Goal: Task Accomplishment & Management: Manage account settings

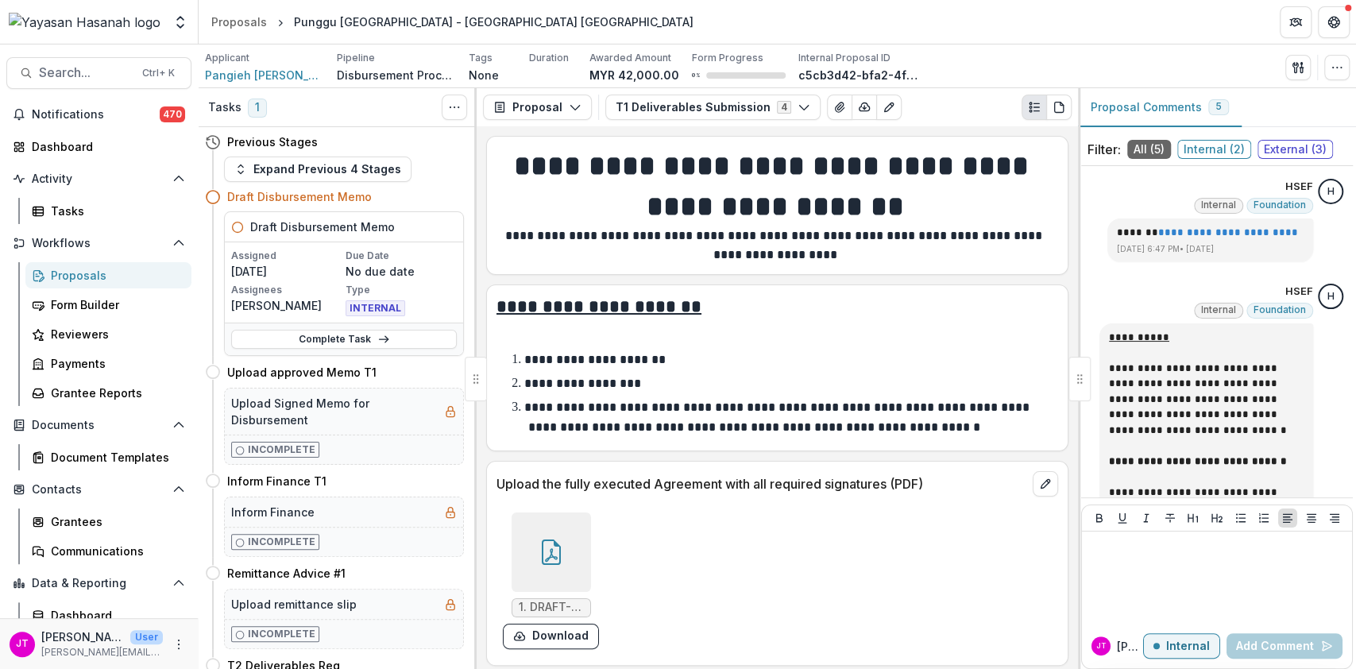
scroll to position [2136, 0]
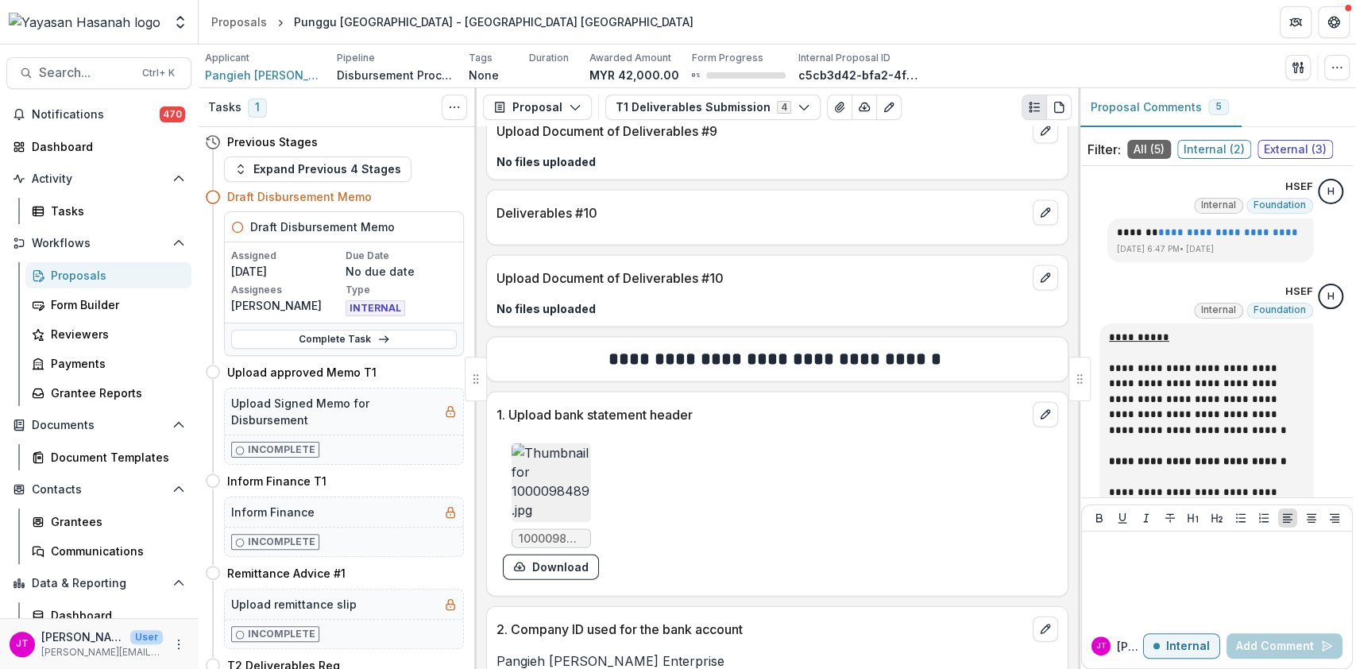
click at [44, 281] on link "Proposals" at bounding box center [108, 275] width 166 height 26
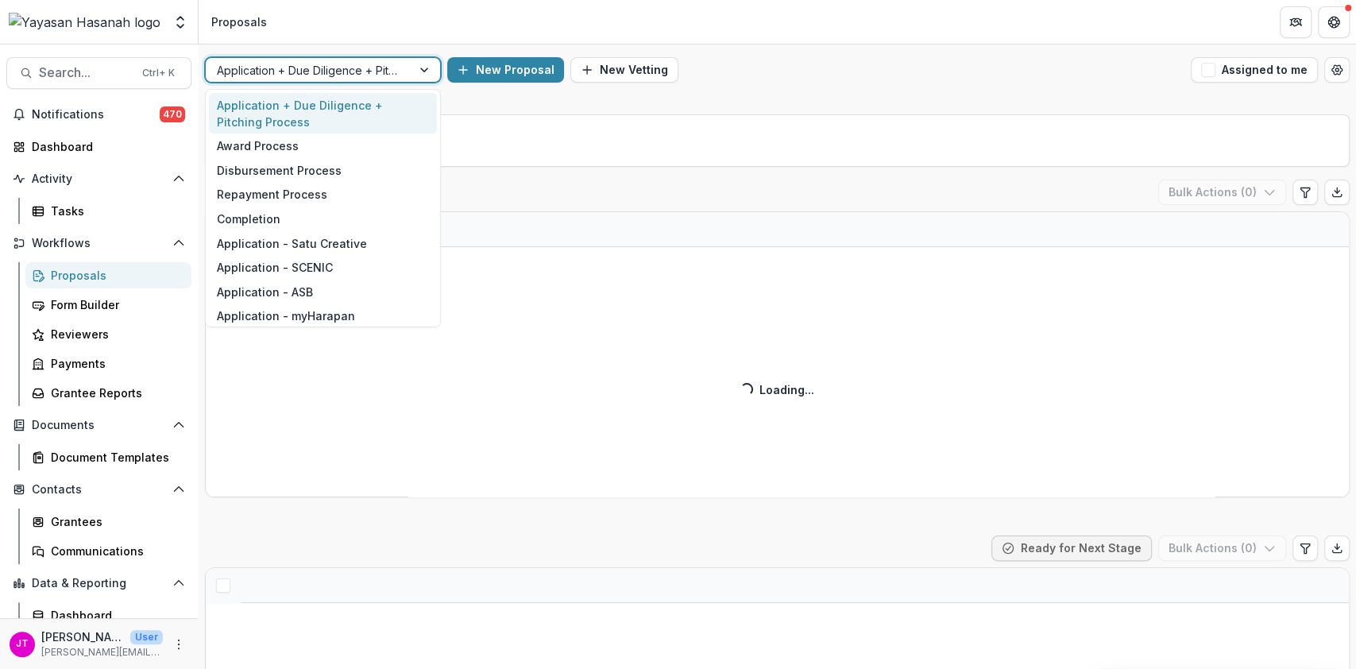
click at [405, 79] on div "Application + Due Diligence + Pitching Process" at bounding box center [309, 70] width 206 height 23
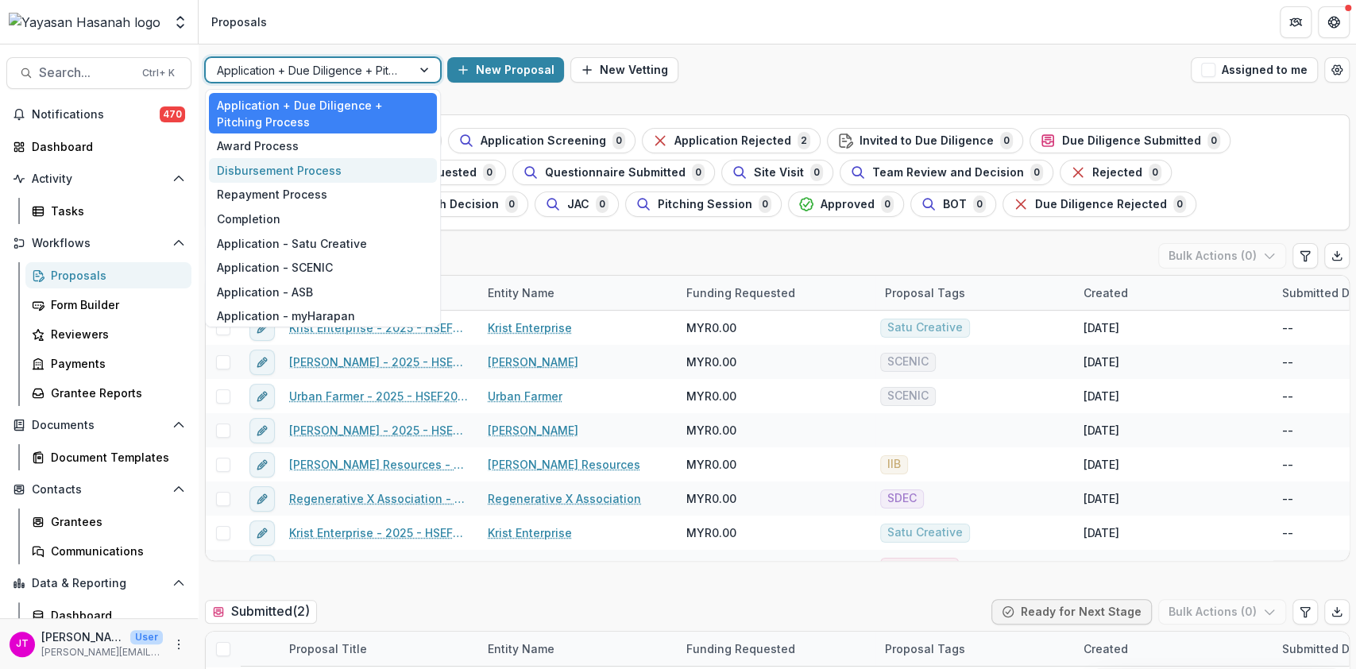
click at [334, 166] on div "Disbursement Process" at bounding box center [323, 170] width 228 height 25
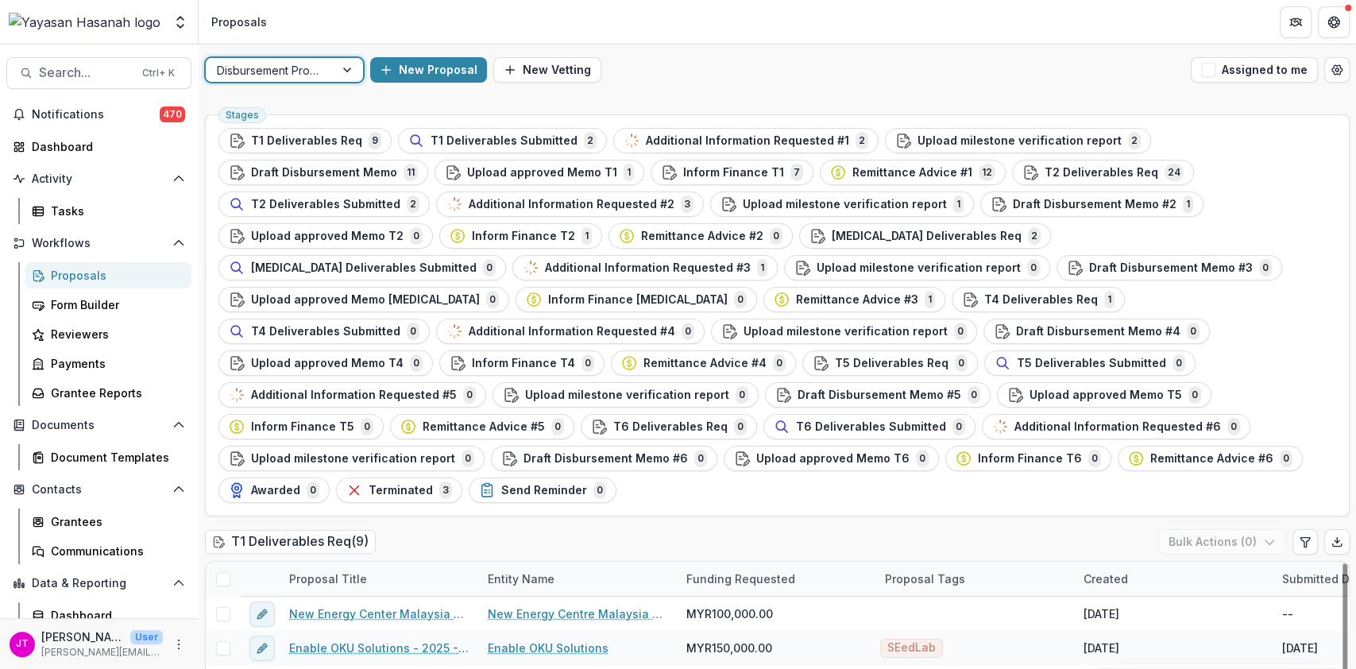
click at [333, 75] on div "Disbursement Process" at bounding box center [270, 70] width 129 height 23
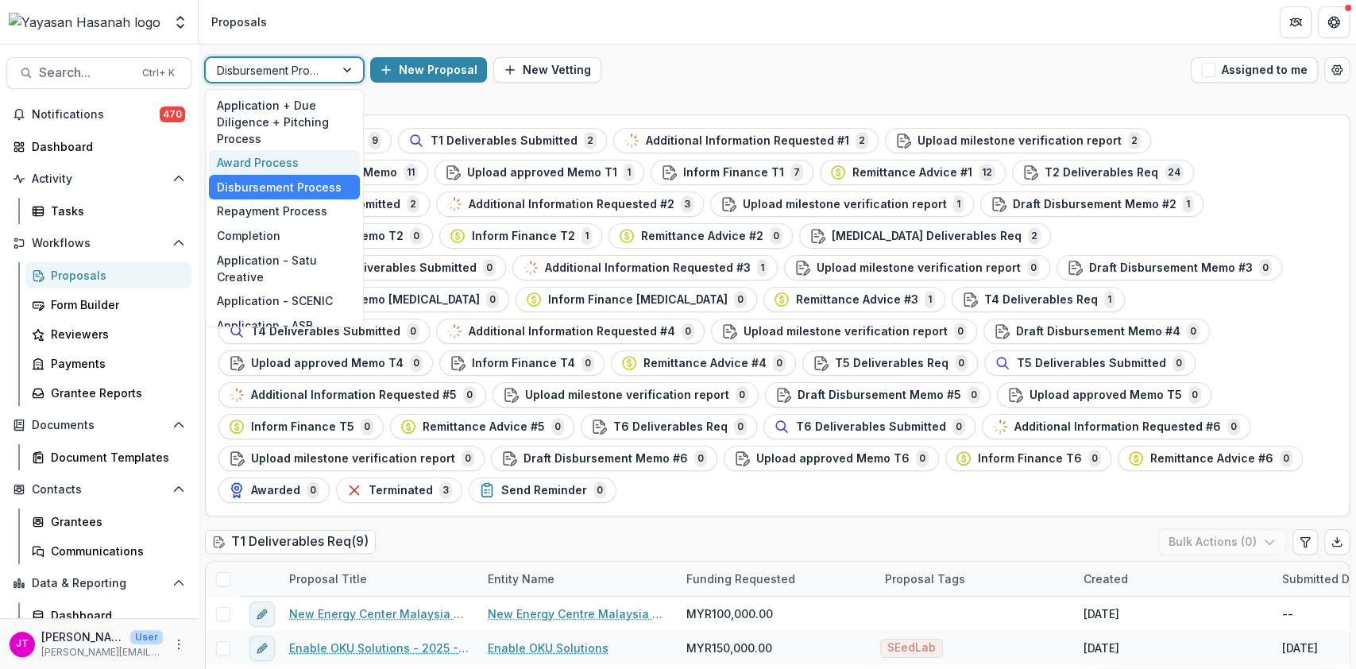
click at [296, 165] on div "Award Process" at bounding box center [284, 162] width 151 height 25
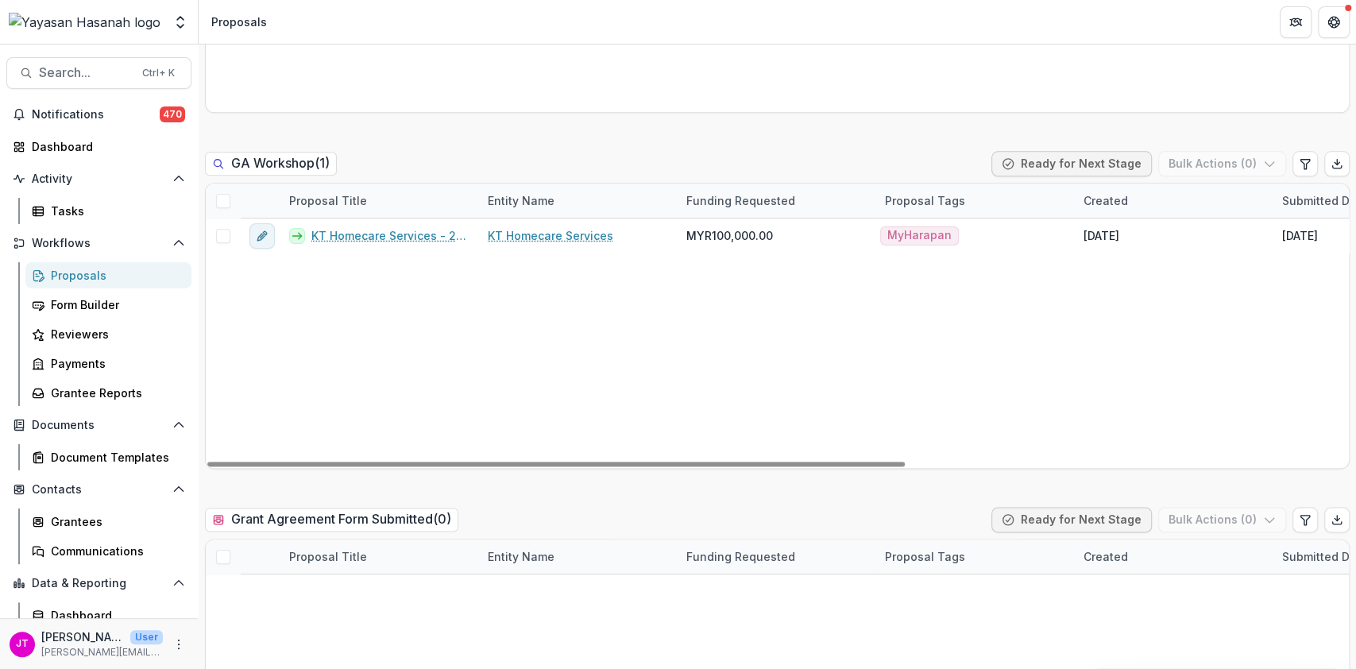
scroll to position [953, 0]
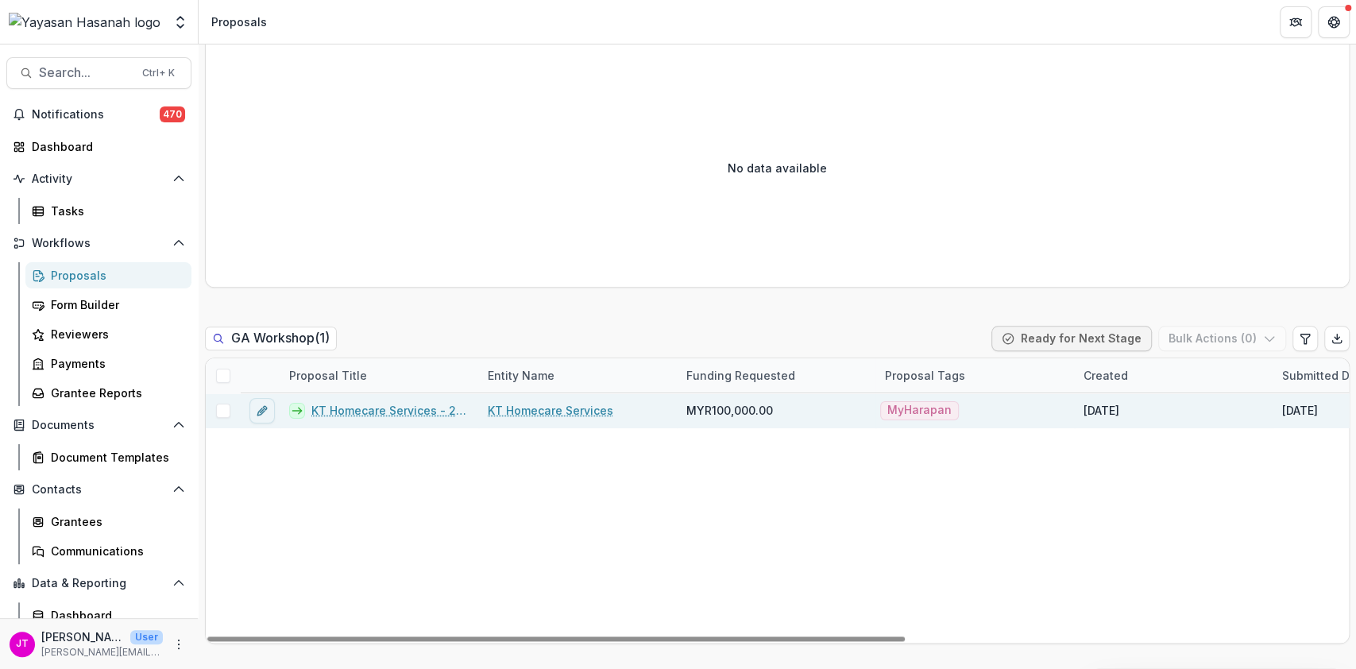
click at [343, 409] on link "KT Homecare Services - 2025 - HSEF2025 - [GEOGRAPHIC_DATA]" at bounding box center [389, 410] width 157 height 17
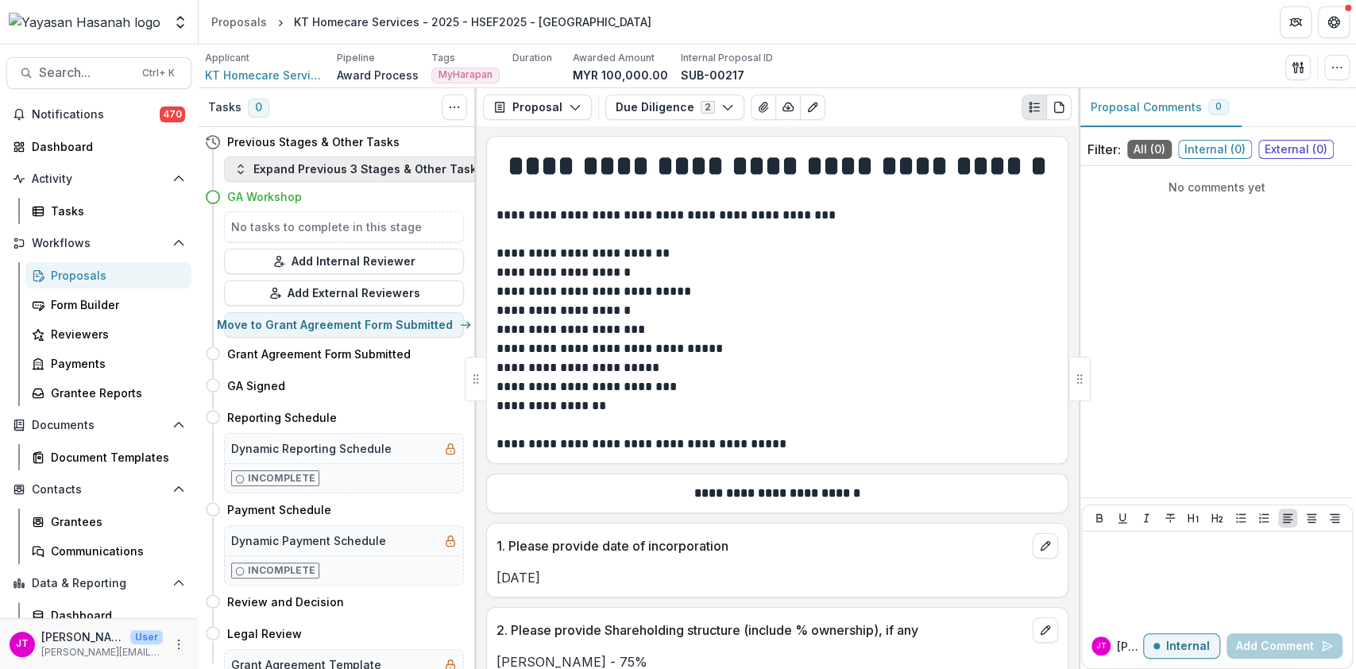
click at [381, 170] on button "Expand Previous 3 Stages & Other Tasks" at bounding box center [358, 169] width 269 height 25
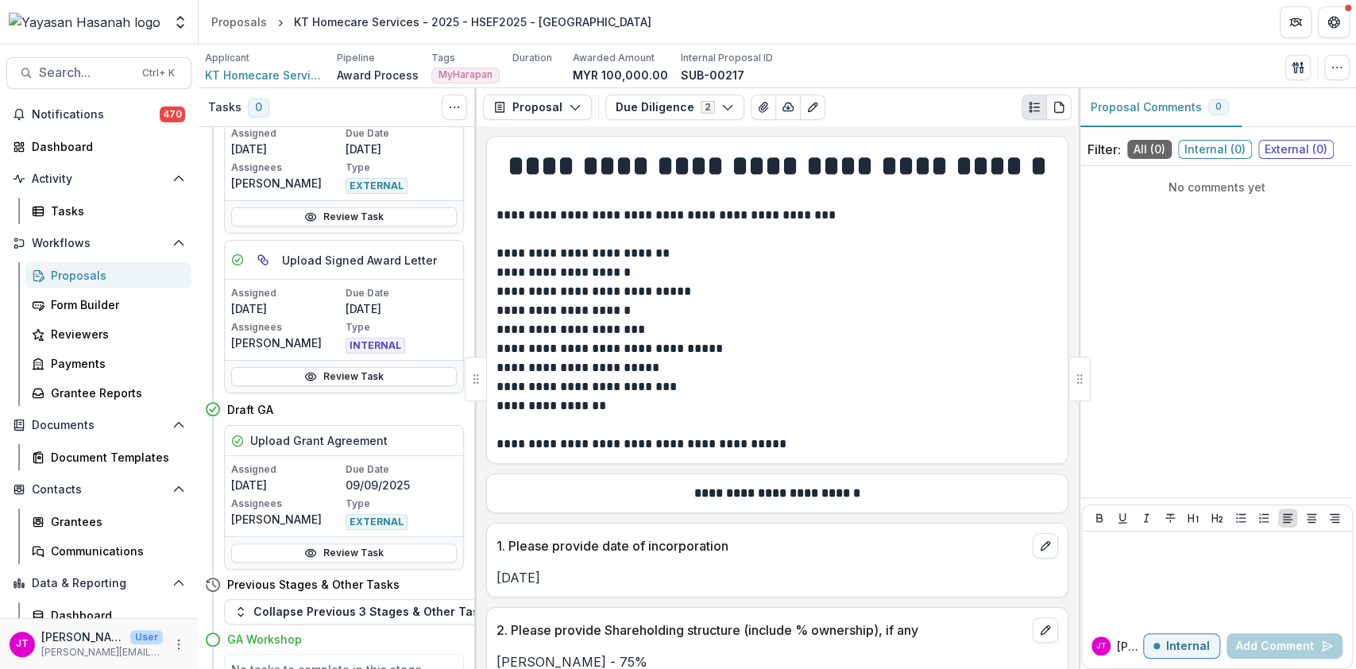
scroll to position [847, 0]
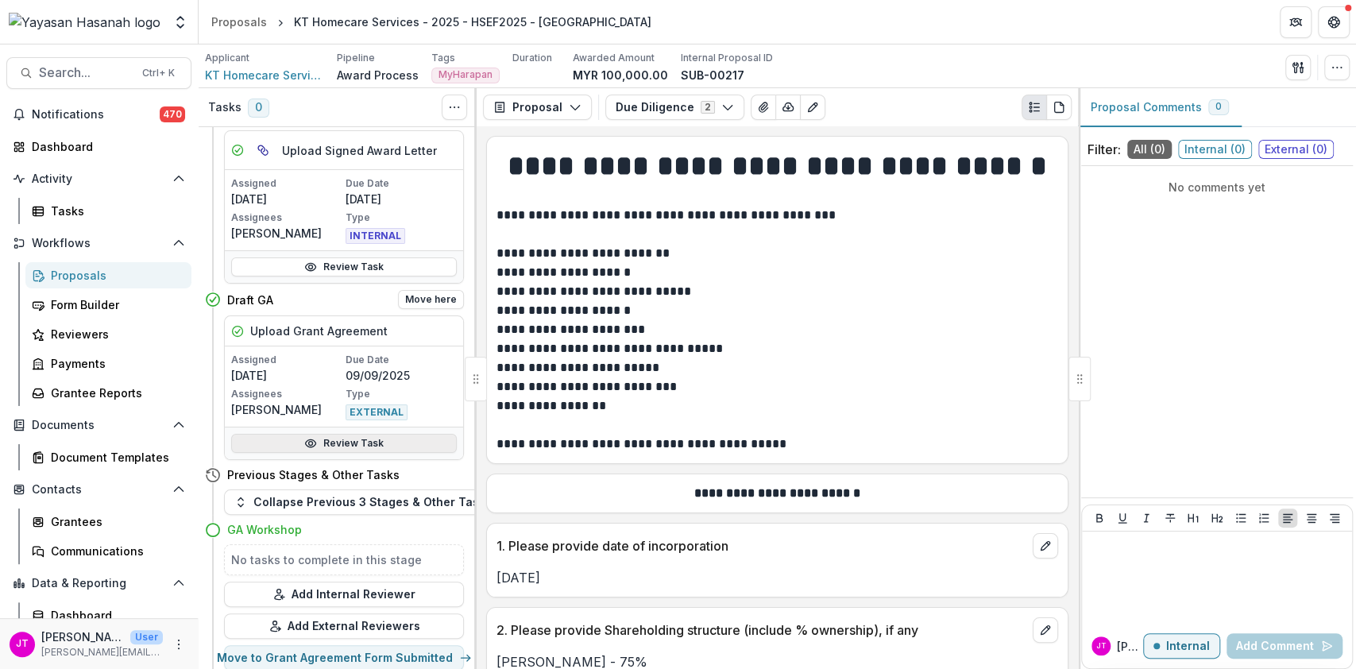
click at [343, 434] on link "Review Task" at bounding box center [344, 443] width 226 height 19
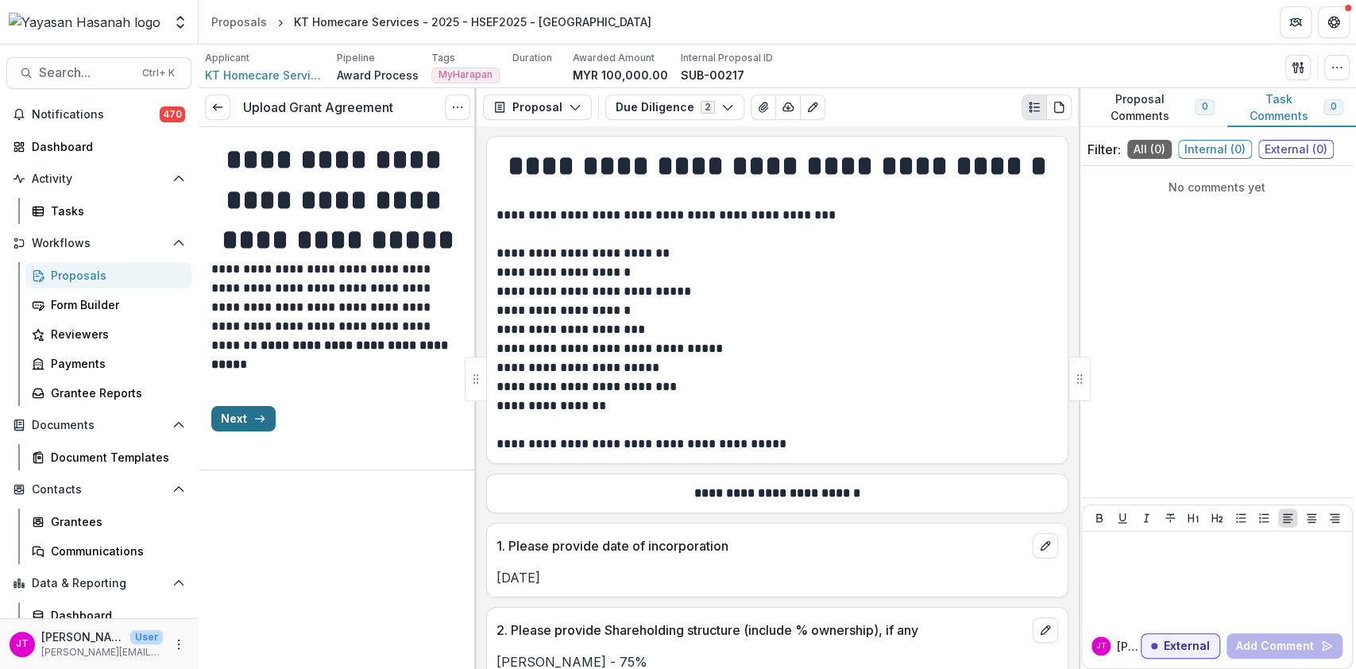
click at [249, 431] on button "Next" at bounding box center [243, 418] width 64 height 25
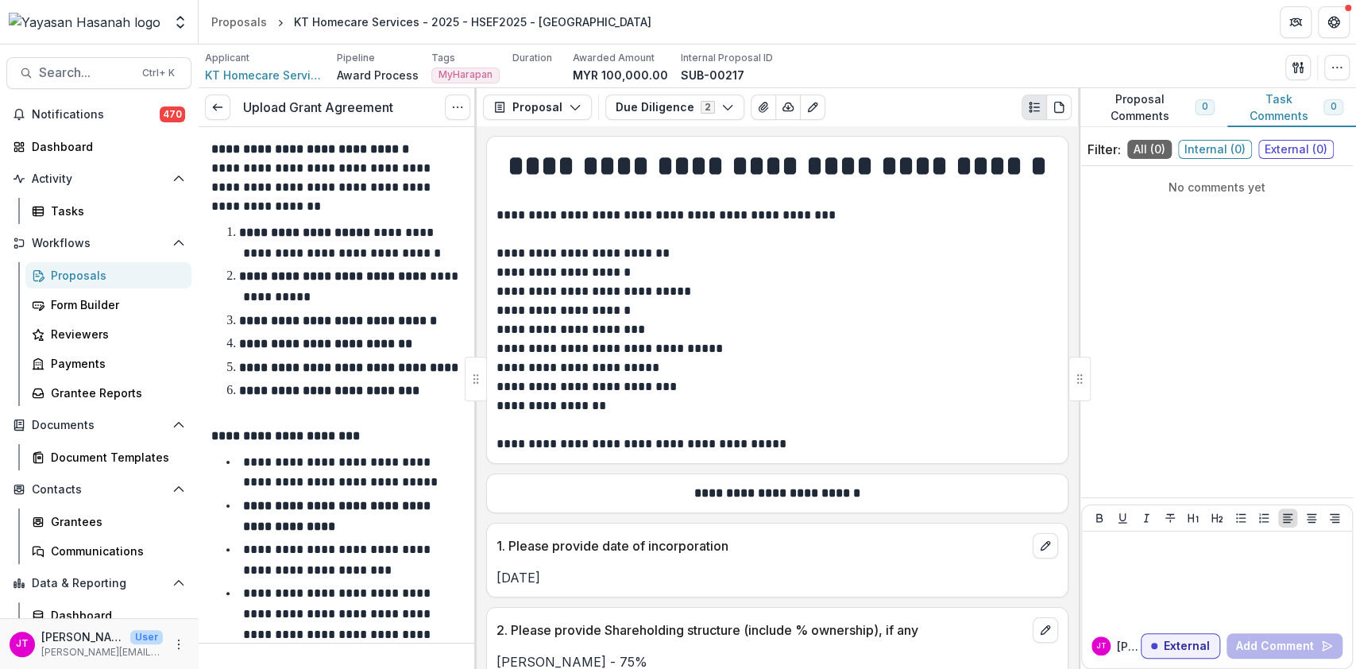
scroll to position [393, 0]
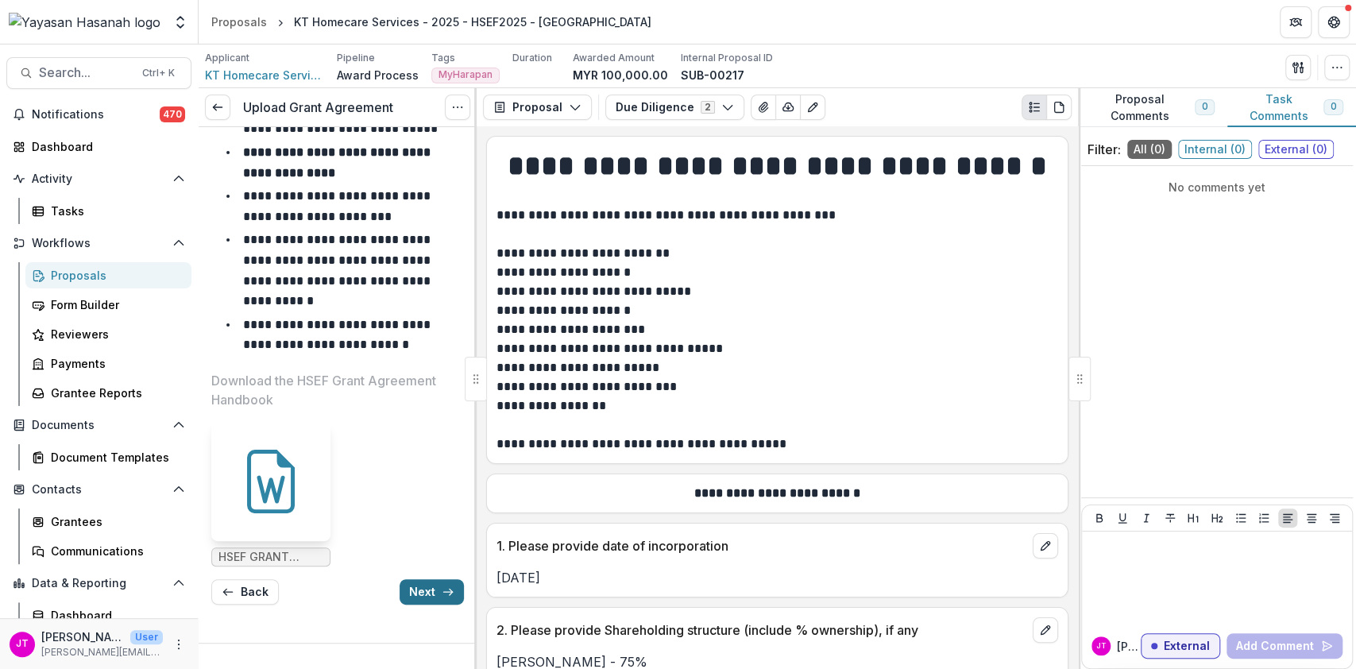
click at [420, 595] on button "Next" at bounding box center [432, 591] width 64 height 25
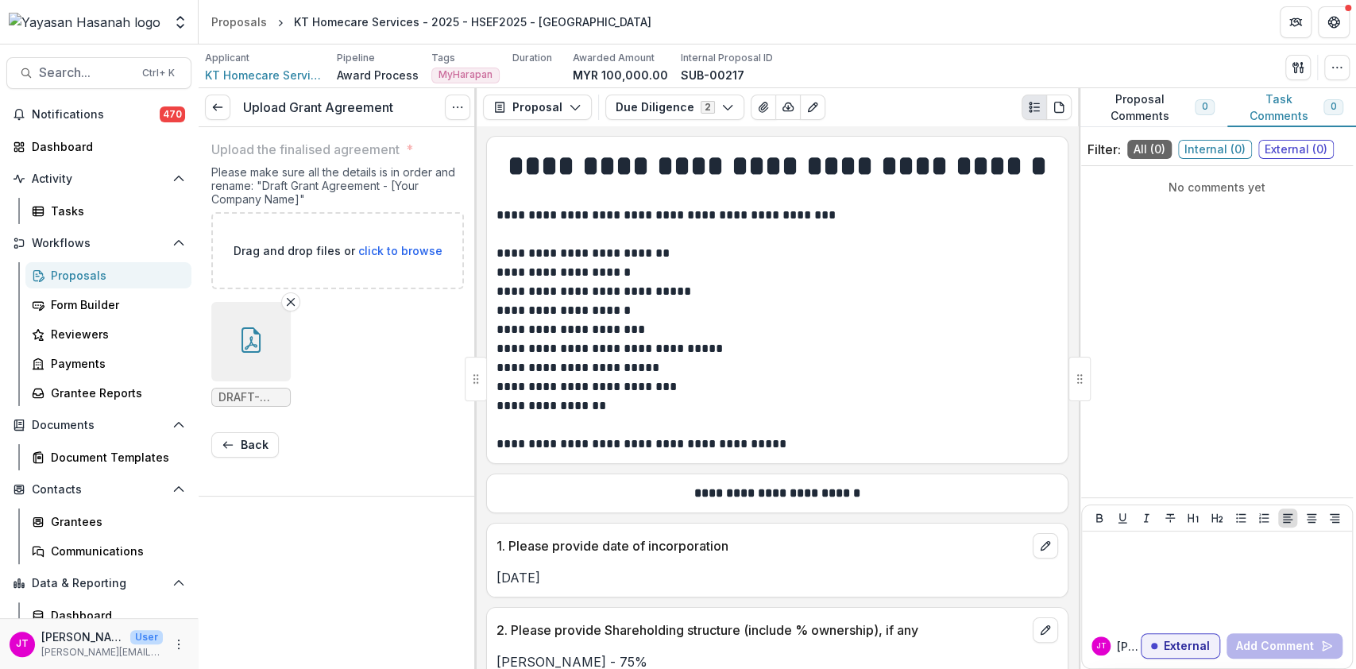
click at [271, 365] on button "button" at bounding box center [250, 341] width 79 height 79
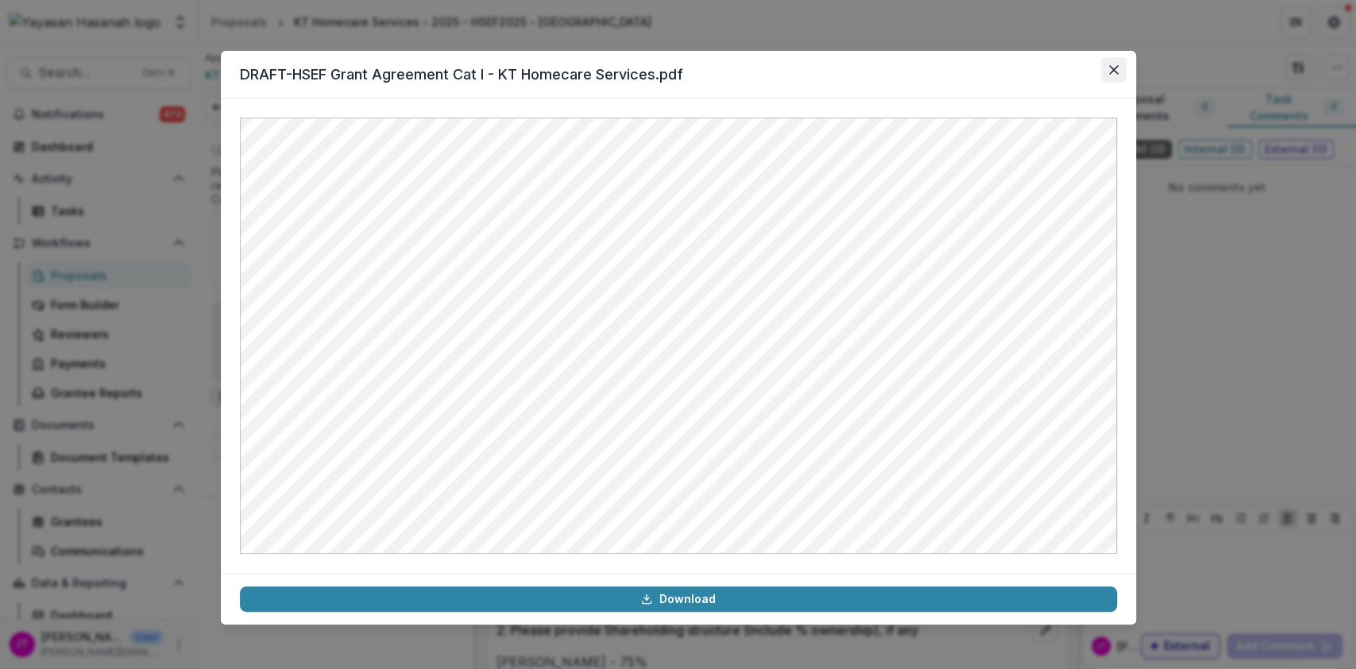
click at [1119, 73] on button "Close" at bounding box center [1113, 69] width 25 height 25
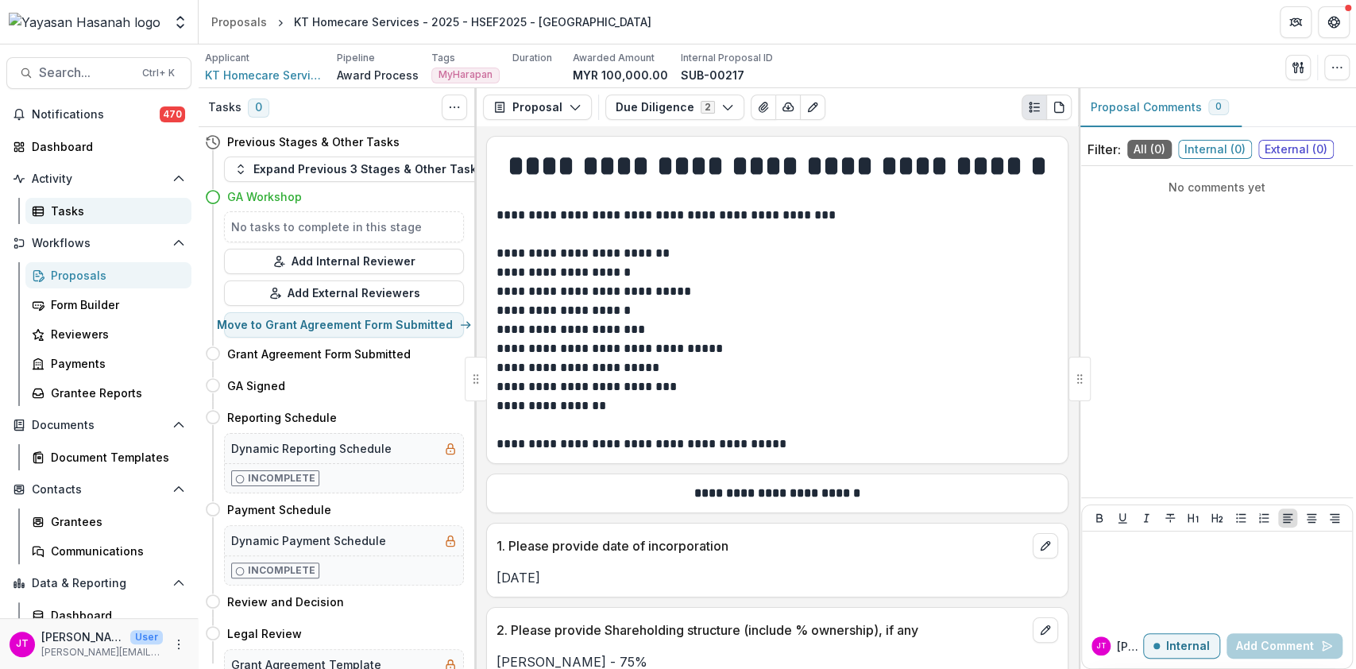
click at [50, 215] on link "Tasks" at bounding box center [108, 211] width 166 height 26
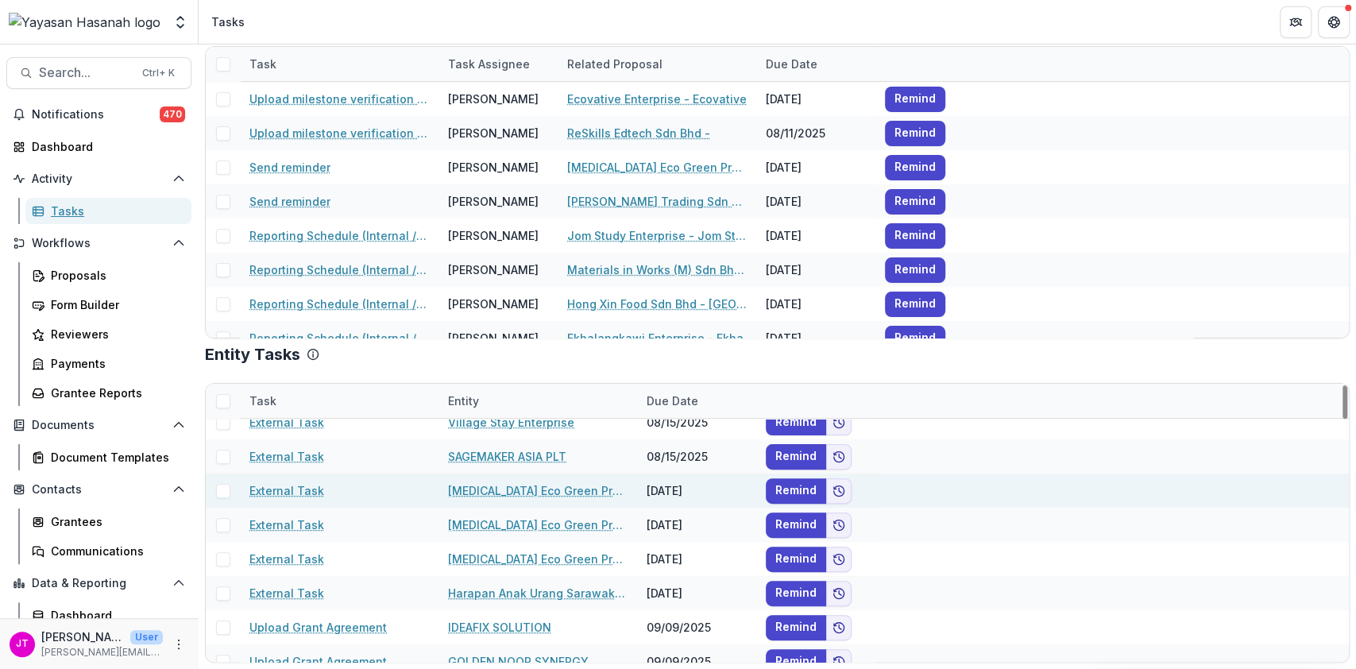
scroll to position [529, 0]
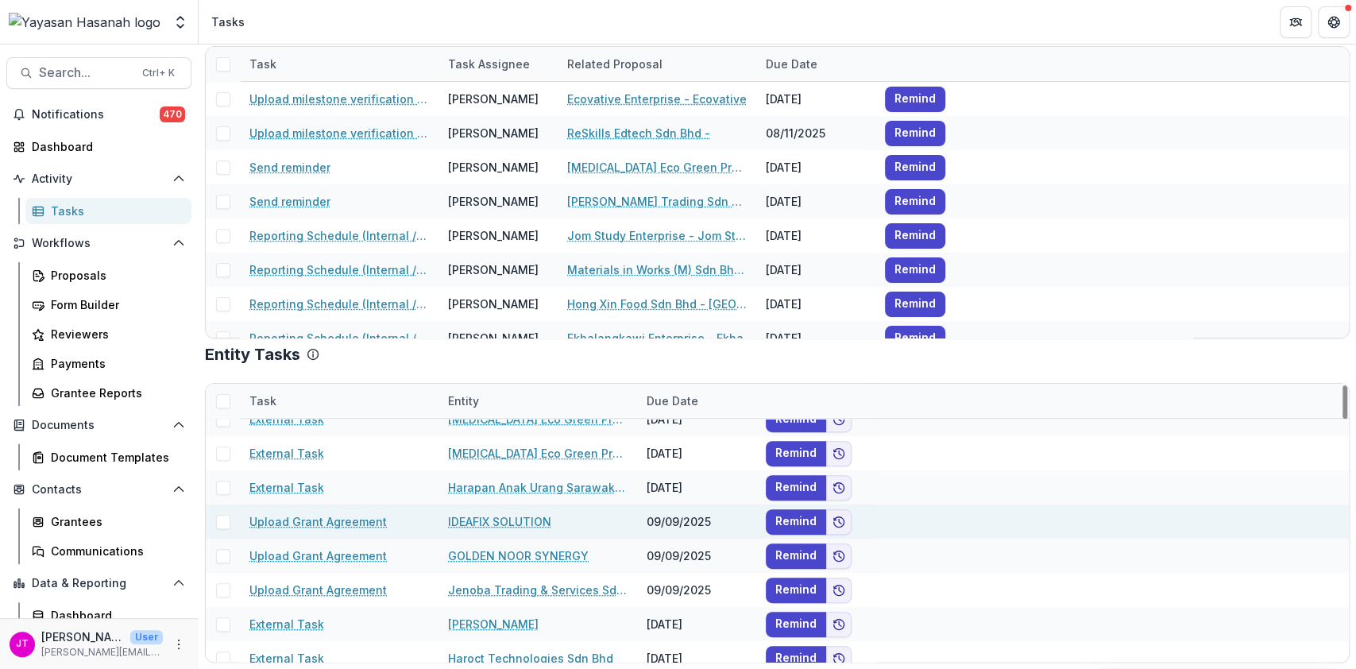
click at [216, 526] on span at bounding box center [223, 522] width 14 height 14
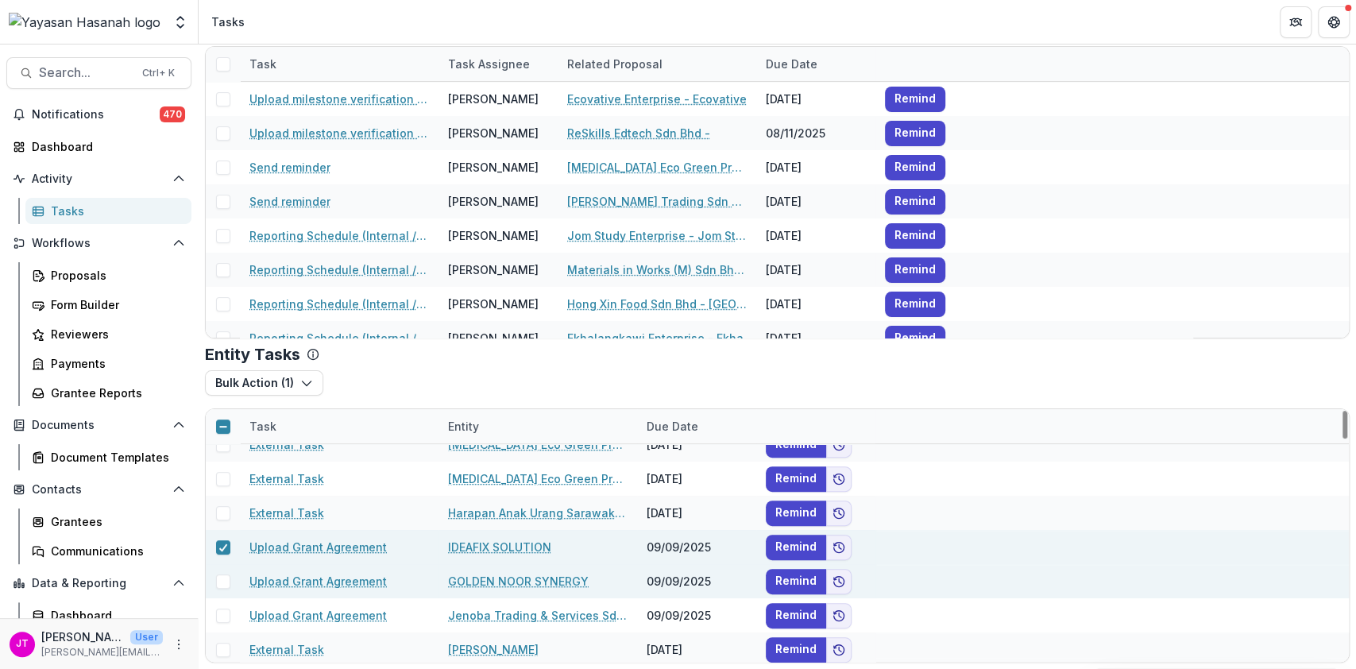
click at [220, 571] on div at bounding box center [223, 581] width 34 height 34
click at [219, 586] on span at bounding box center [223, 581] width 14 height 14
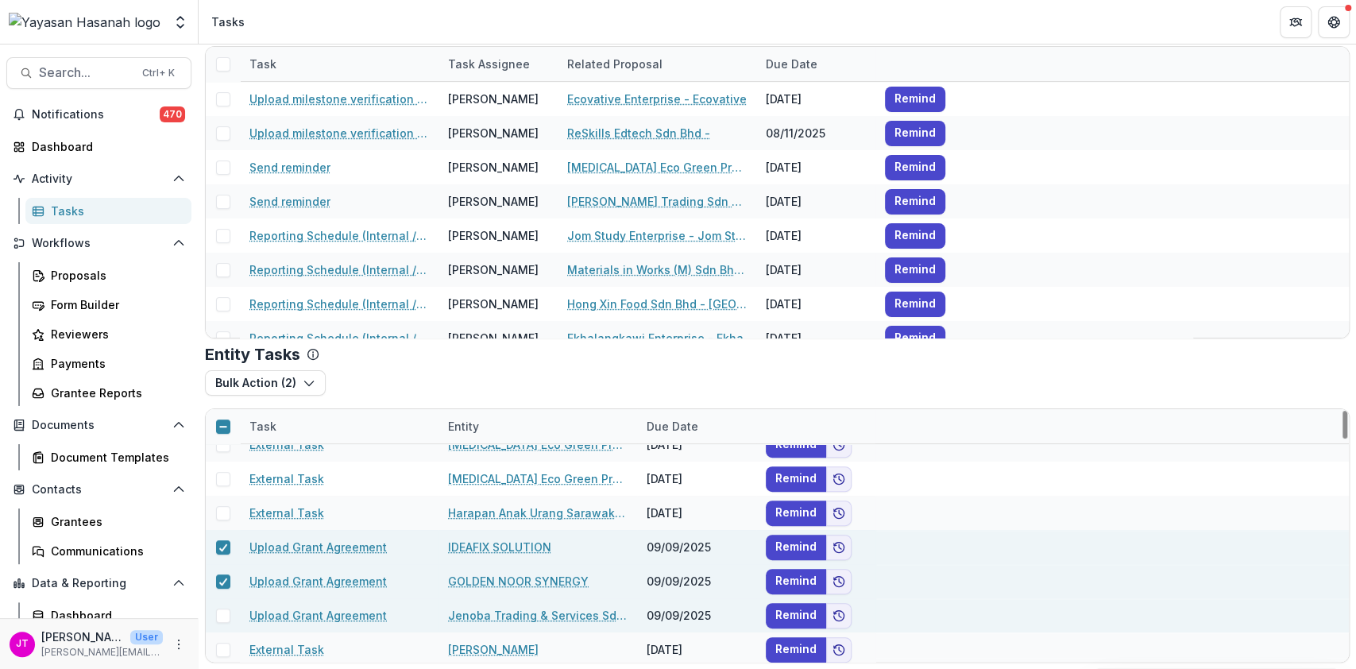
click at [219, 610] on span at bounding box center [223, 616] width 14 height 14
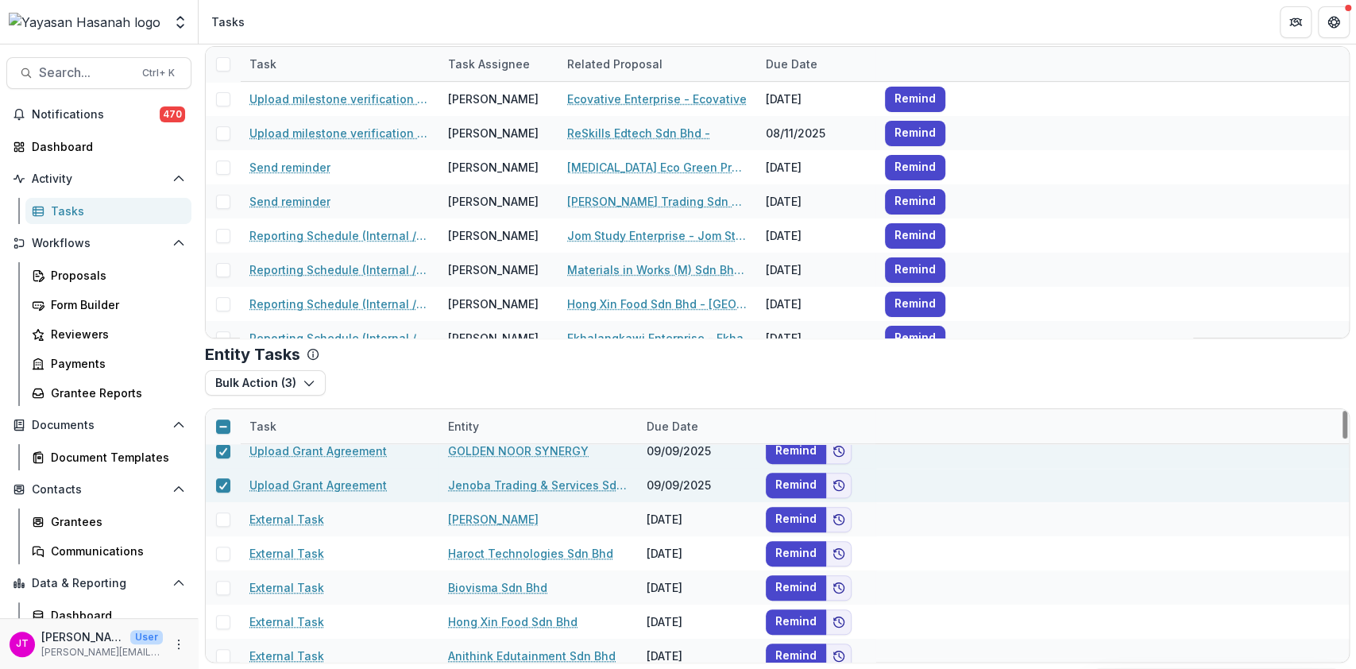
scroll to position [553, 0]
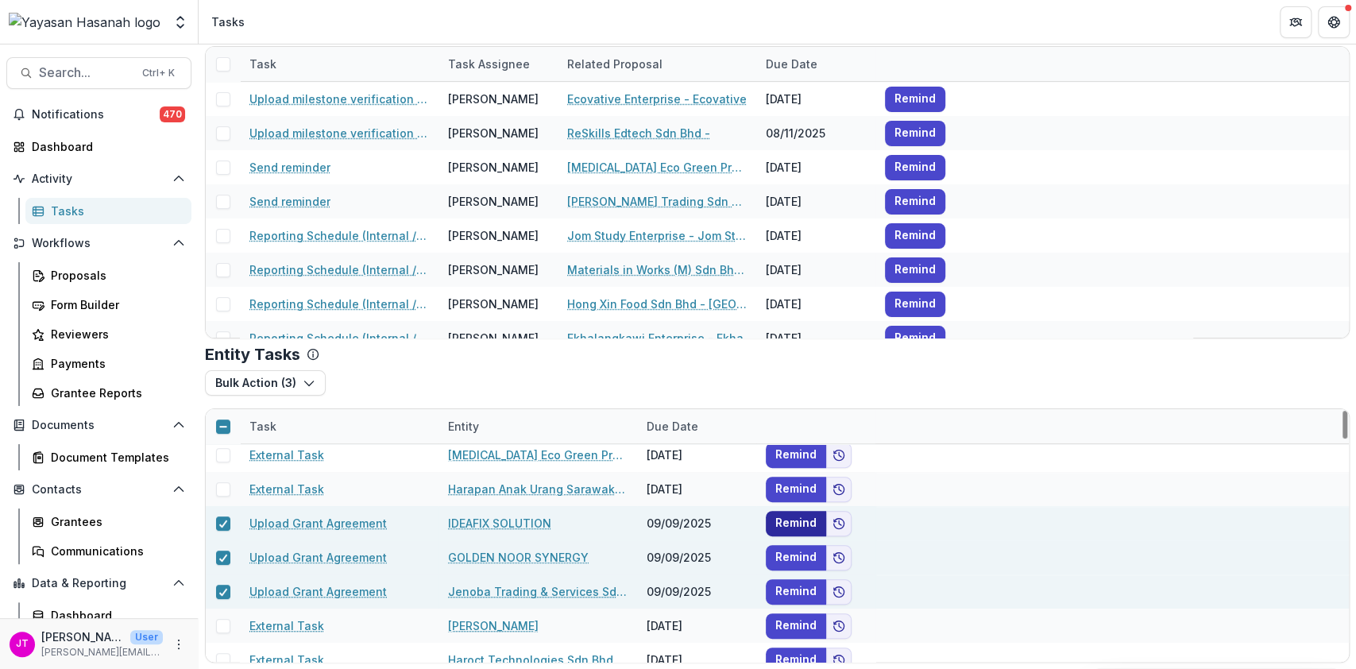
click at [783, 518] on button "Remind" at bounding box center [796, 523] width 60 height 25
click at [787, 549] on button "Remind" at bounding box center [796, 557] width 60 height 25
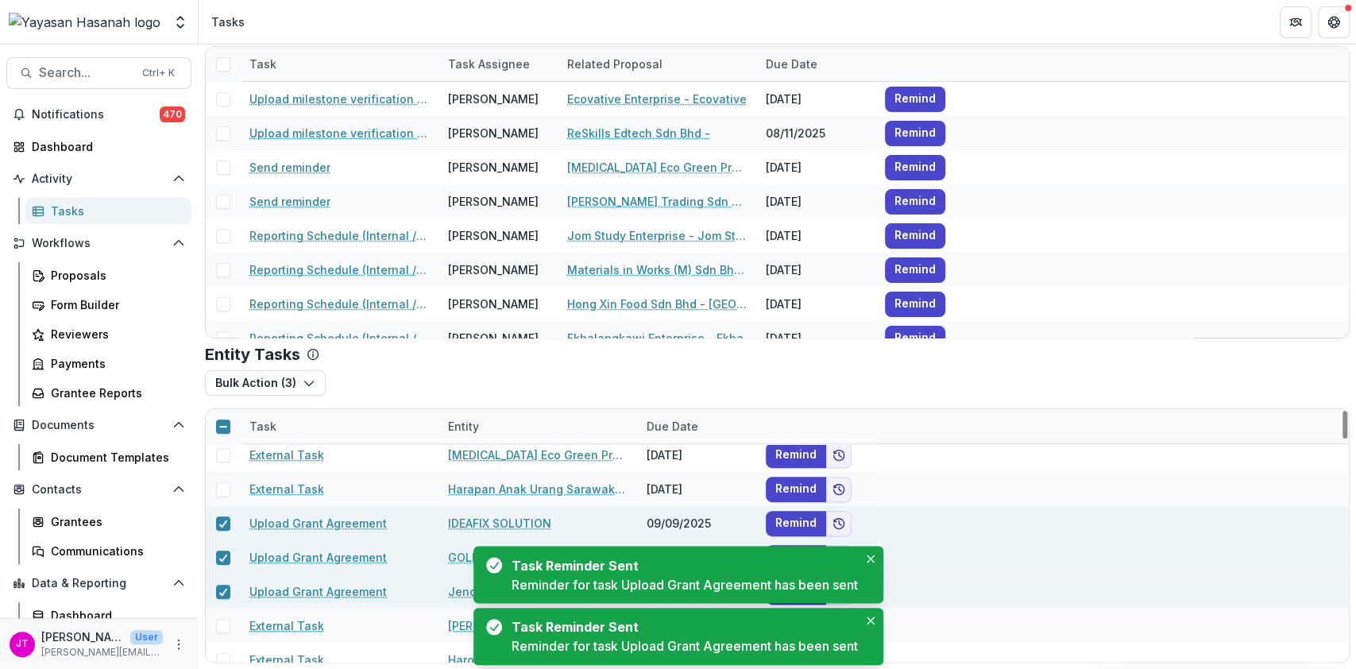
click at [792, 586] on div "Task Reminder Sent Reminder for task Upload Grant Agreement has been sent" at bounding box center [679, 574] width 410 height 57
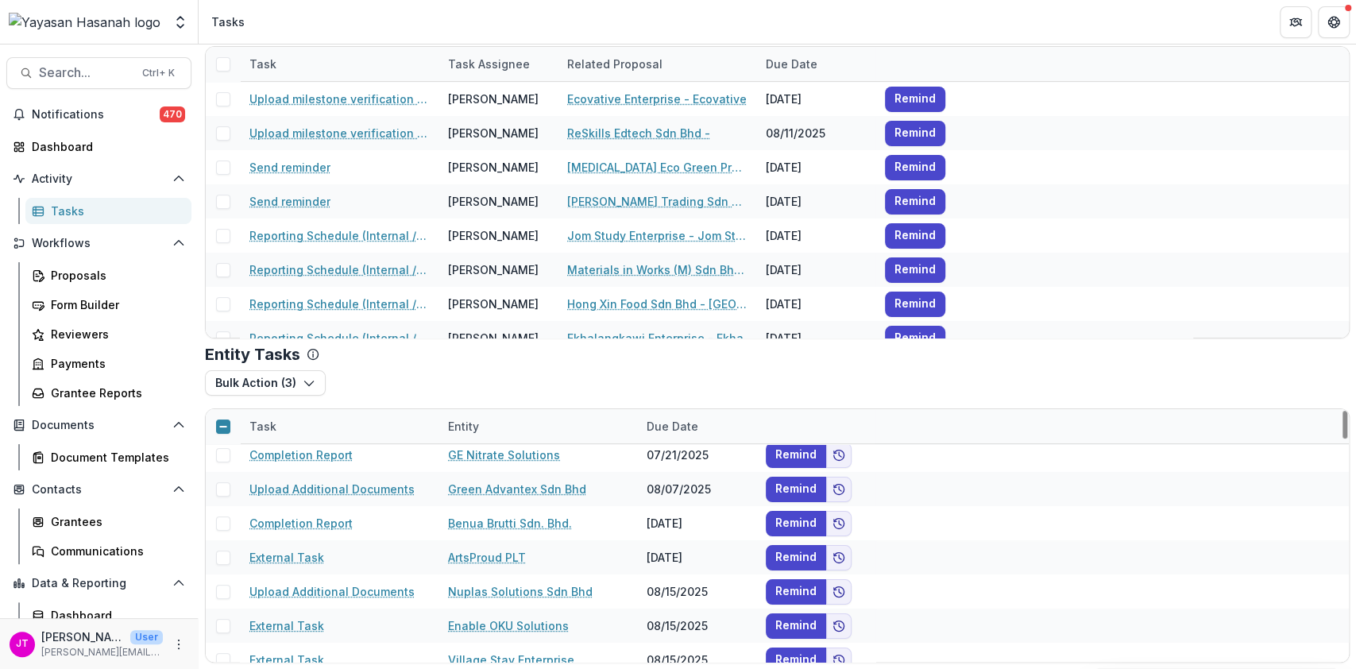
scroll to position [318, 0]
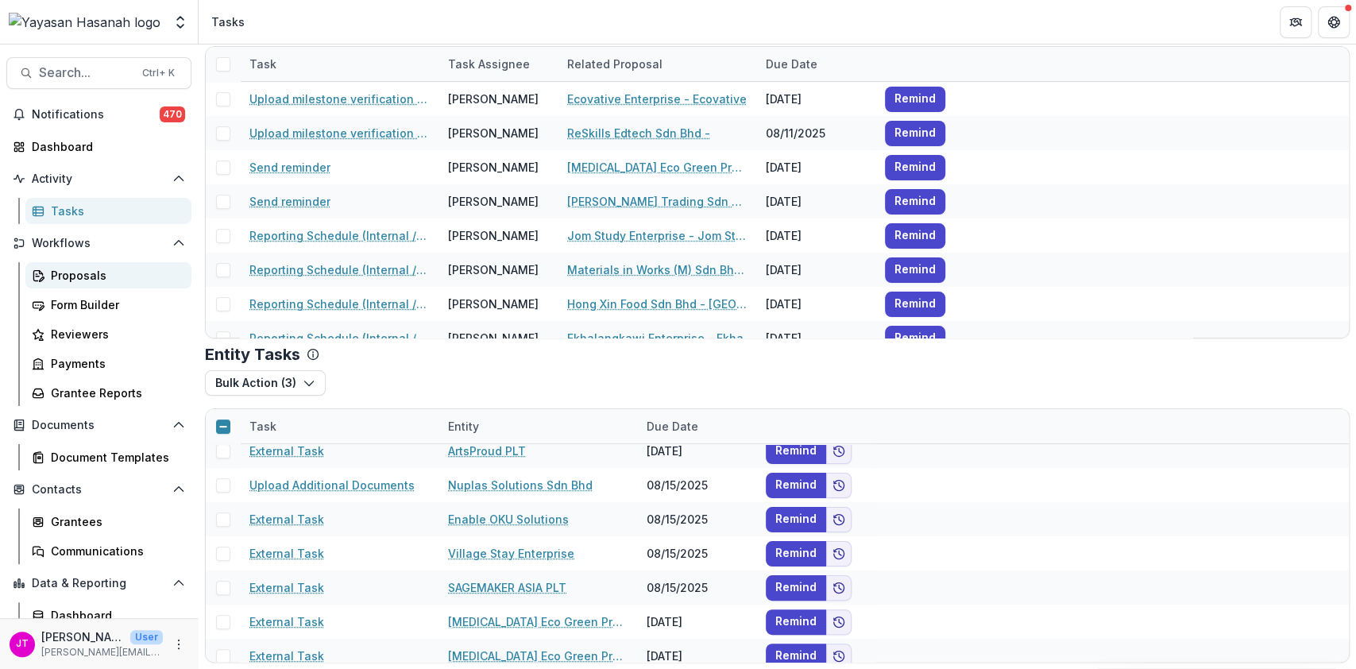
click at [54, 282] on div "Proposals" at bounding box center [115, 275] width 128 height 17
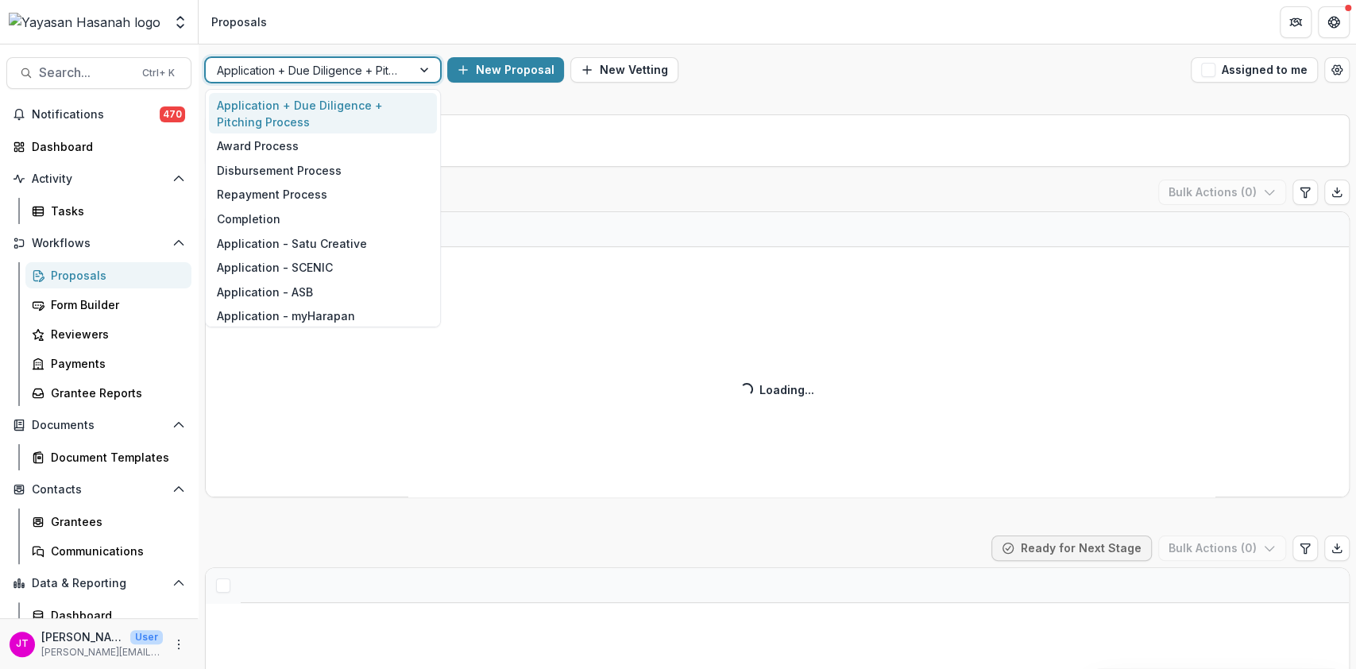
click at [410, 67] on div "Application + Due Diligence + Pitching Process" at bounding box center [309, 70] width 206 height 23
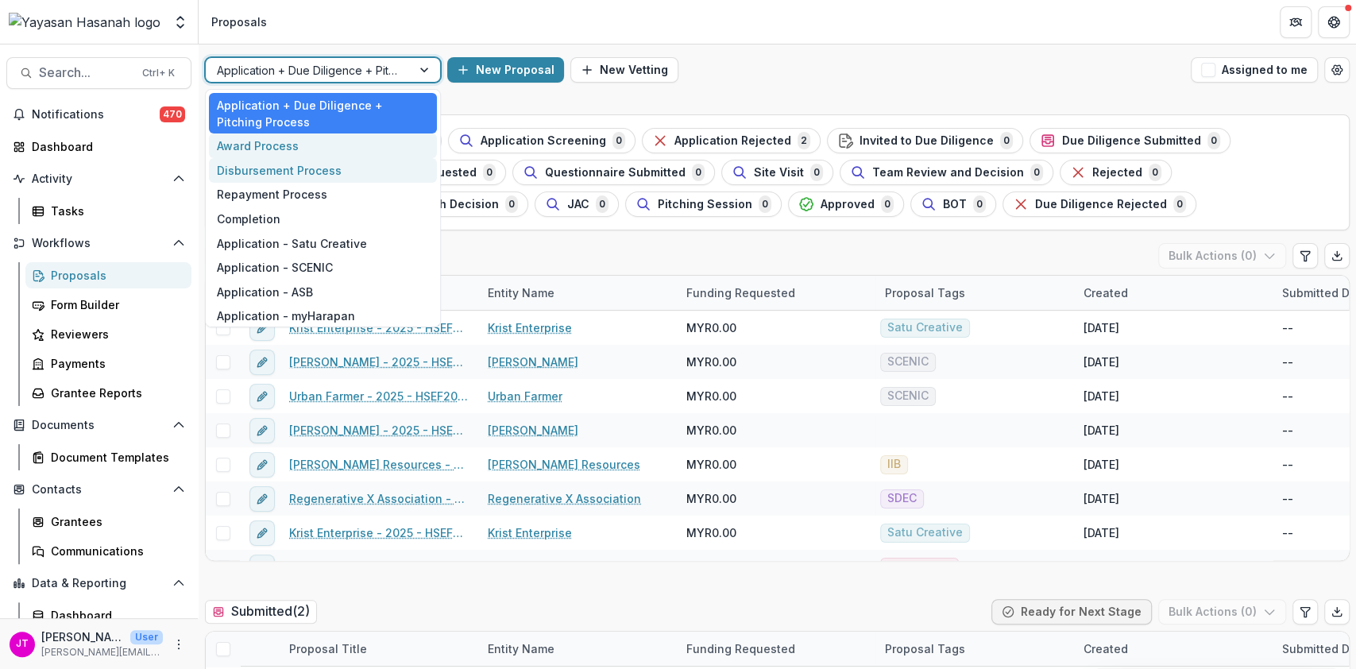
click at [288, 151] on div "Award Process" at bounding box center [323, 145] width 228 height 25
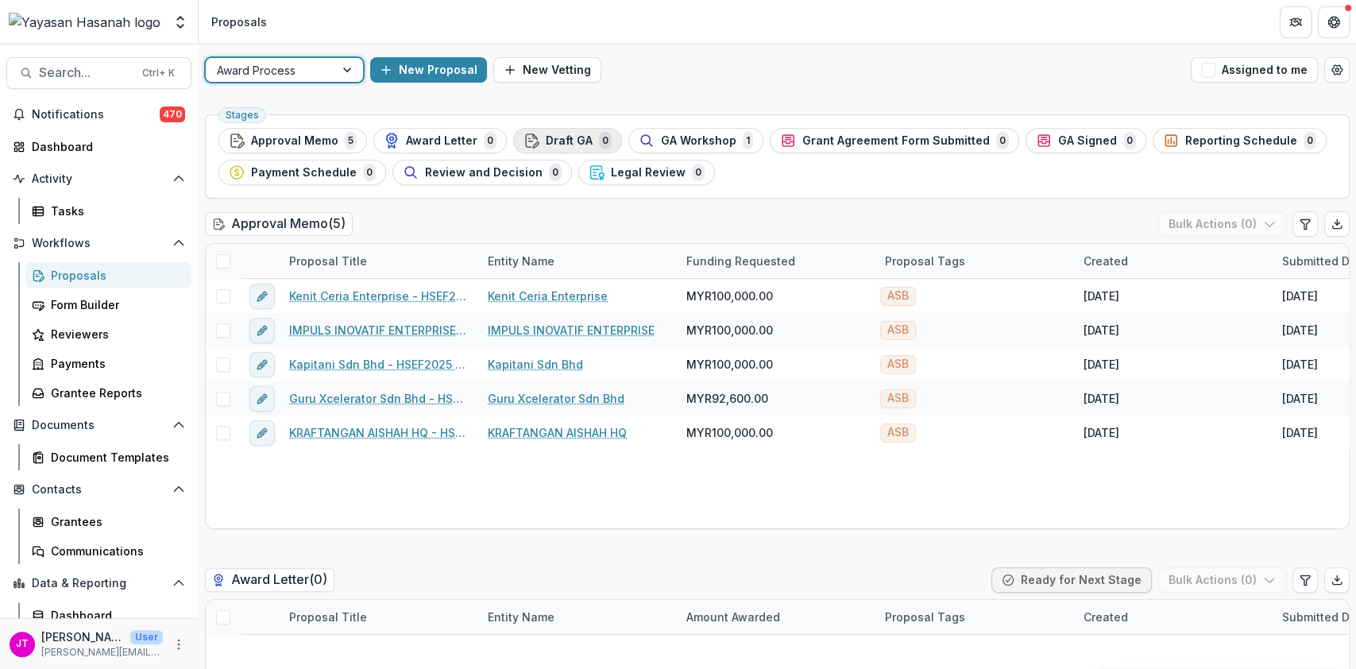
click at [547, 147] on div "Draft GA 0" at bounding box center [568, 140] width 88 height 17
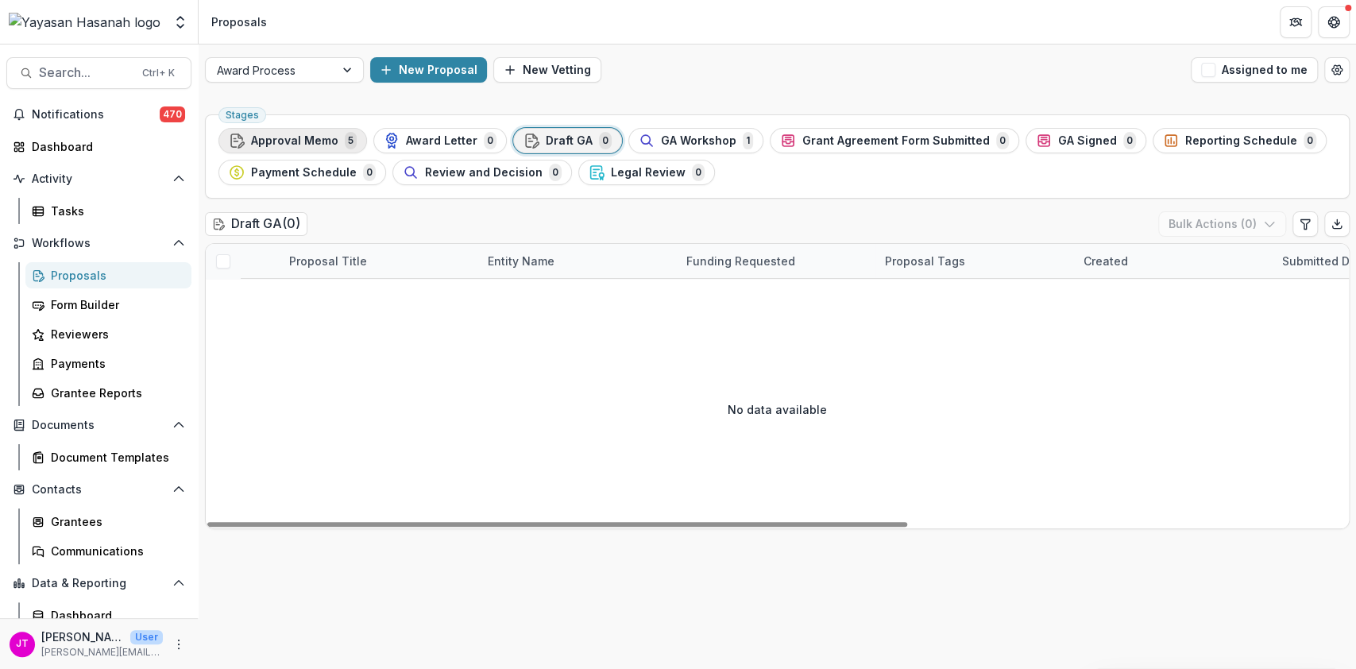
click at [288, 149] on button "Approval Memo 5" at bounding box center [293, 140] width 149 height 25
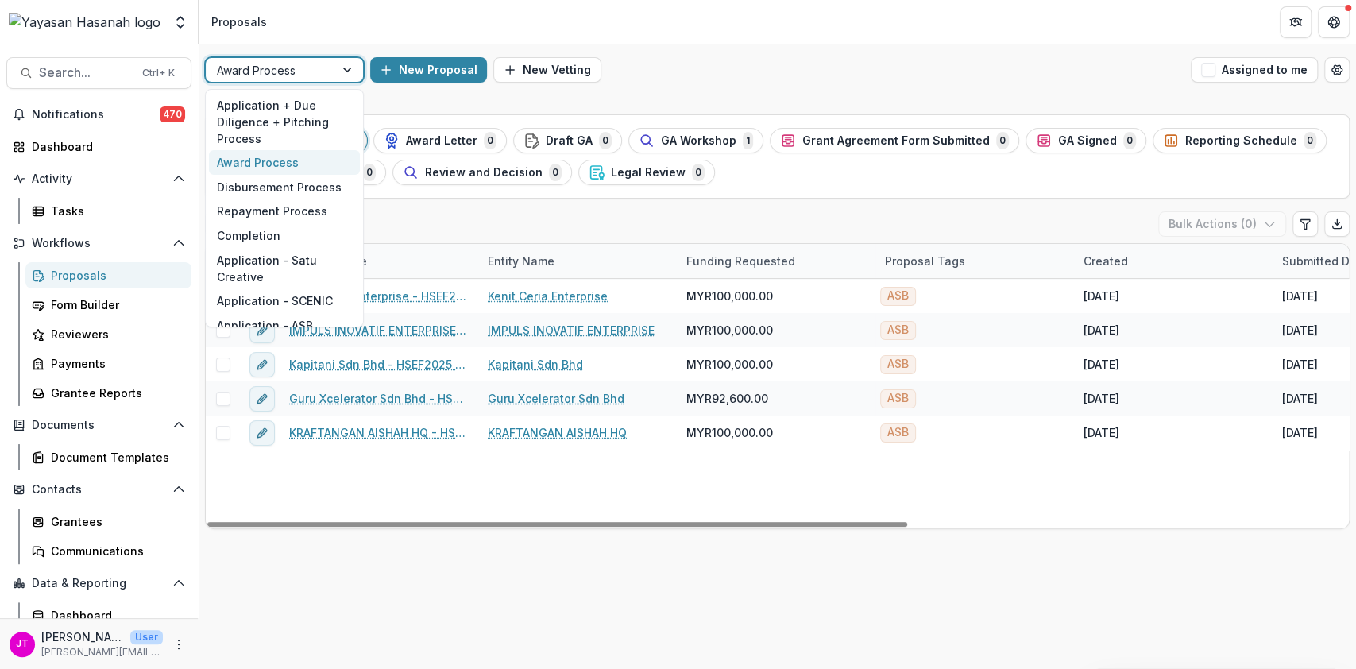
click at [270, 74] on div at bounding box center [270, 70] width 106 height 20
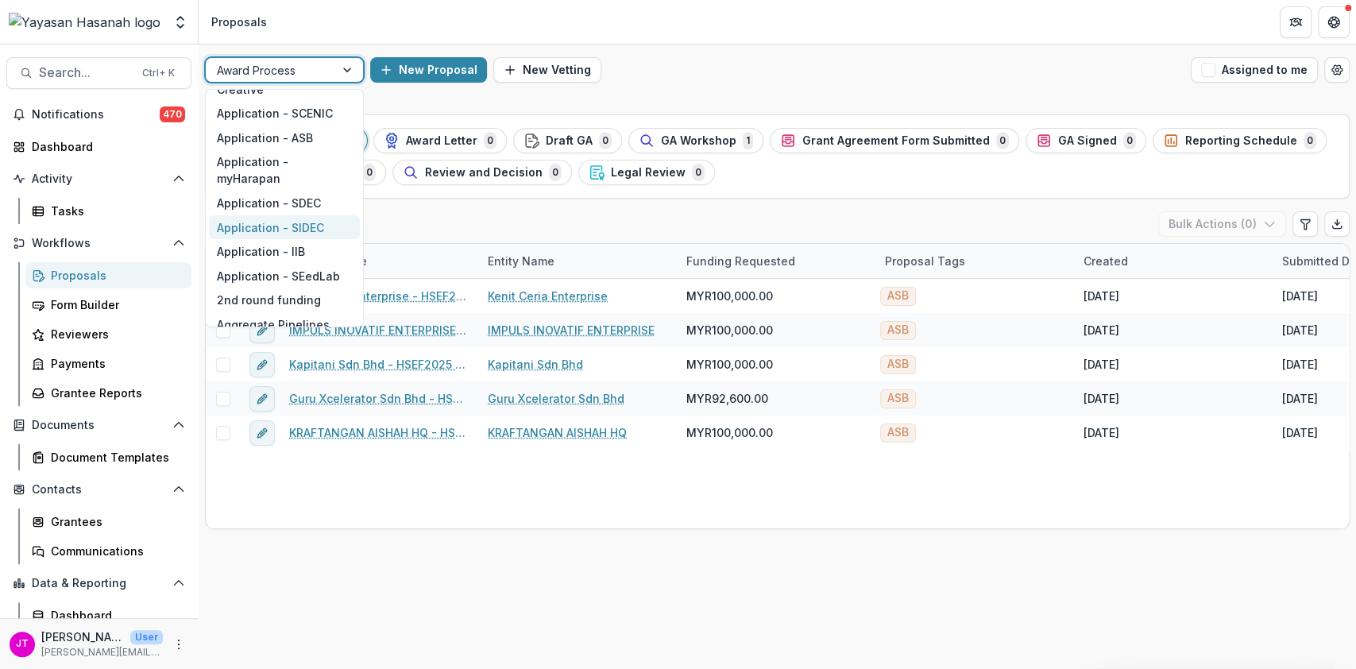
scroll to position [211, 0]
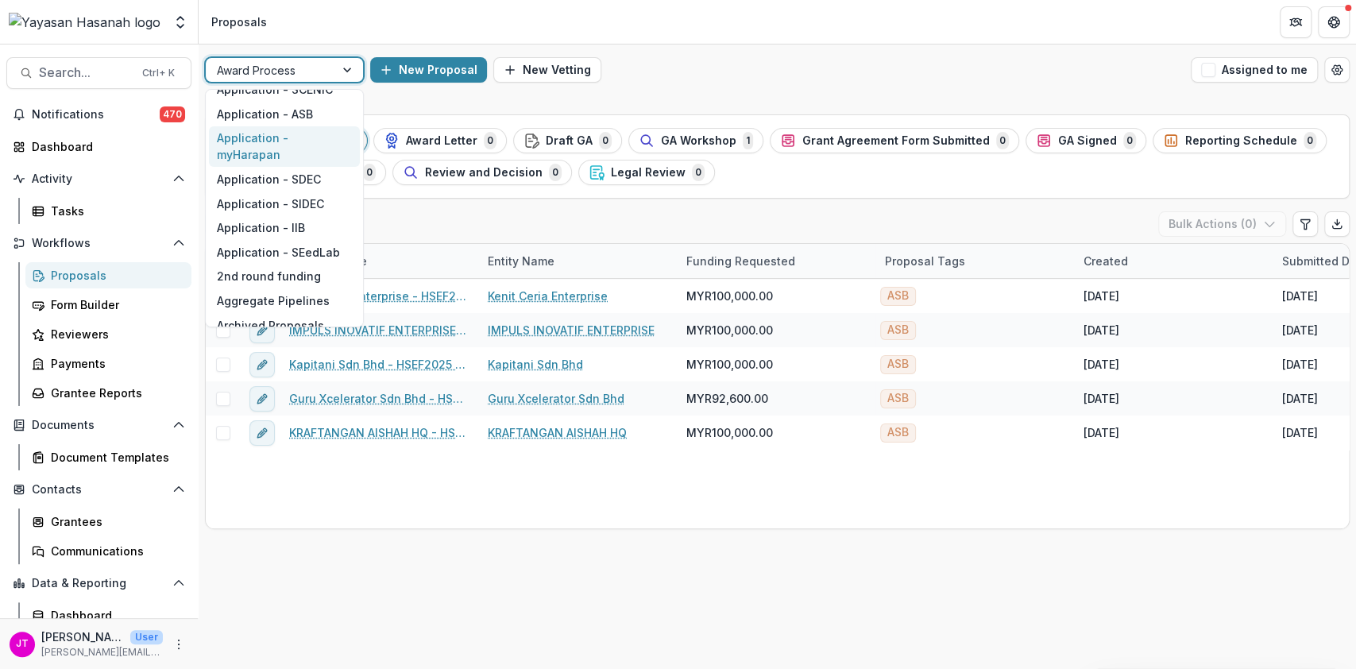
click at [255, 163] on div "Application - myHarapan" at bounding box center [284, 146] width 151 height 41
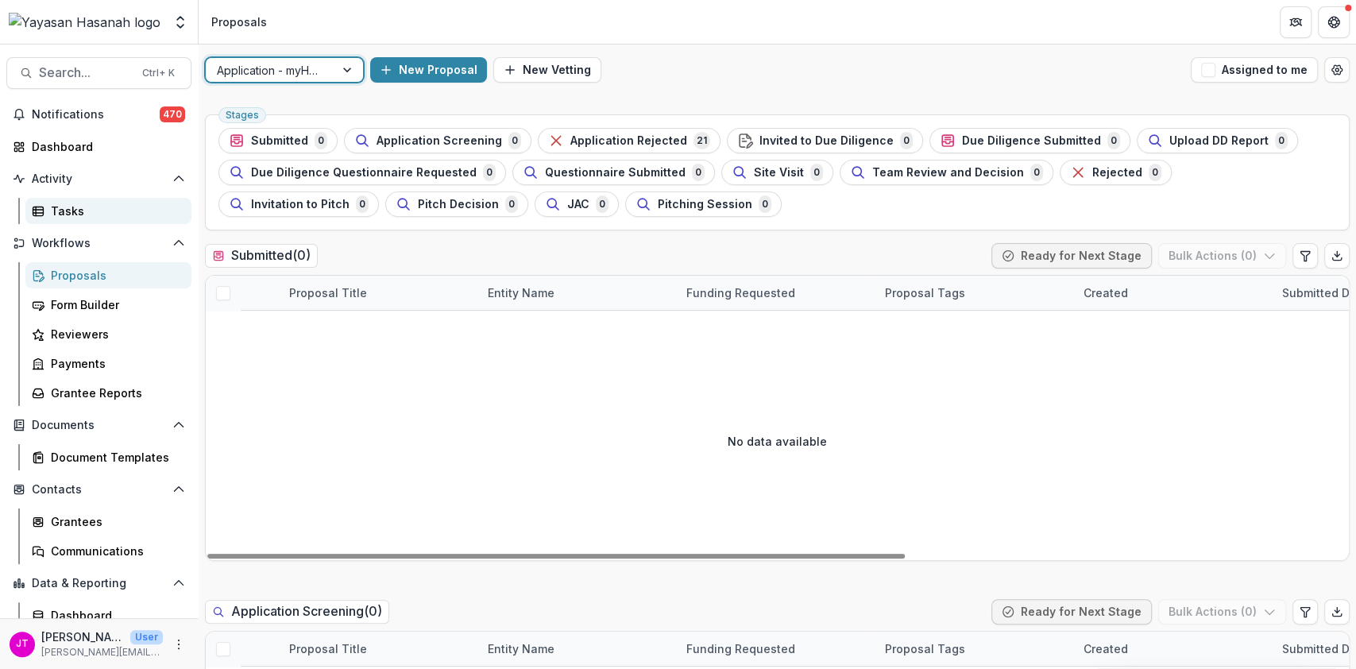
click at [68, 211] on div "Tasks" at bounding box center [115, 211] width 128 height 17
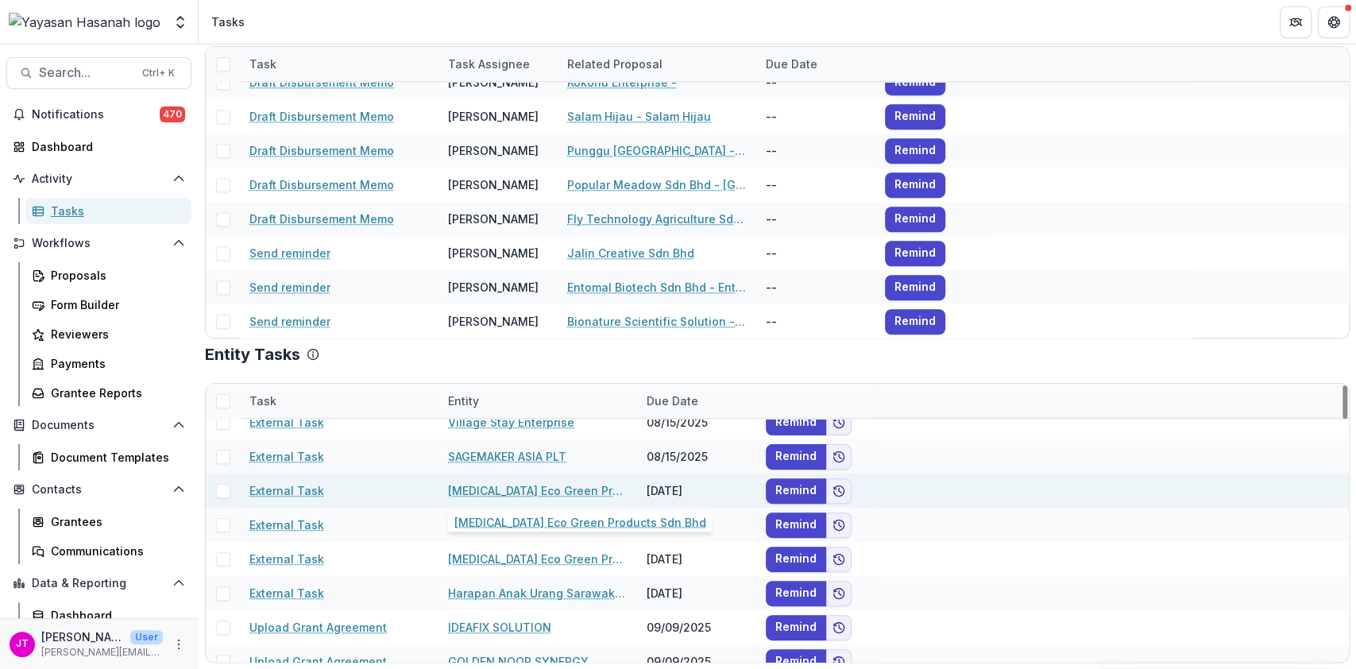
scroll to position [529, 0]
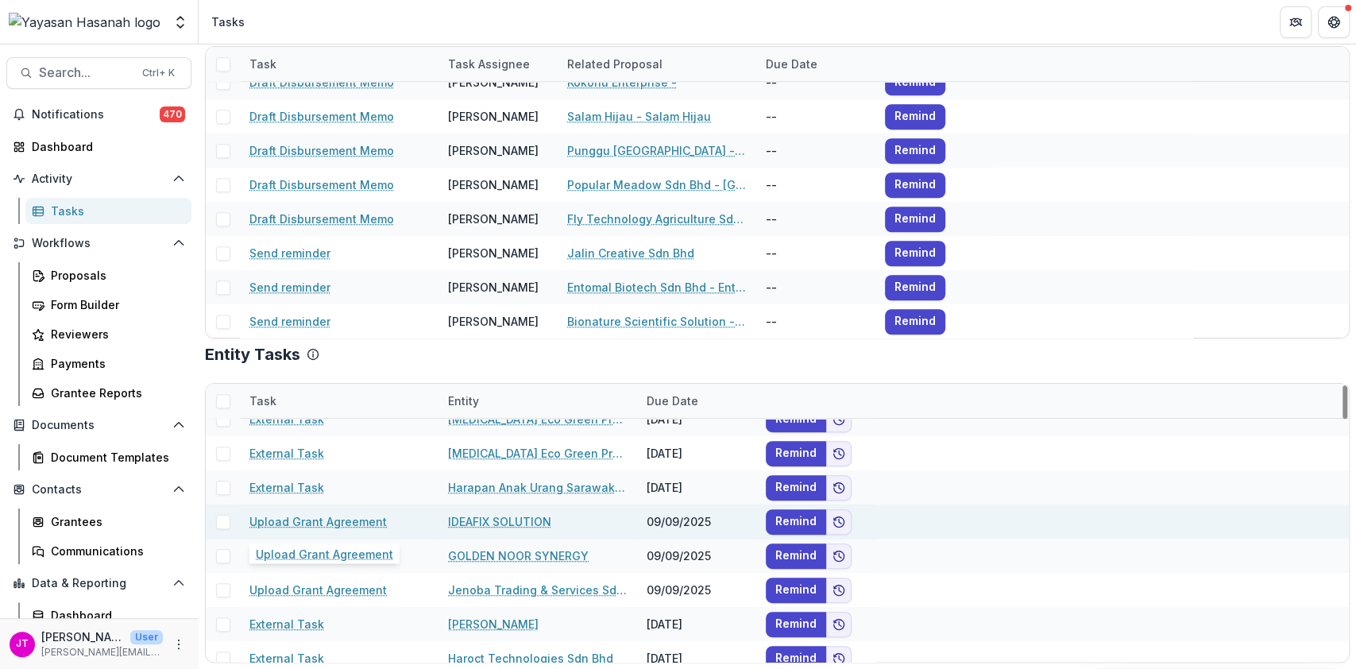
click at [267, 526] on link "Upload Grant Agreement" at bounding box center [317, 521] width 137 height 17
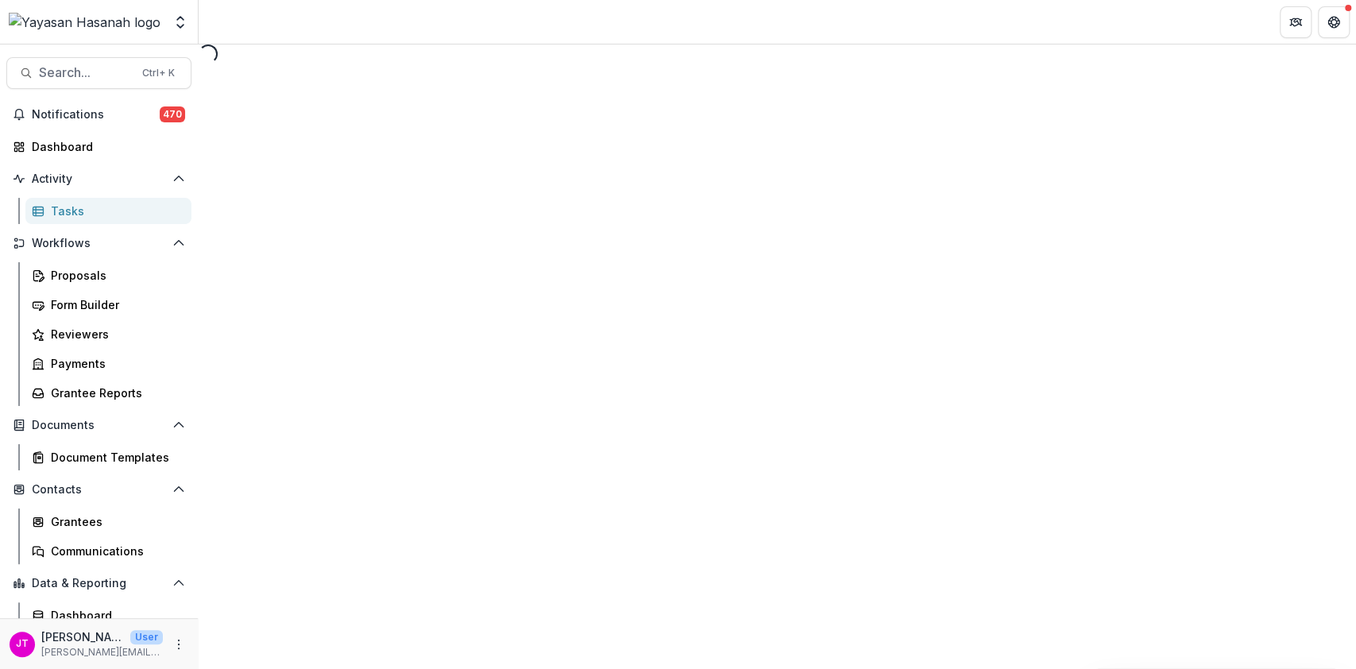
select select "********"
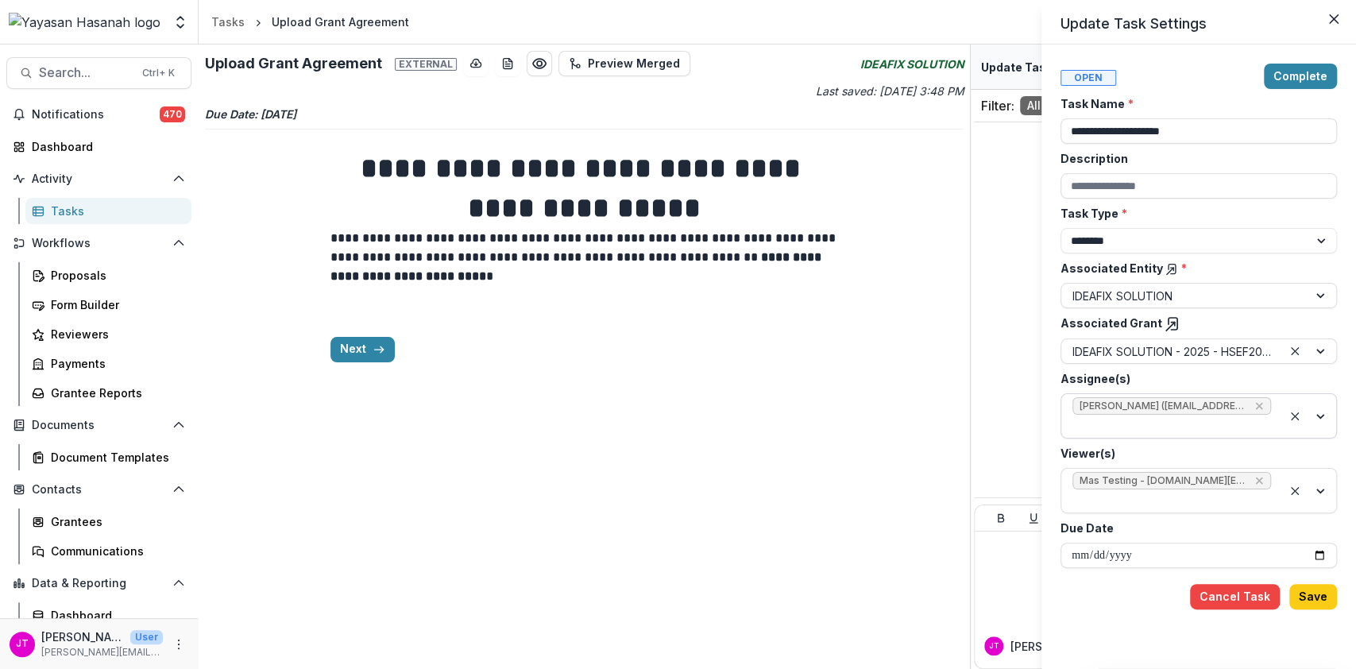
click at [1250, 430] on div at bounding box center [1172, 426] width 199 height 20
click at [1258, 422] on div at bounding box center [1172, 426] width 199 height 20
click at [976, 493] on div "**********" at bounding box center [678, 334] width 1356 height 669
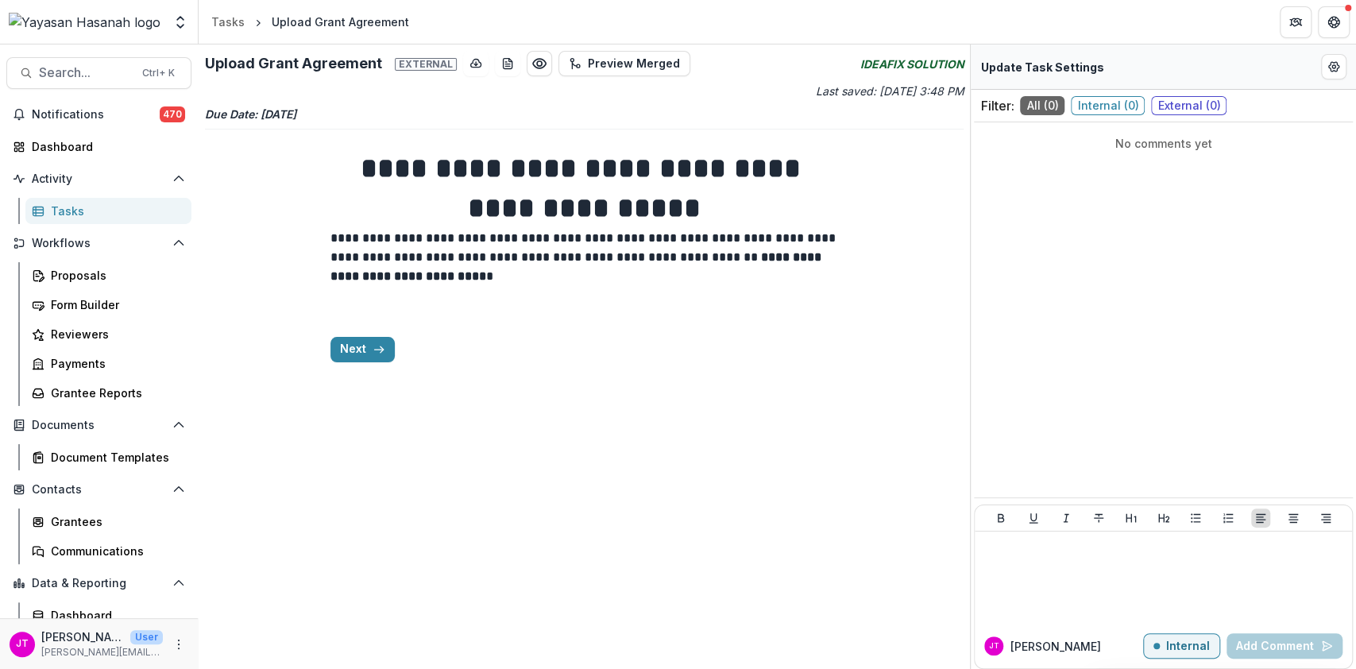
click at [401, 364] on div "**********" at bounding box center [585, 255] width 509 height 239
click at [355, 350] on button "Next" at bounding box center [363, 349] width 64 height 25
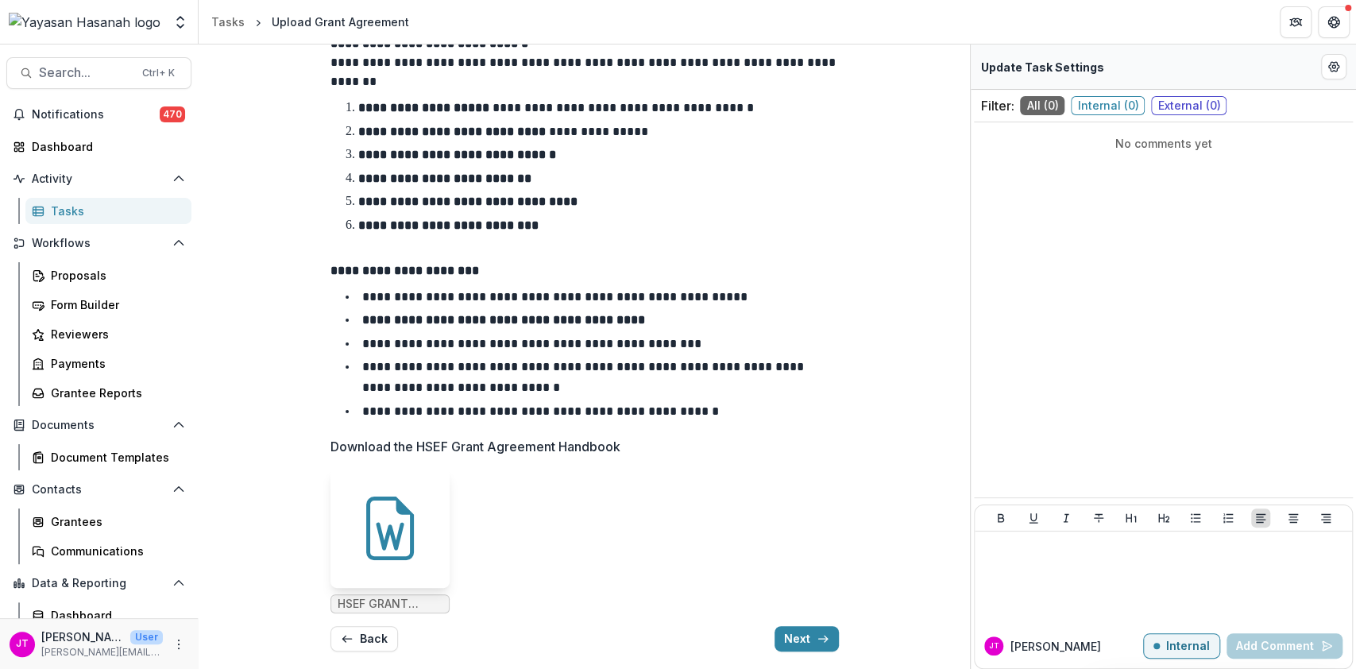
scroll to position [115, 0]
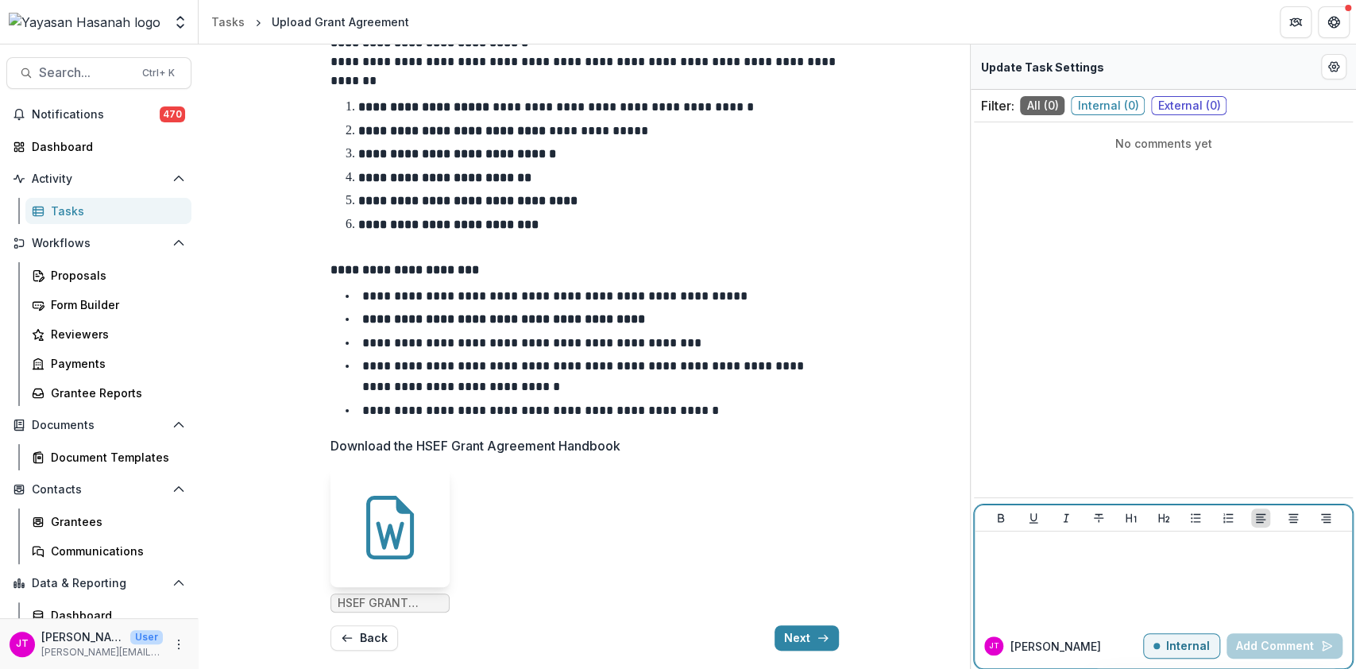
click at [1199, 642] on p "Internal" at bounding box center [1188, 647] width 44 height 14
click at [1186, 605] on div at bounding box center [1163, 577] width 365 height 79
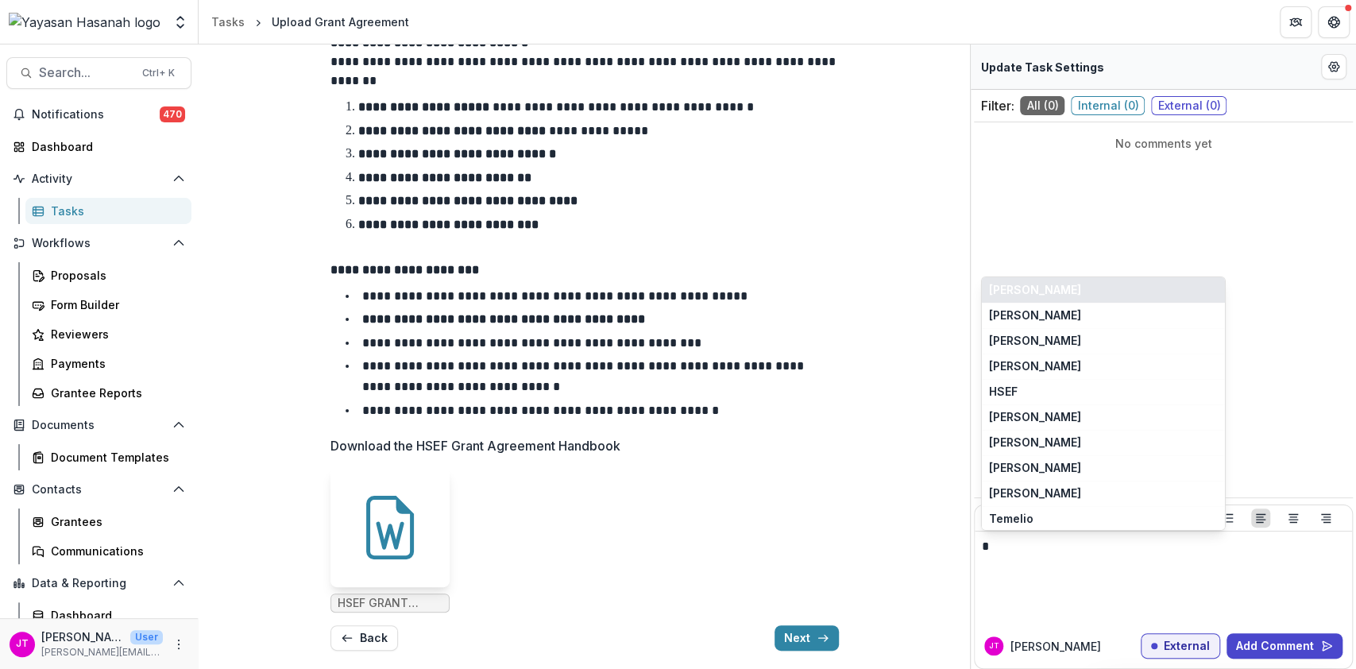
click at [1085, 293] on button "[PERSON_NAME]" at bounding box center [1103, 289] width 243 height 25
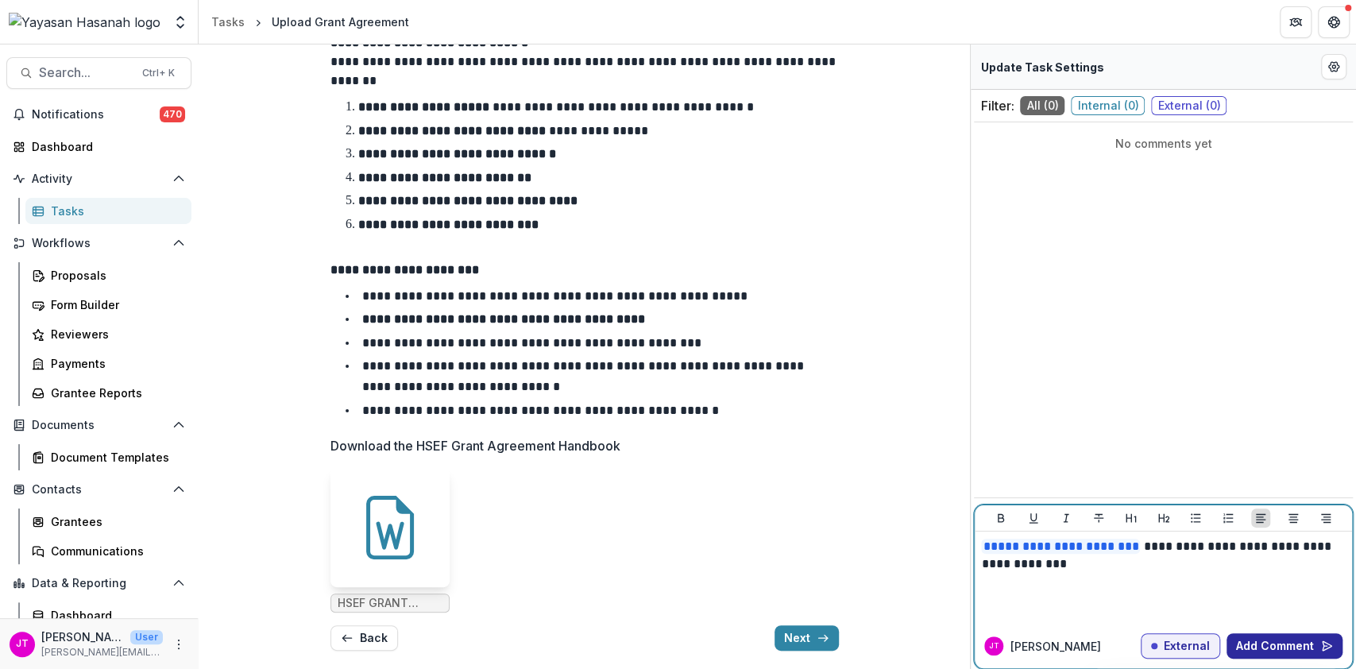
click at [1296, 642] on button "Add Comment" at bounding box center [1285, 645] width 116 height 25
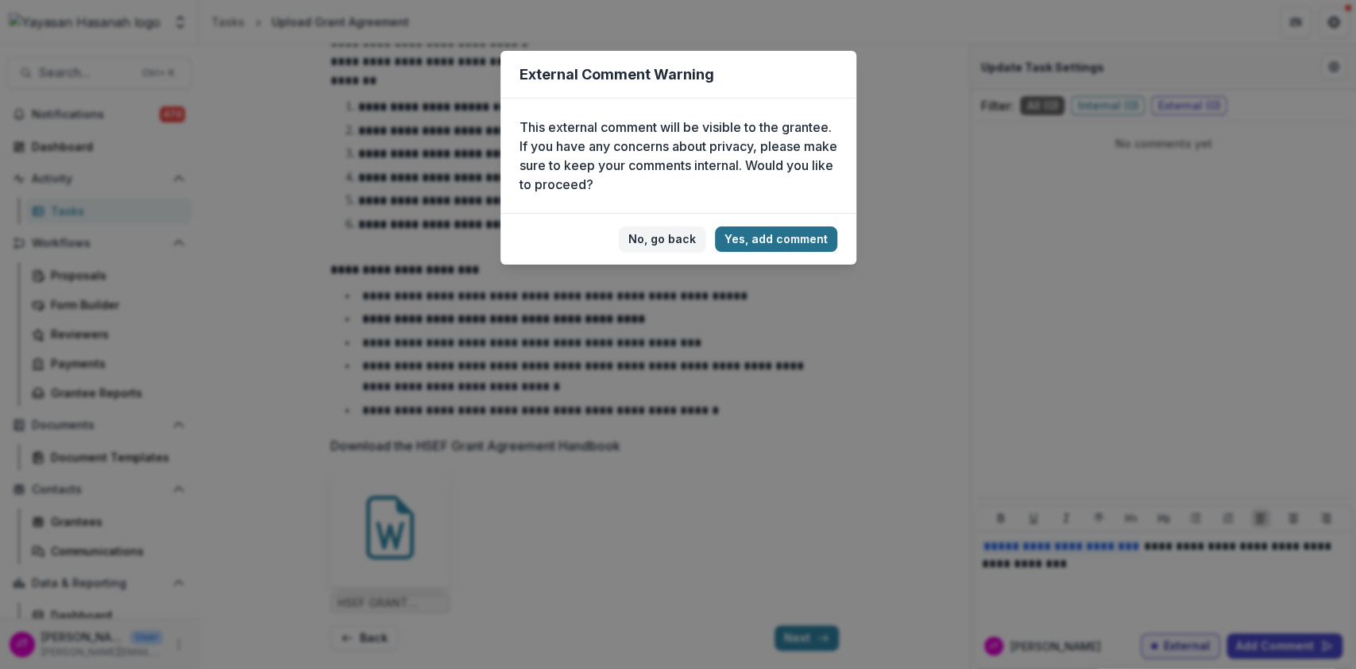
click at [810, 246] on button "Yes, add comment" at bounding box center [776, 238] width 122 height 25
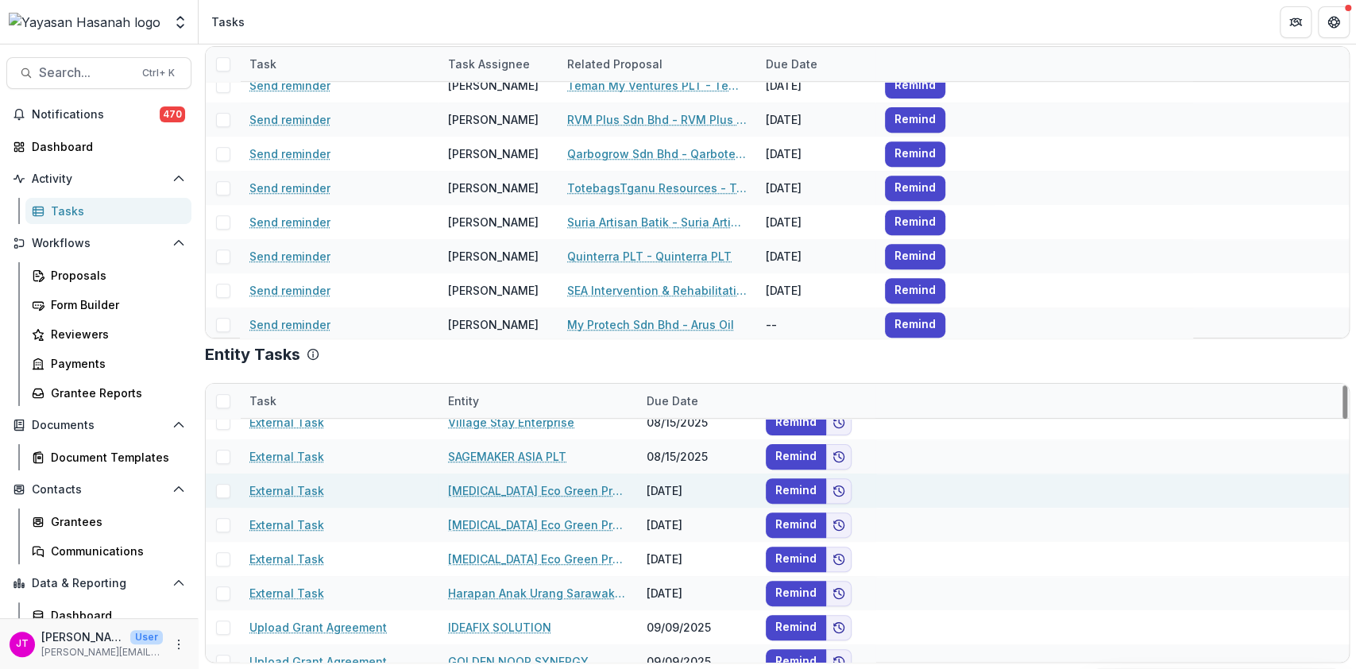
scroll to position [529, 0]
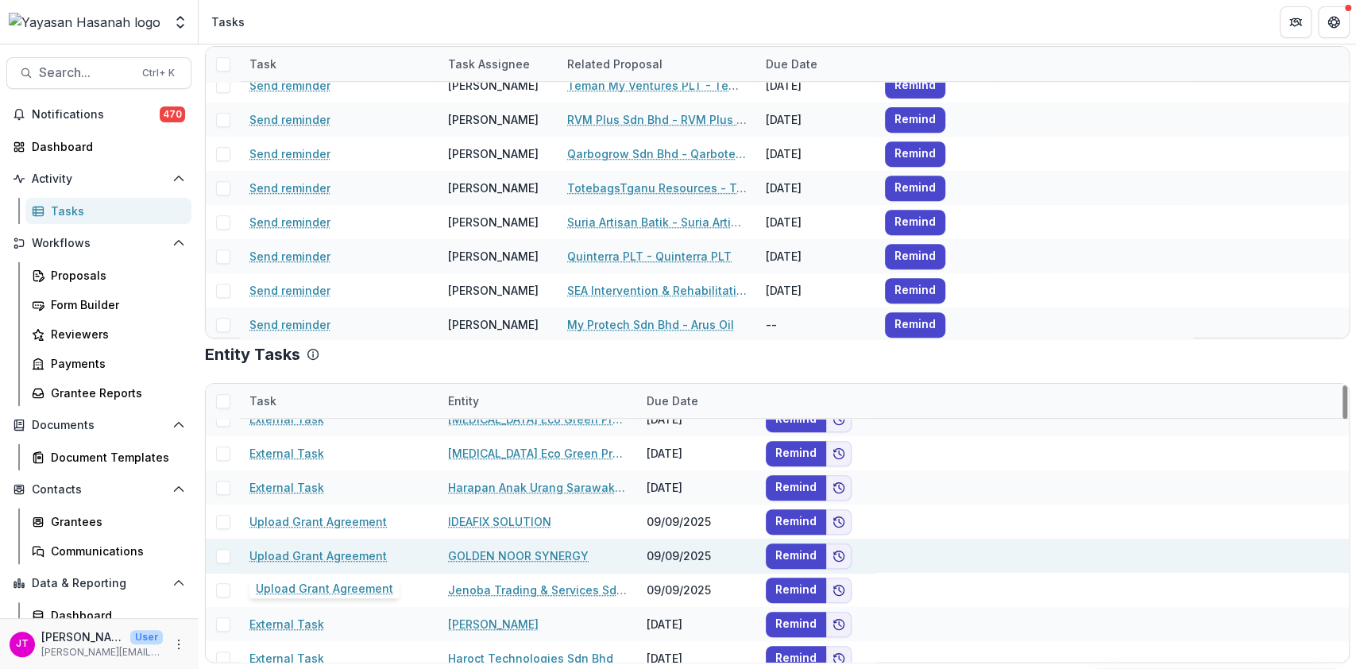
click at [349, 550] on link "Upload Grant Agreement" at bounding box center [317, 555] width 137 height 17
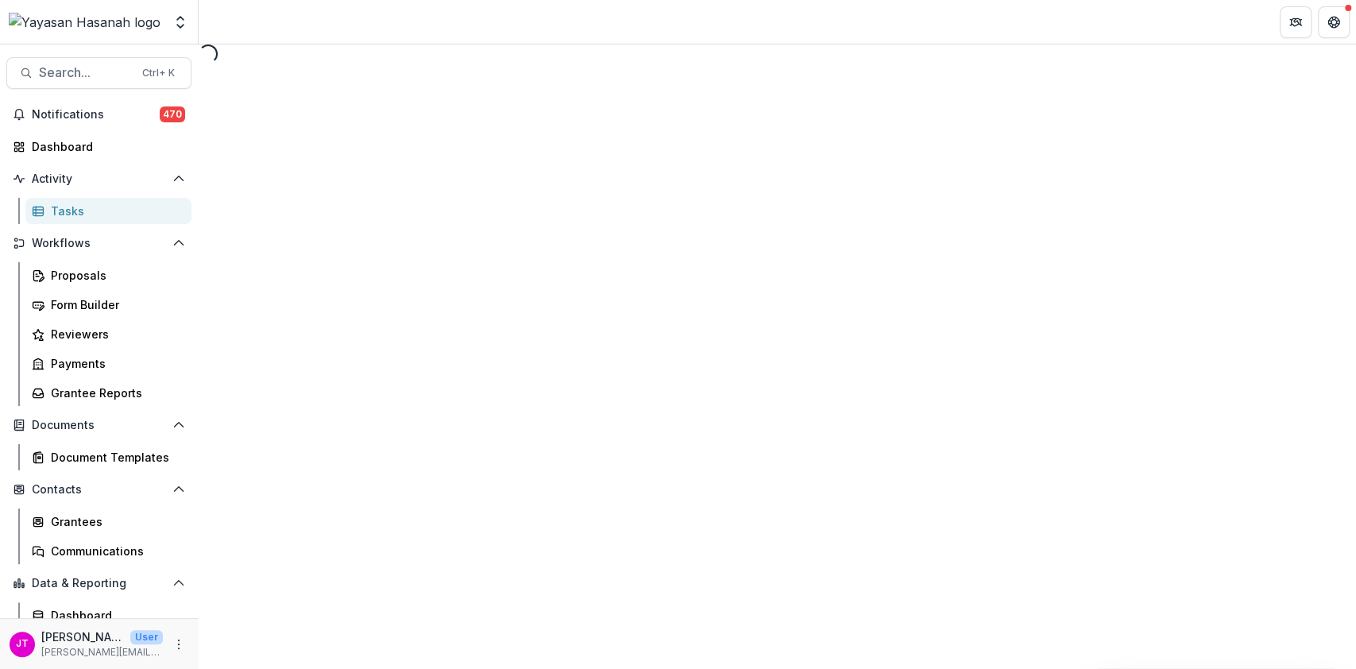
select select "********"
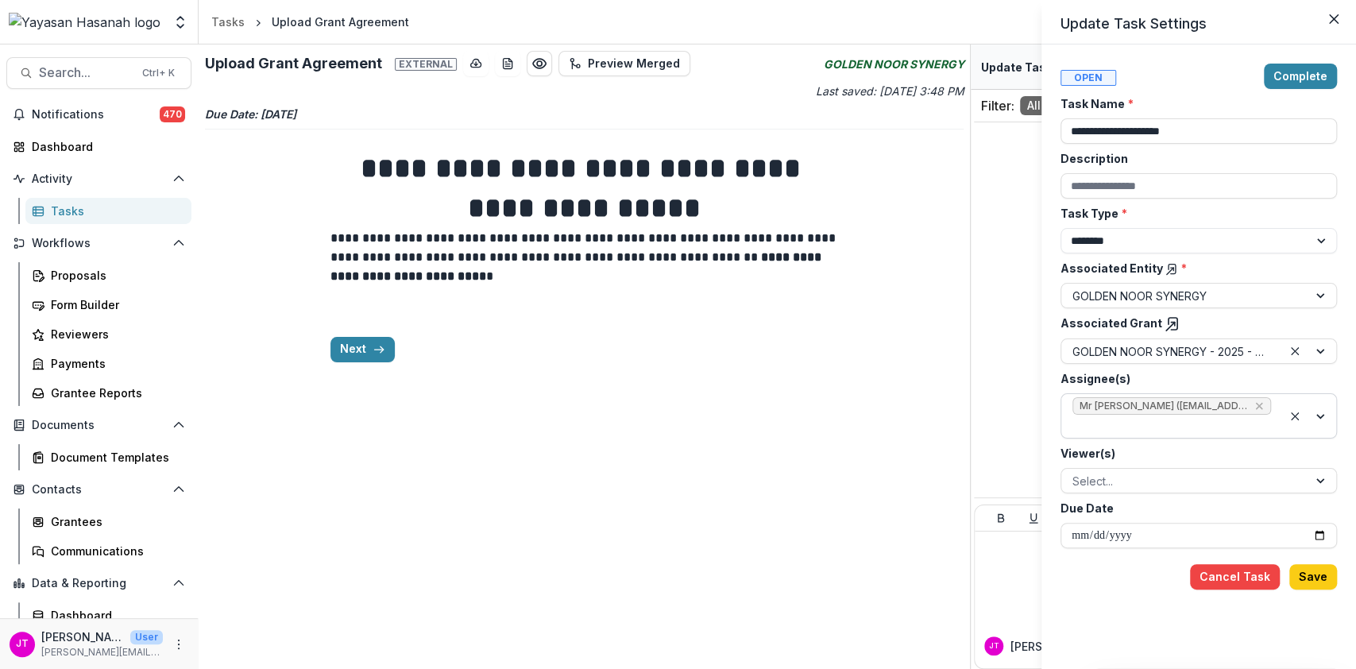
click at [1119, 418] on div at bounding box center [1172, 426] width 199 height 20
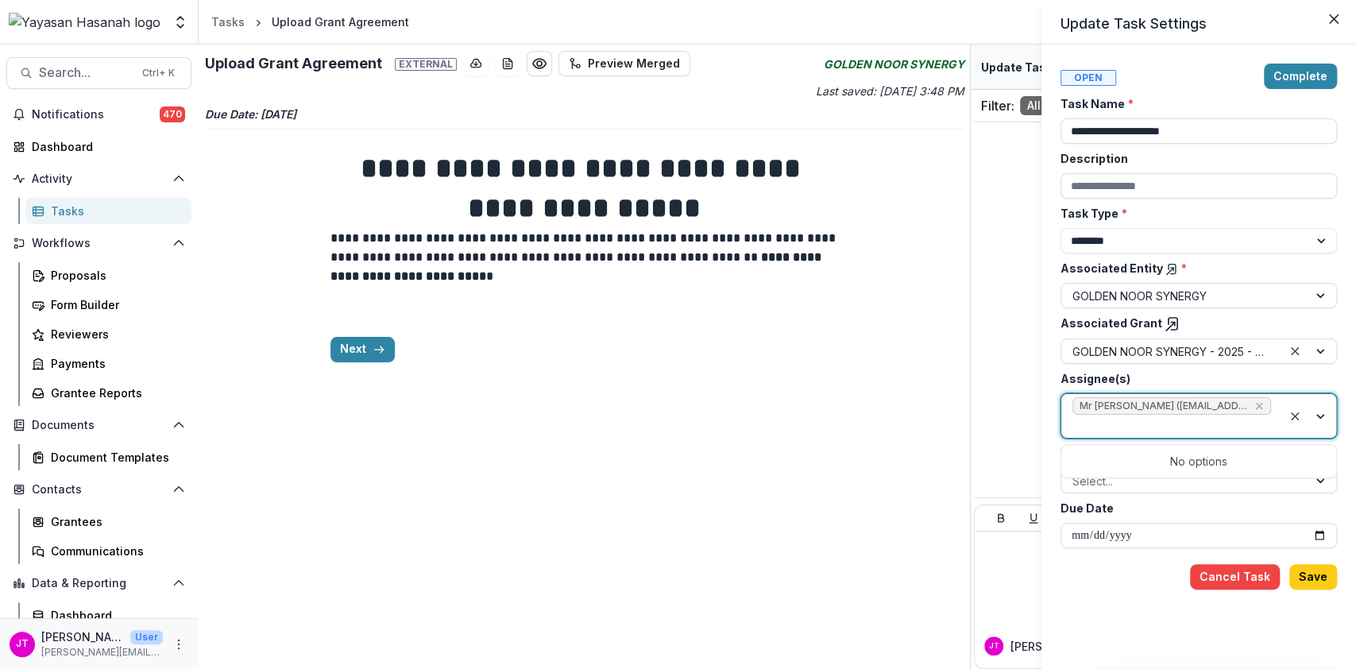
click at [1099, 547] on div "**********" at bounding box center [1199, 357] width 277 height 586
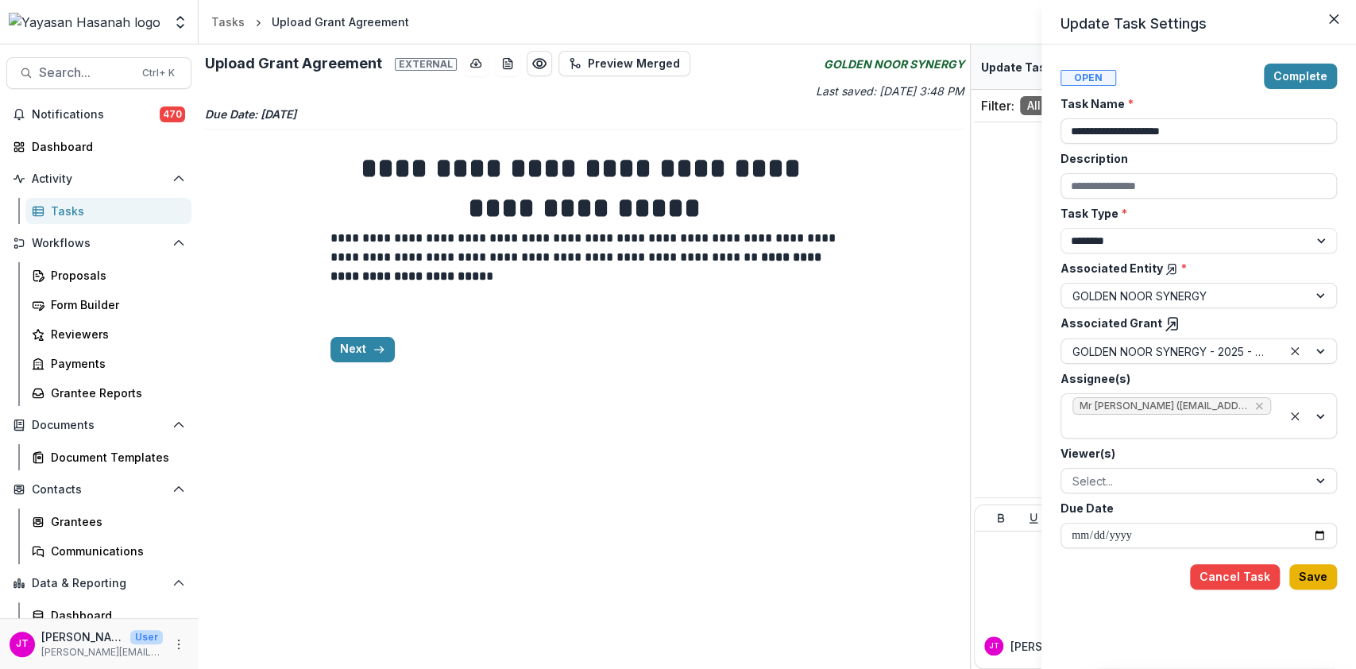
click at [1301, 567] on button "Save" at bounding box center [1314, 576] width 48 height 25
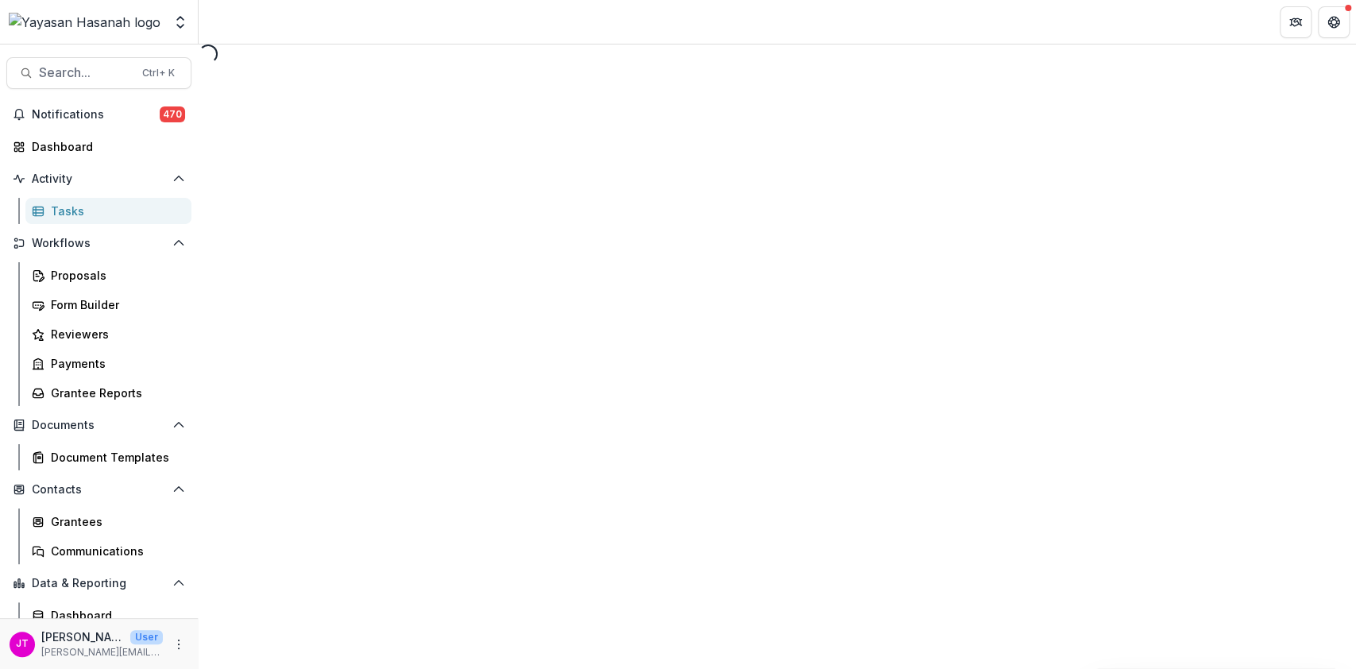
select select "********"
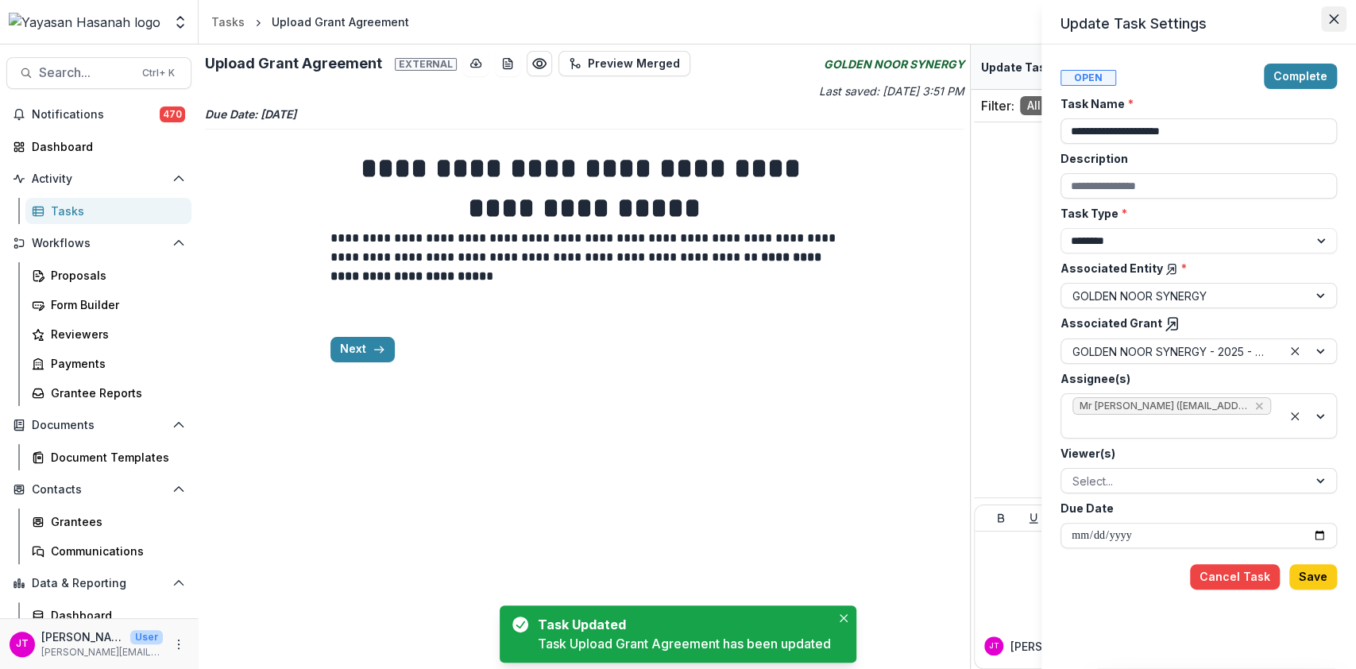
click at [1327, 17] on button "Close" at bounding box center [1333, 18] width 25 height 25
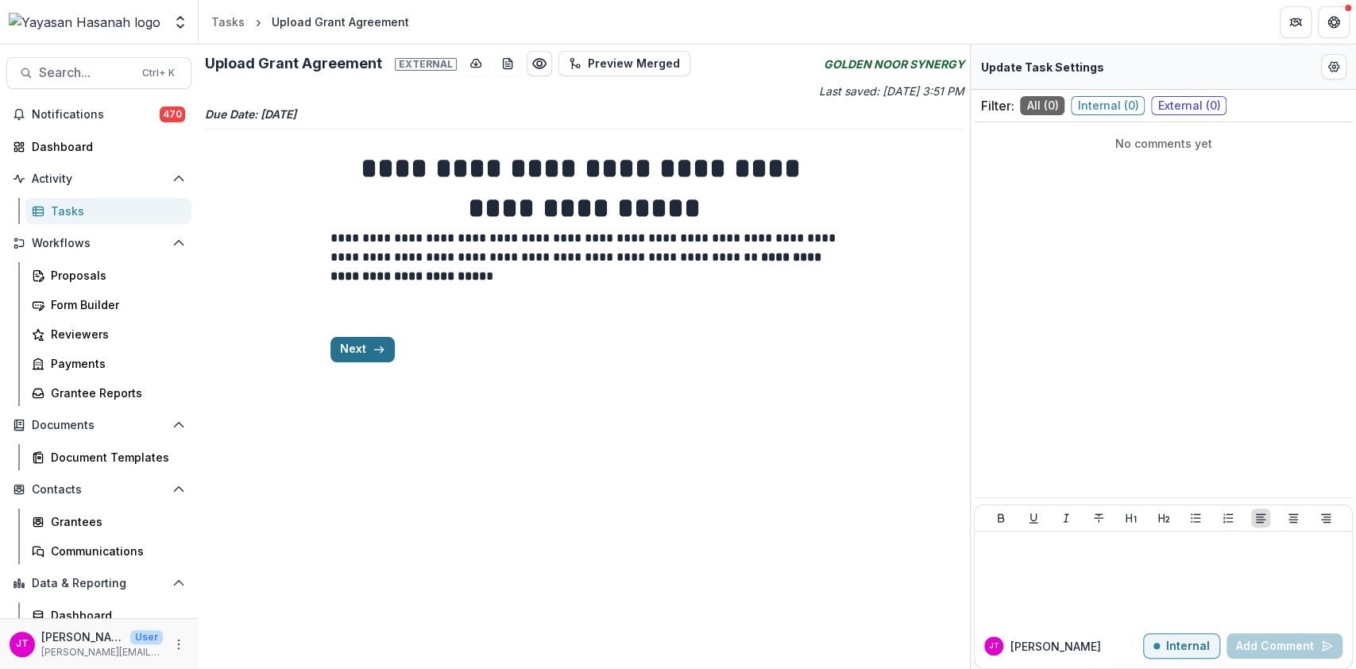
click at [362, 352] on button "Next" at bounding box center [363, 349] width 64 height 25
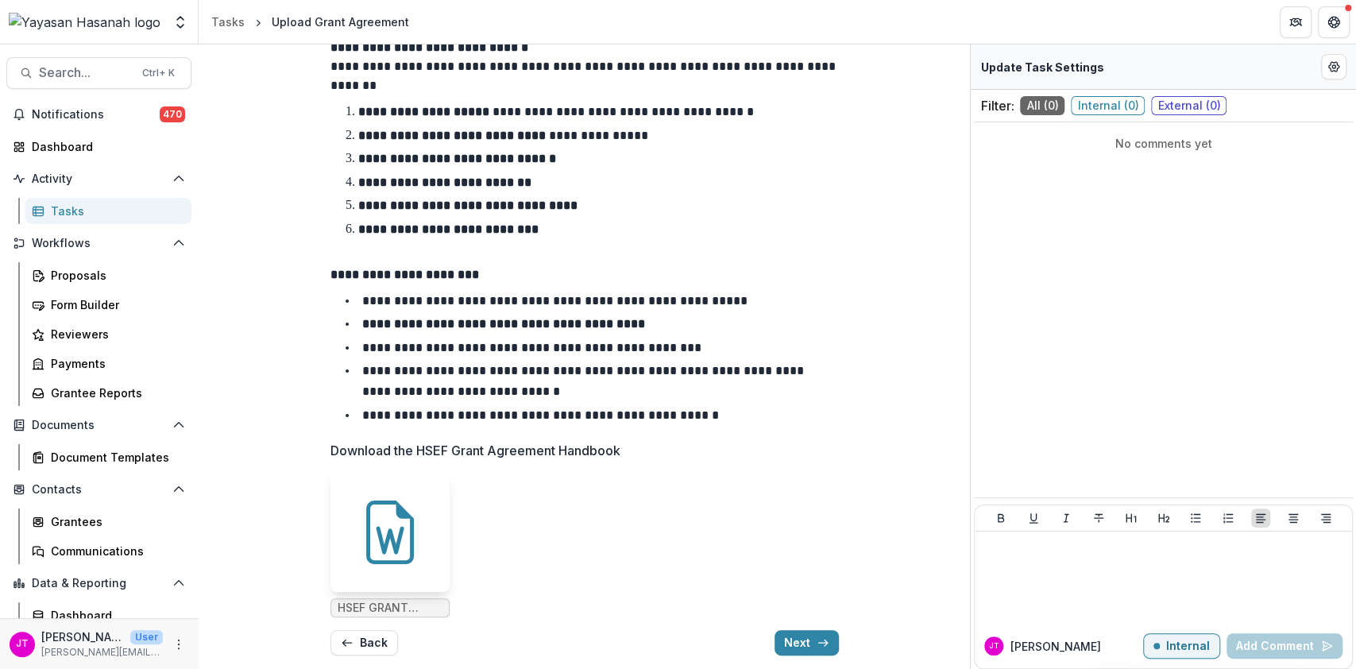
scroll to position [115, 0]
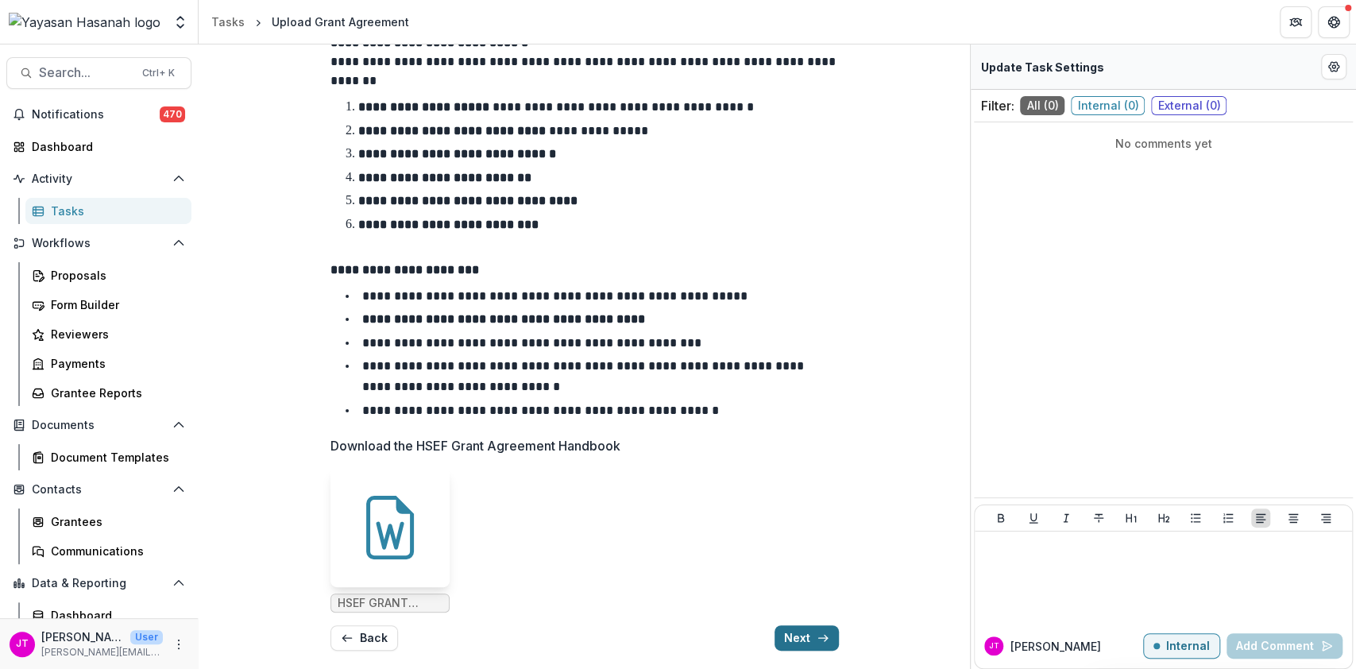
click at [832, 638] on button "Next" at bounding box center [807, 637] width 64 height 25
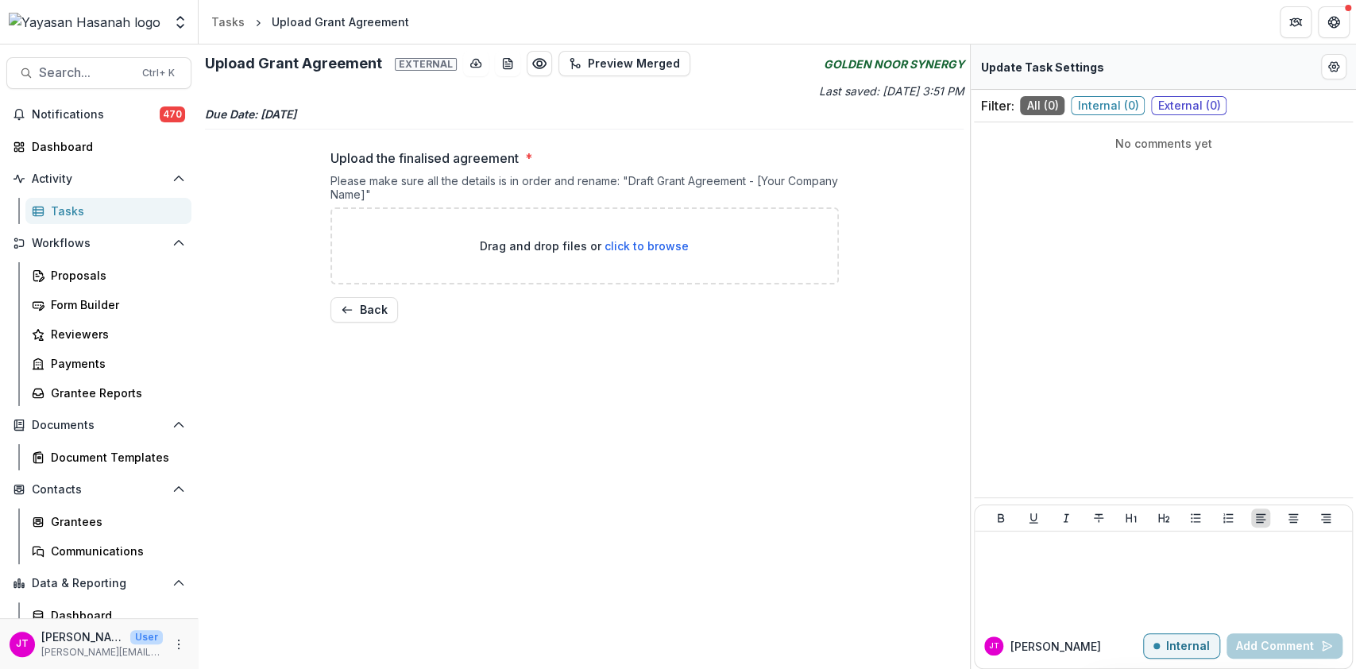
scroll to position [0, 0]
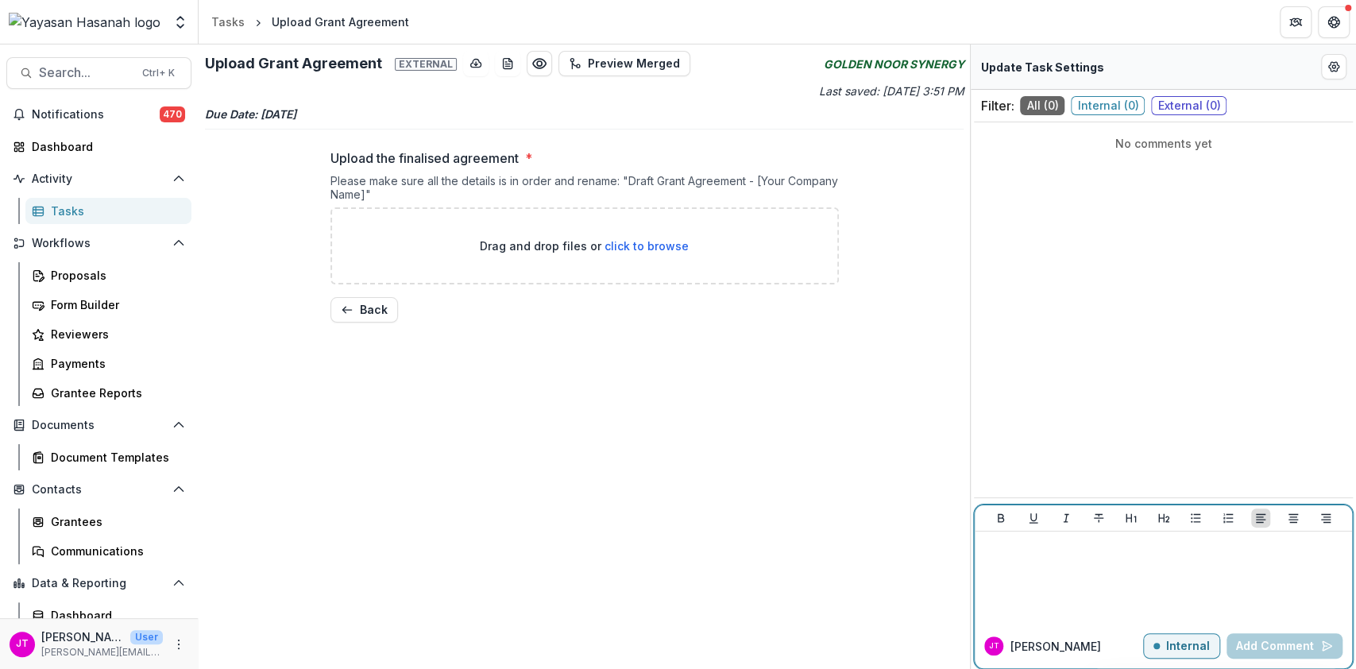
click at [1154, 639] on button "Internal" at bounding box center [1181, 645] width 77 height 25
click at [1118, 603] on div at bounding box center [1163, 577] width 365 height 79
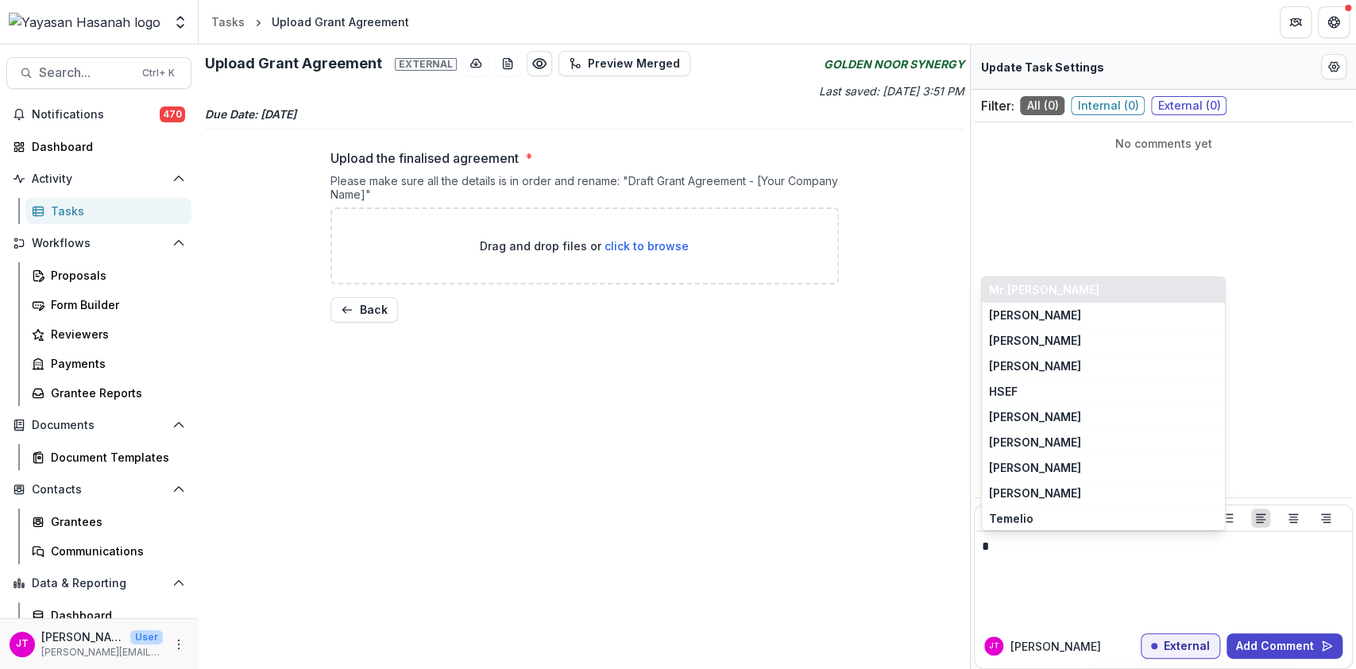
click at [1081, 299] on button "Mr [PERSON_NAME]" at bounding box center [1103, 289] width 243 height 25
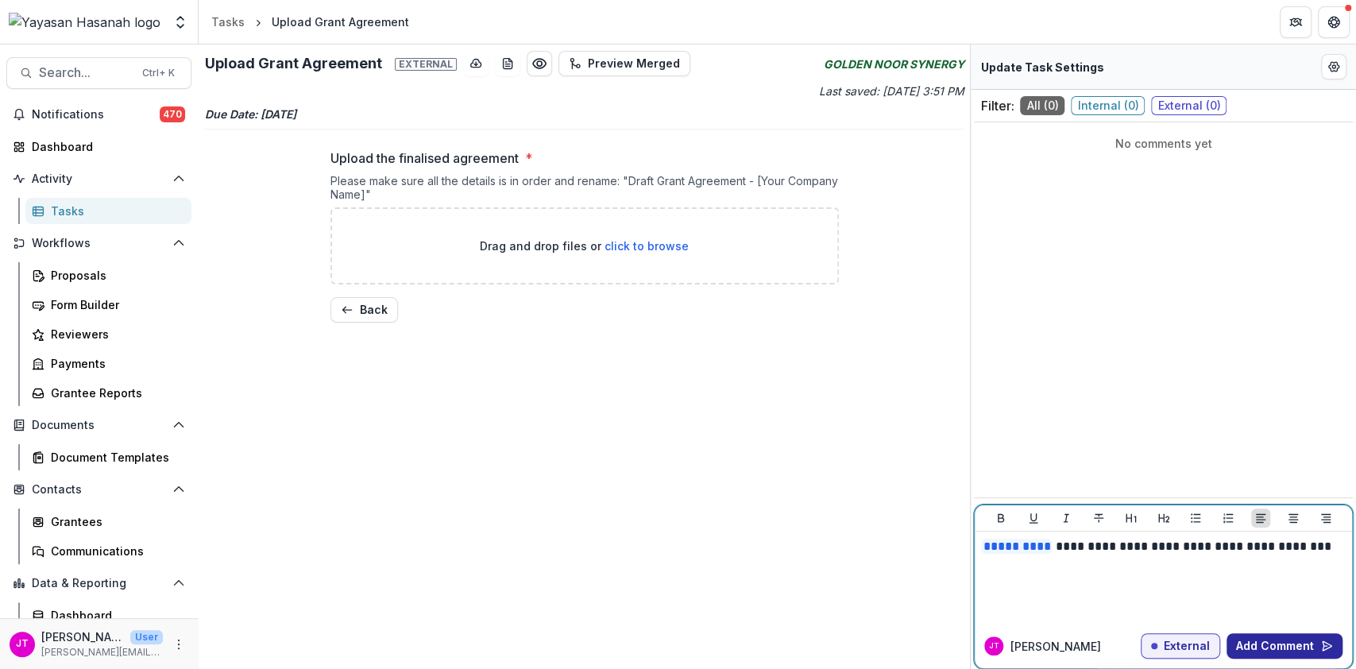
click at [1287, 637] on button "Add Comment" at bounding box center [1285, 645] width 116 height 25
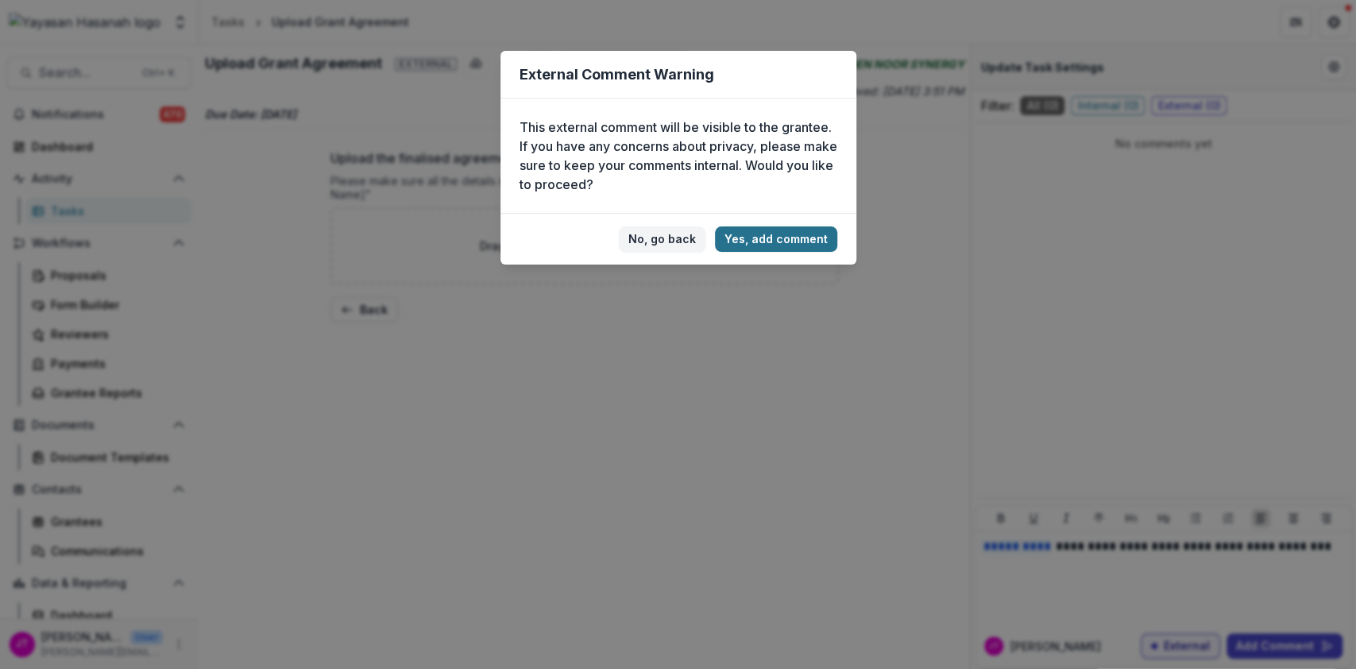
click at [783, 242] on button "Yes, add comment" at bounding box center [776, 238] width 122 height 25
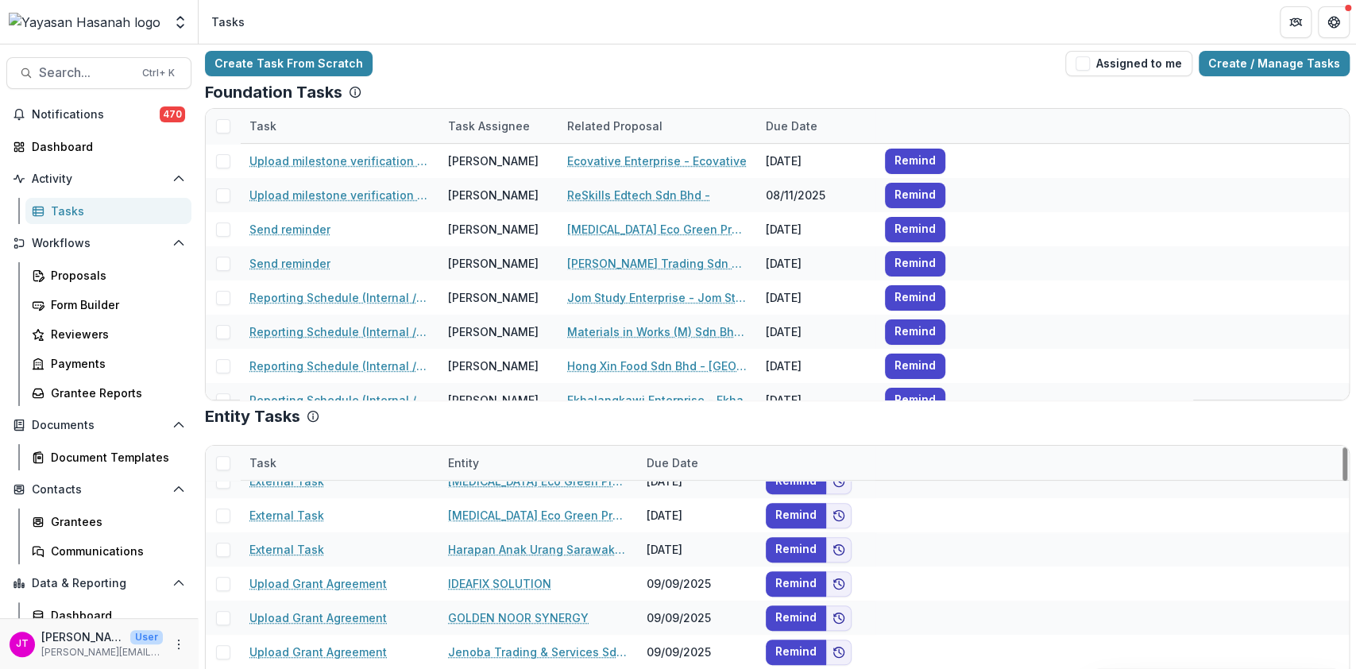
scroll to position [636, 0]
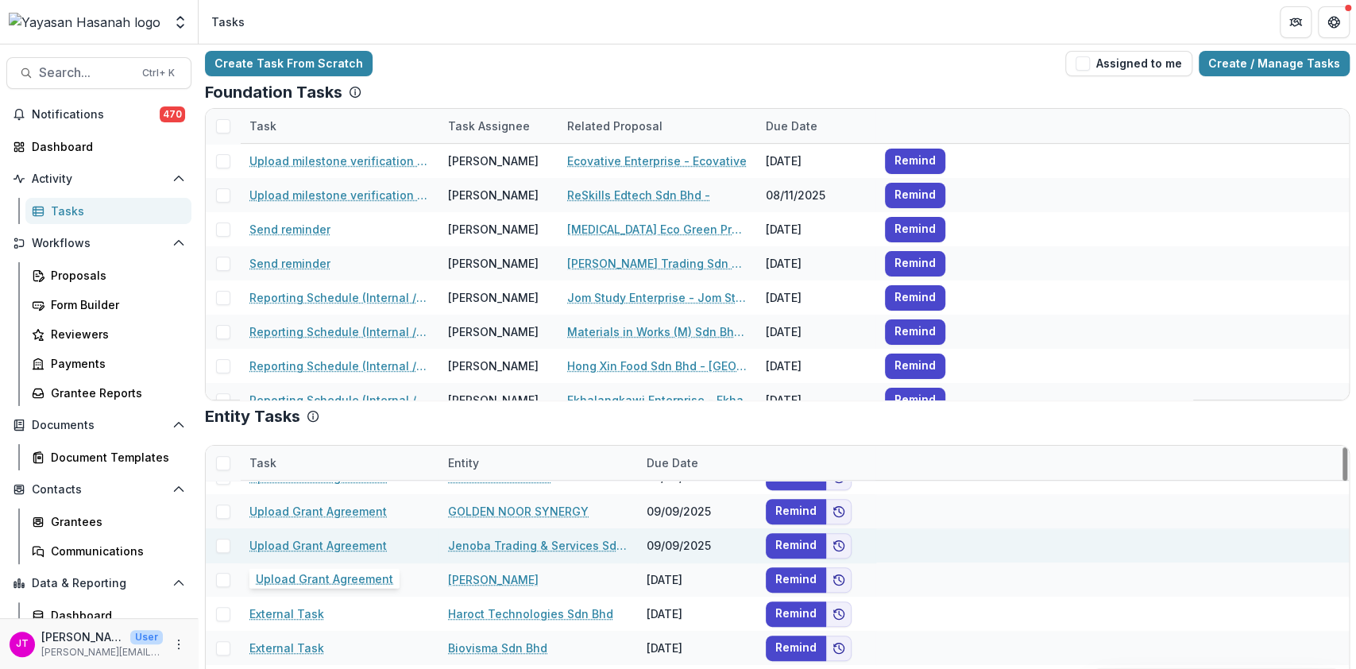
click at [355, 540] on link "Upload Grant Agreement" at bounding box center [317, 545] width 137 height 17
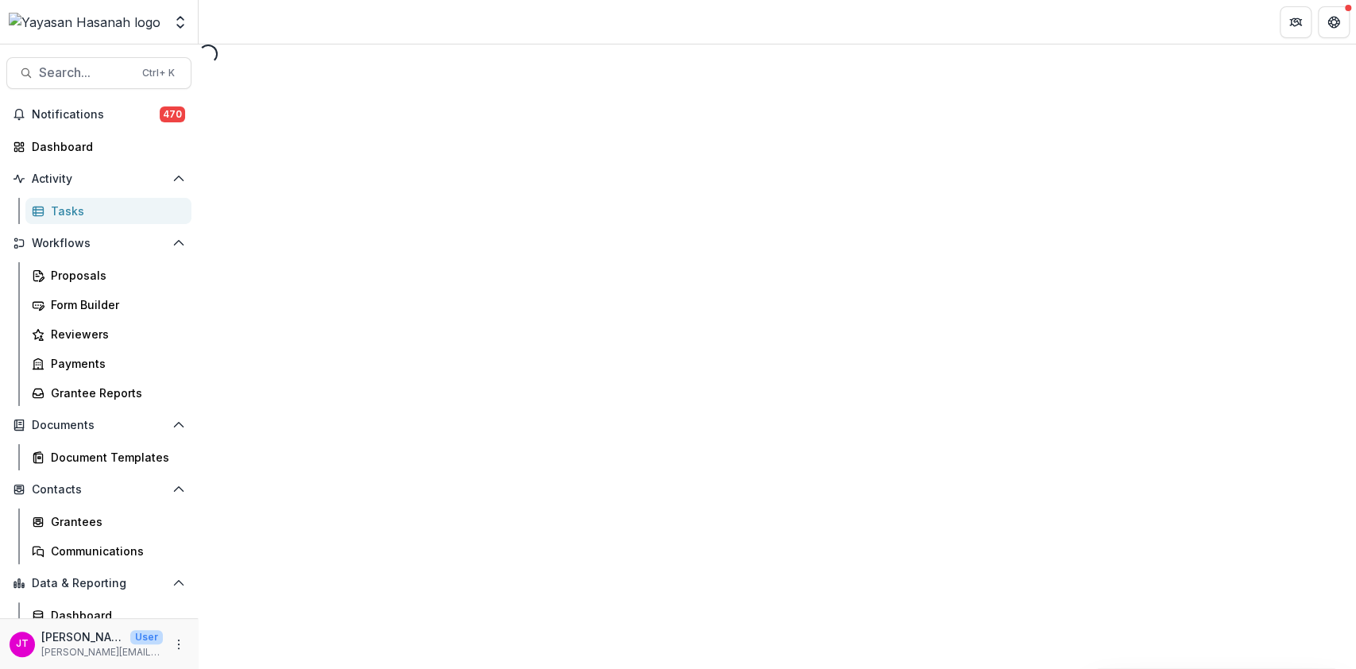
select select "********"
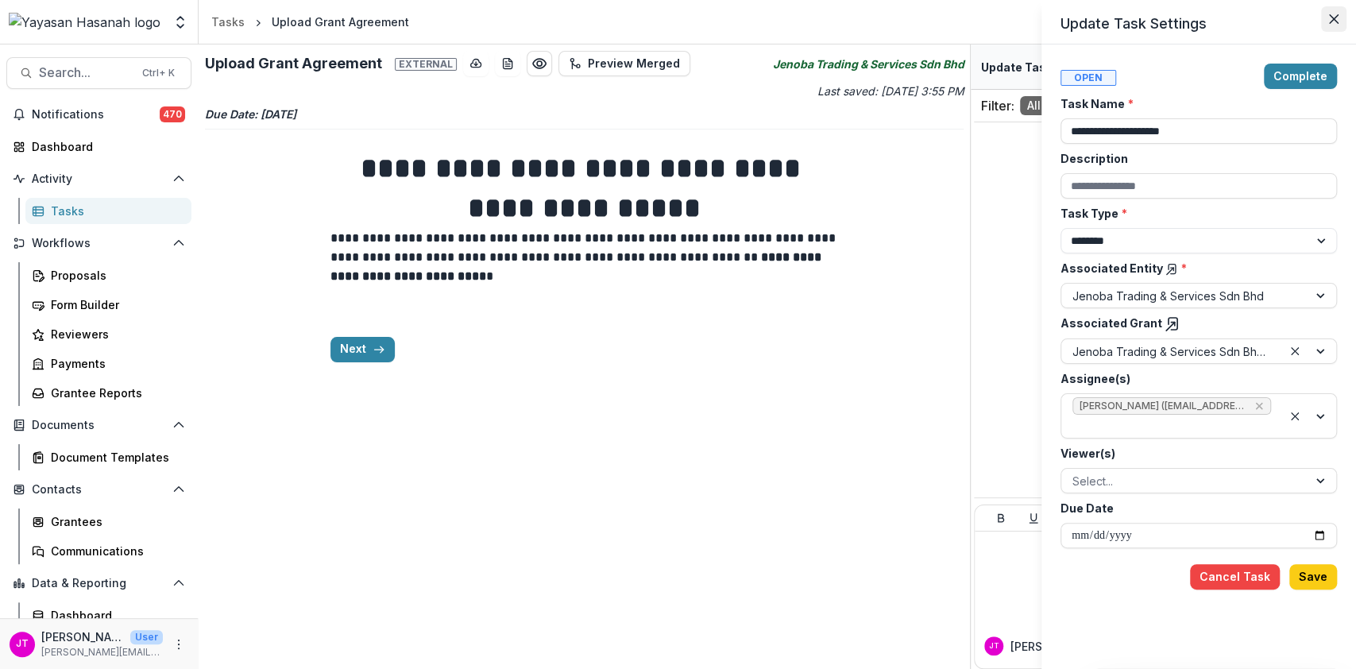
click at [1330, 22] on icon "Close" at bounding box center [1334, 19] width 10 height 10
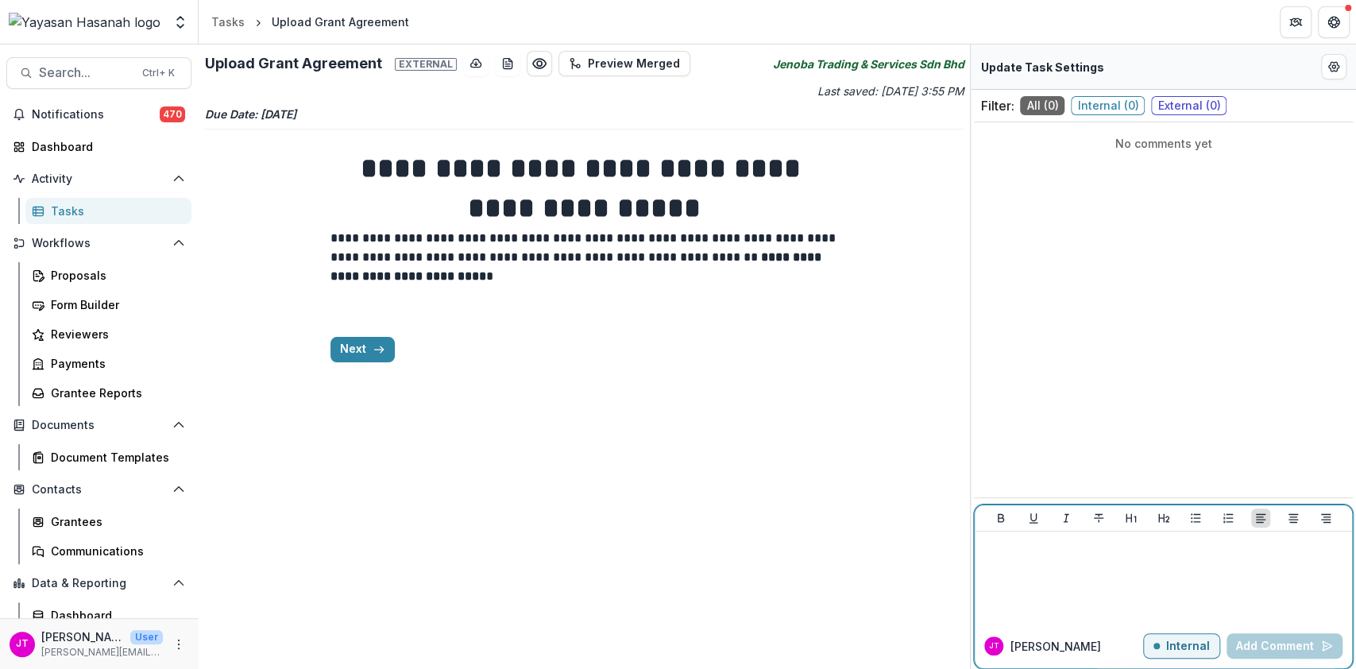
click at [1219, 645] on button "Internal" at bounding box center [1181, 645] width 77 height 25
click at [1170, 594] on div at bounding box center [1163, 577] width 365 height 79
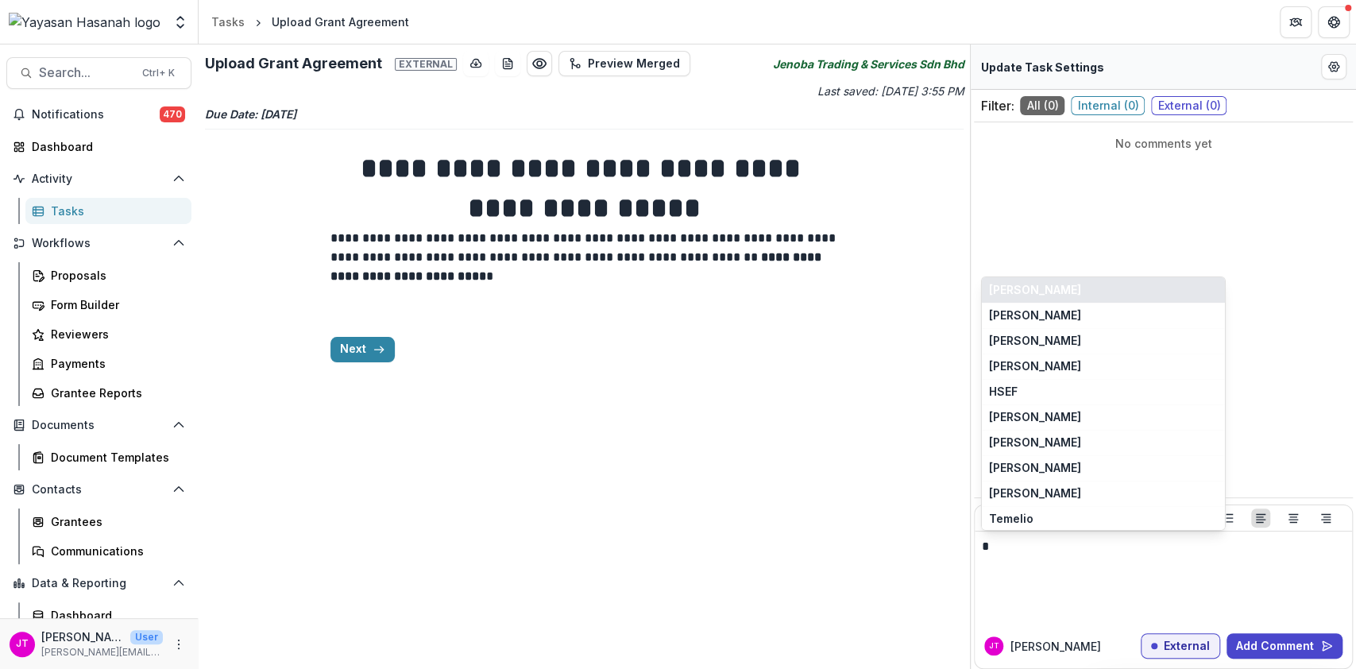
click at [1042, 295] on button "[PERSON_NAME]" at bounding box center [1103, 289] width 243 height 25
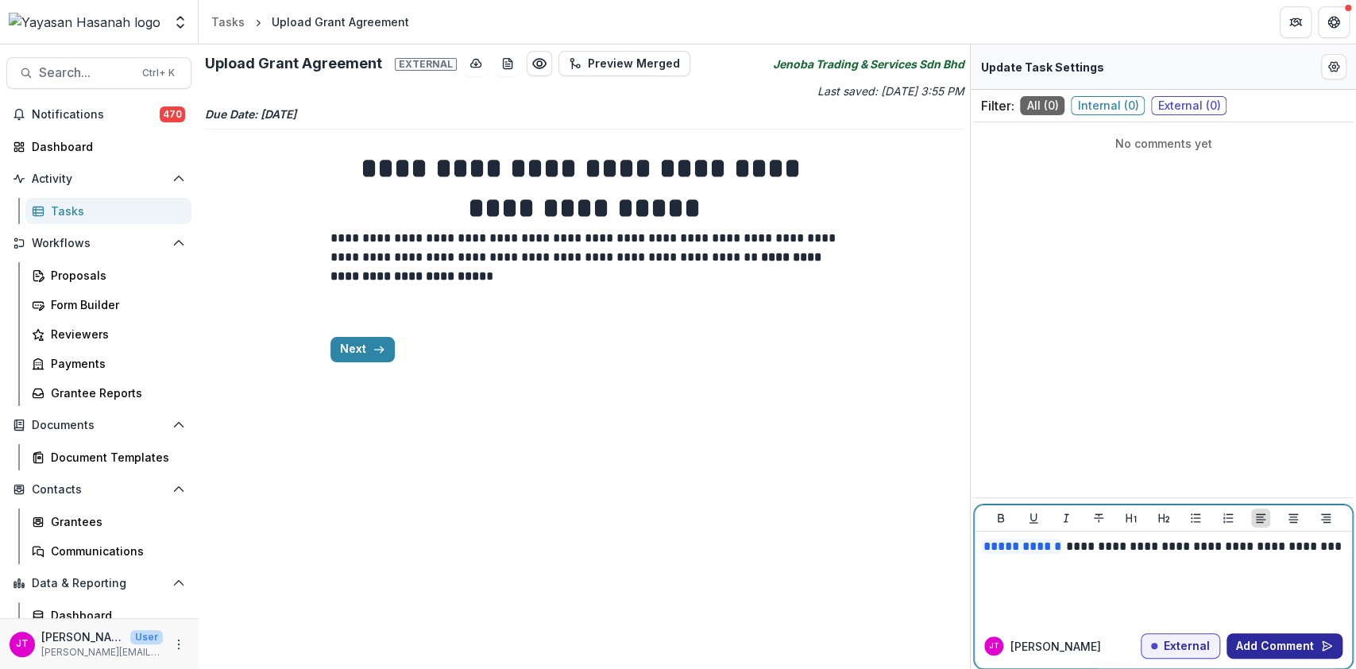
click at [1301, 642] on button "Add Comment" at bounding box center [1285, 645] width 116 height 25
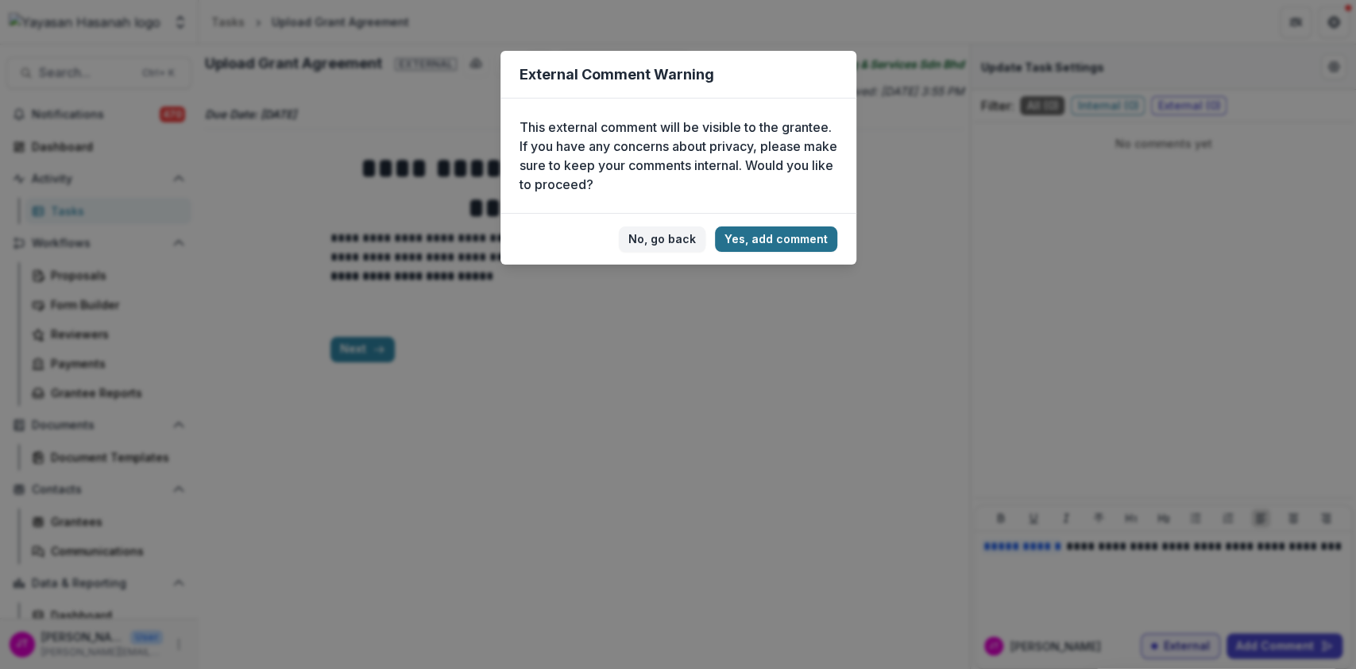
click at [803, 248] on button "Yes, add comment" at bounding box center [776, 238] width 122 height 25
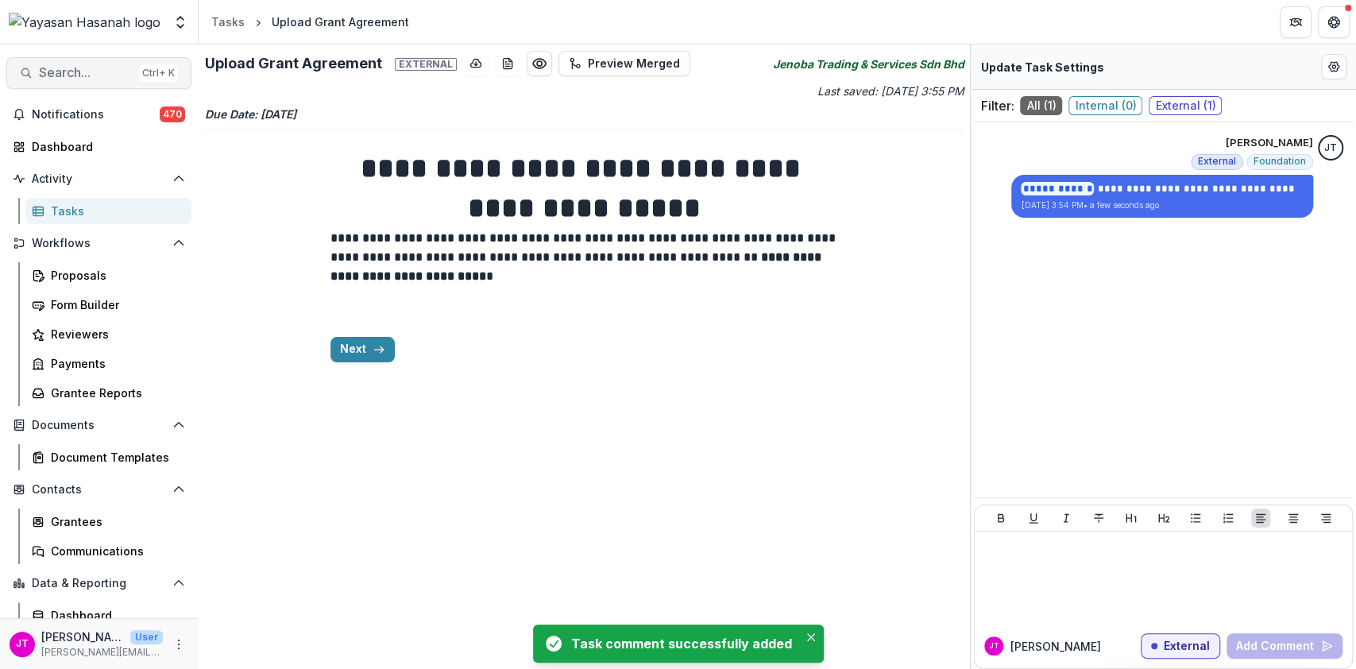
click at [122, 75] on span "Search..." at bounding box center [86, 72] width 94 height 15
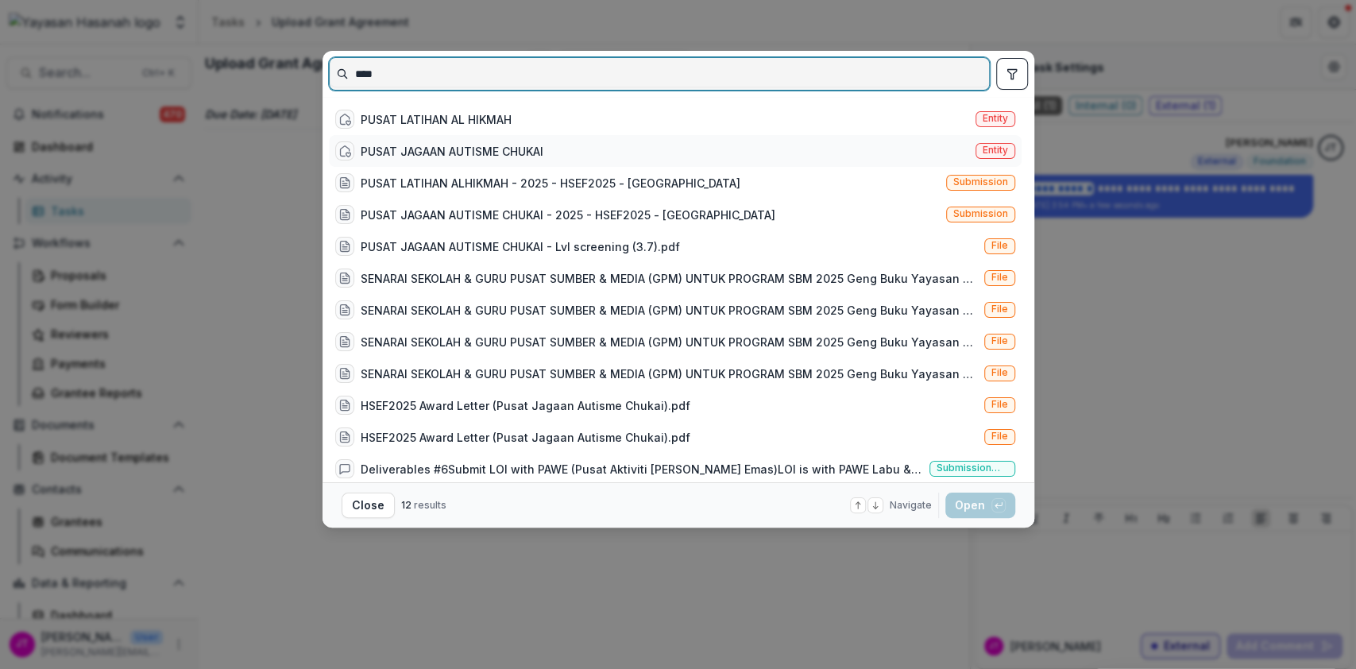
type input "****"
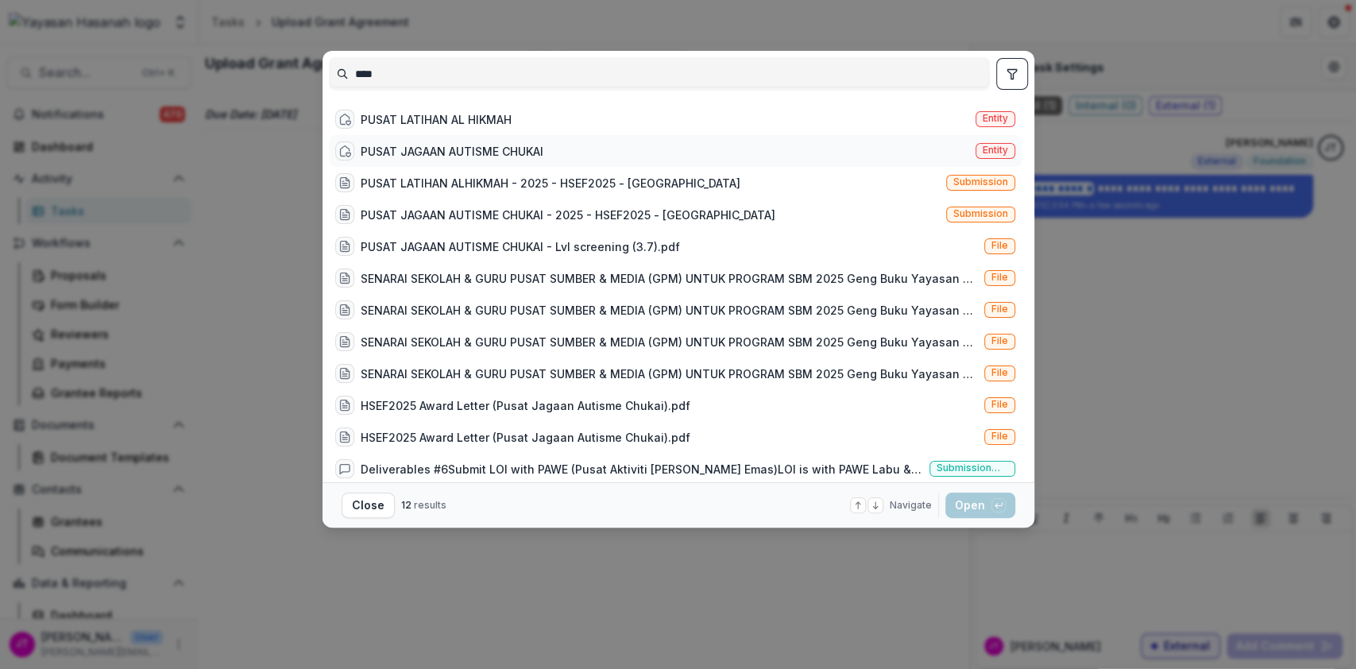
click at [506, 143] on div "PUSAT JAGAAN AUTISME CHUKAI" at bounding box center [452, 151] width 183 height 17
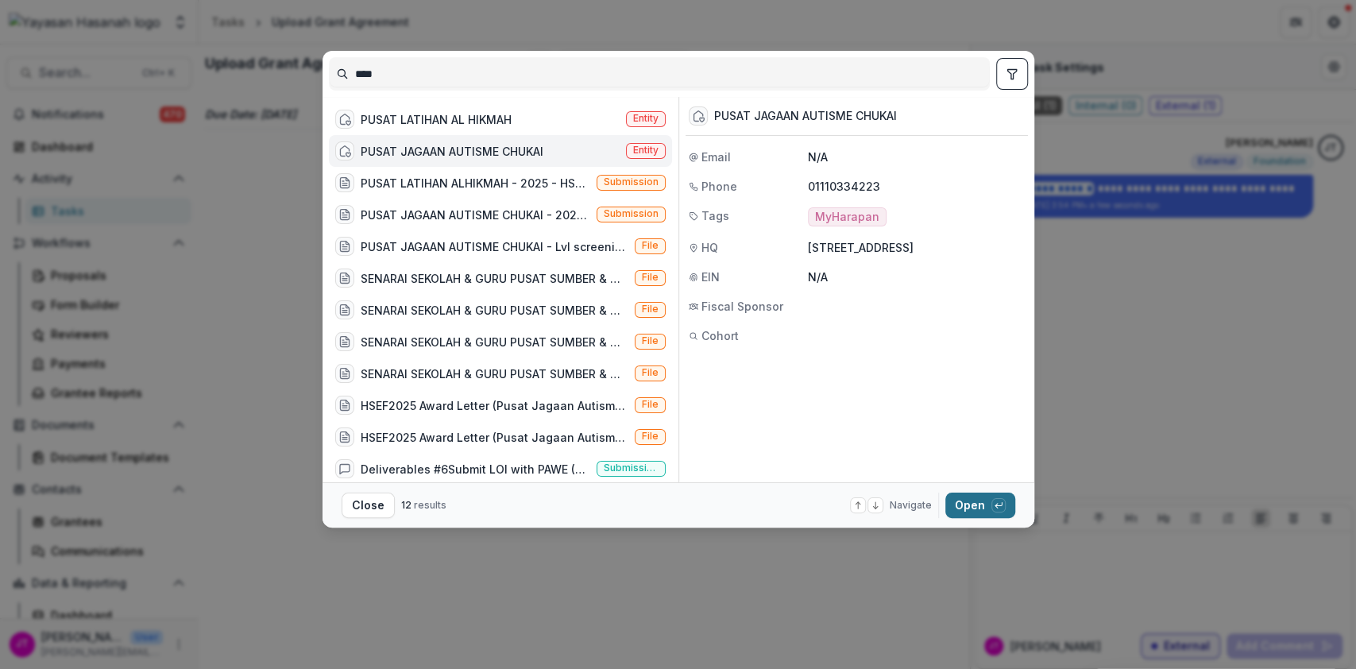
click at [964, 504] on button "Open with enter key" at bounding box center [981, 505] width 70 height 25
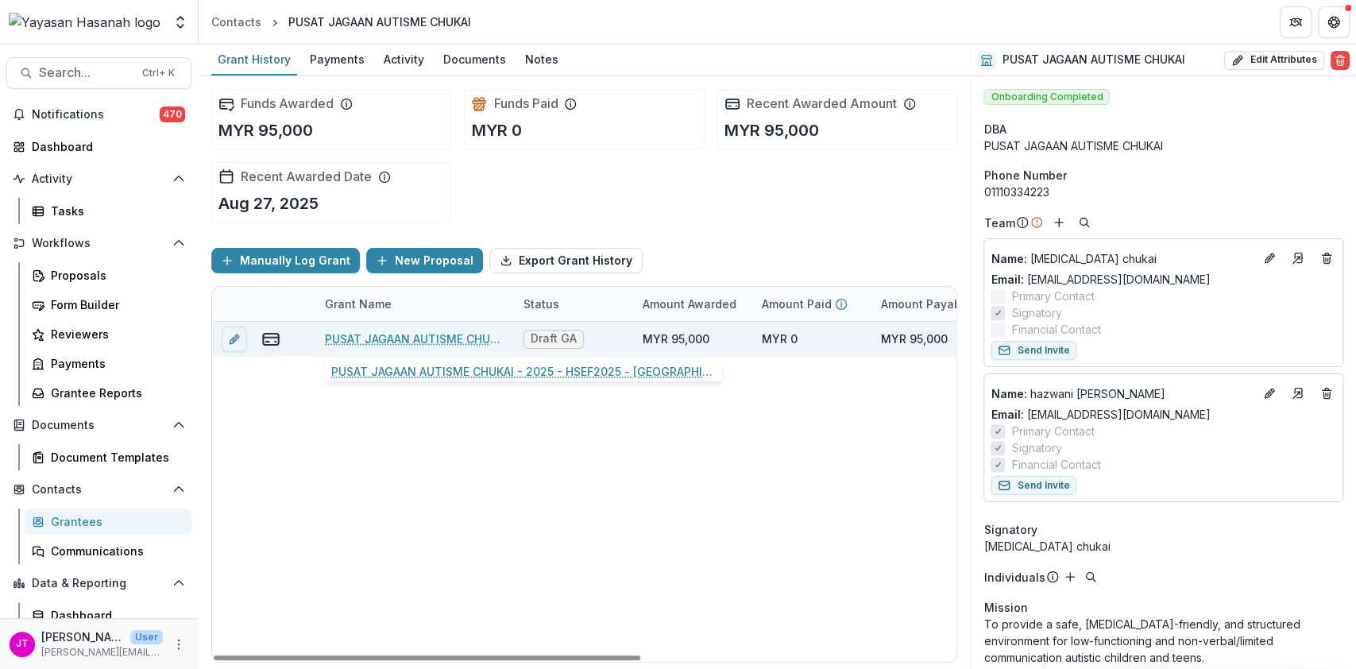
click at [446, 344] on link "PUSAT JAGAAN AUTISME CHUKAI - 2025 - HSEF2025 - [GEOGRAPHIC_DATA]" at bounding box center [415, 339] width 180 height 17
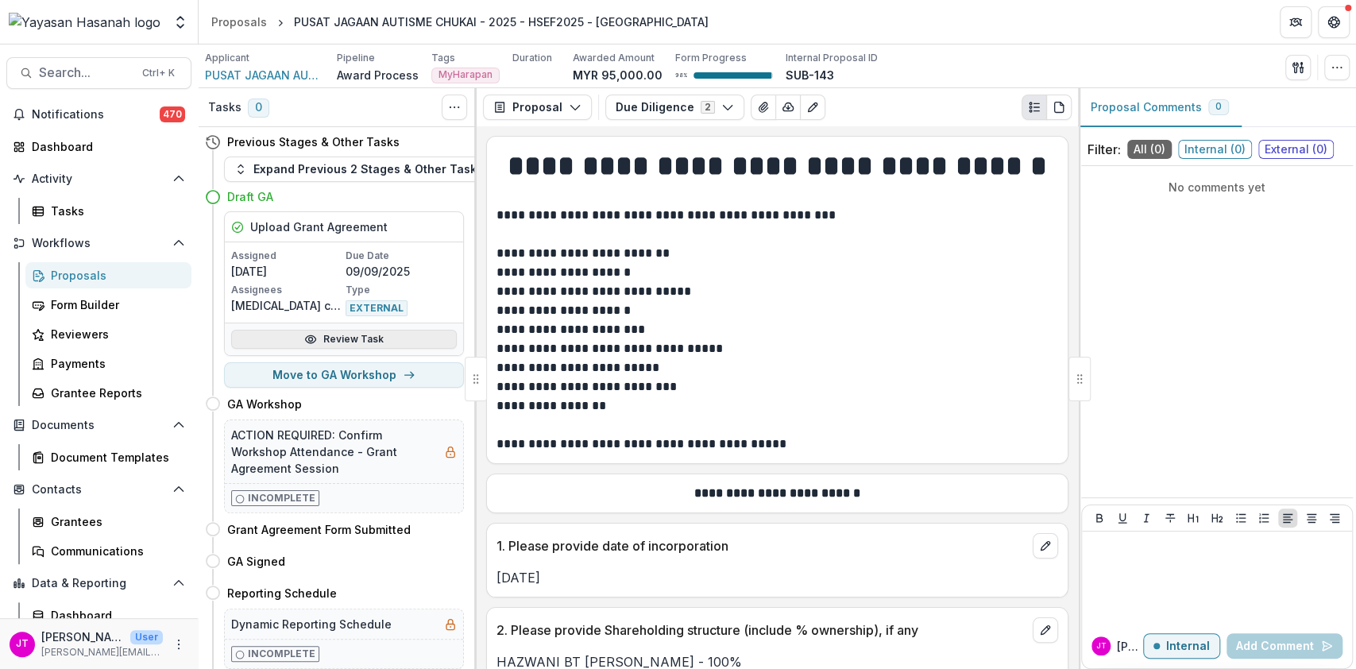
click at [334, 340] on link "Review Task" at bounding box center [344, 339] width 226 height 19
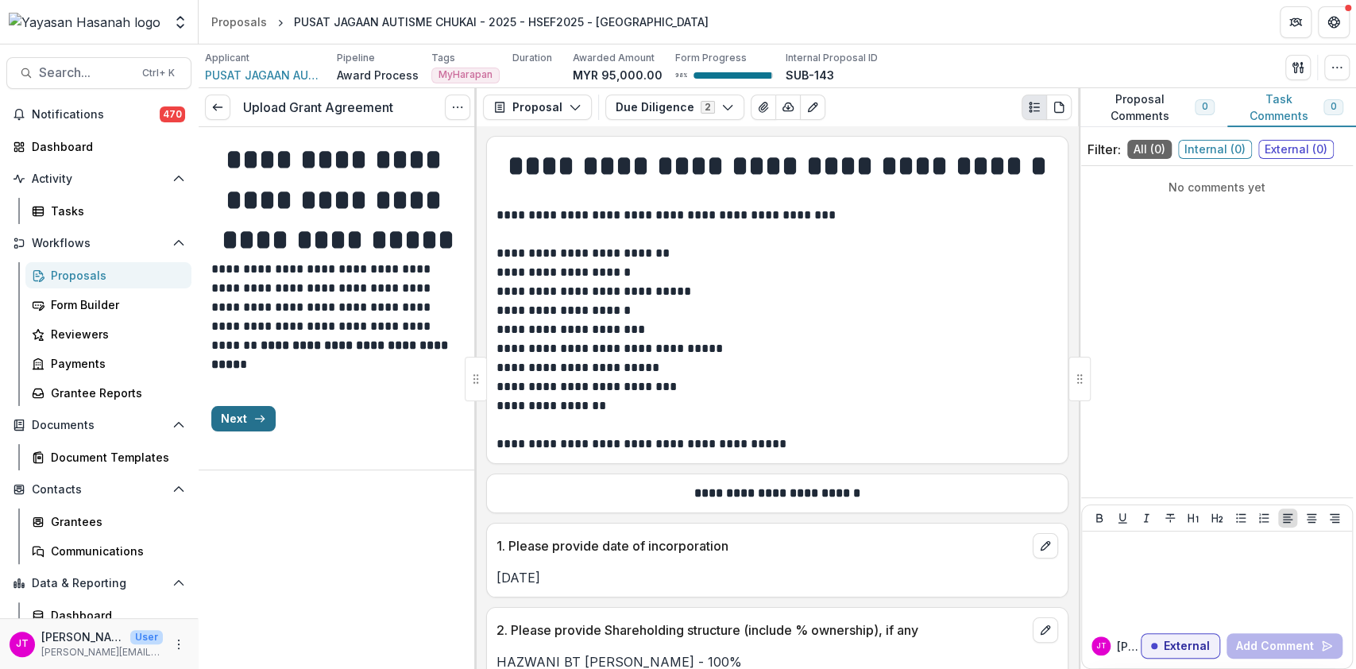
click at [266, 431] on button "Next" at bounding box center [243, 418] width 64 height 25
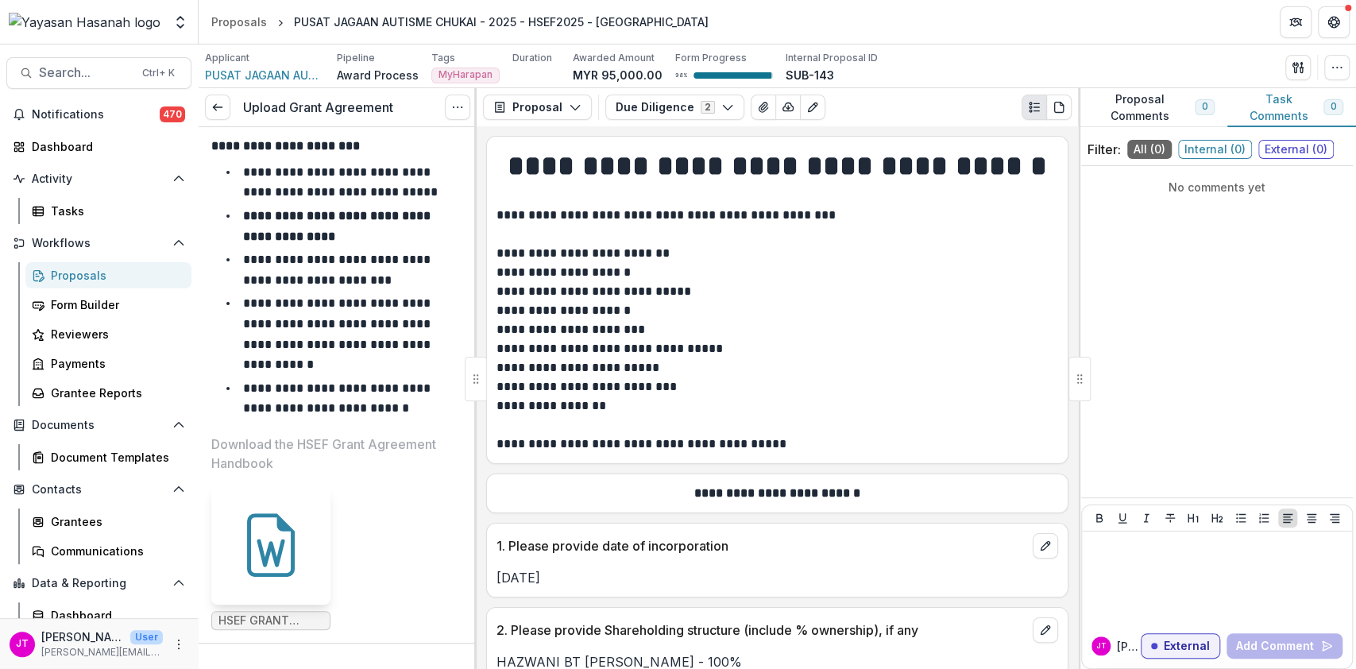
scroll to position [393, 0]
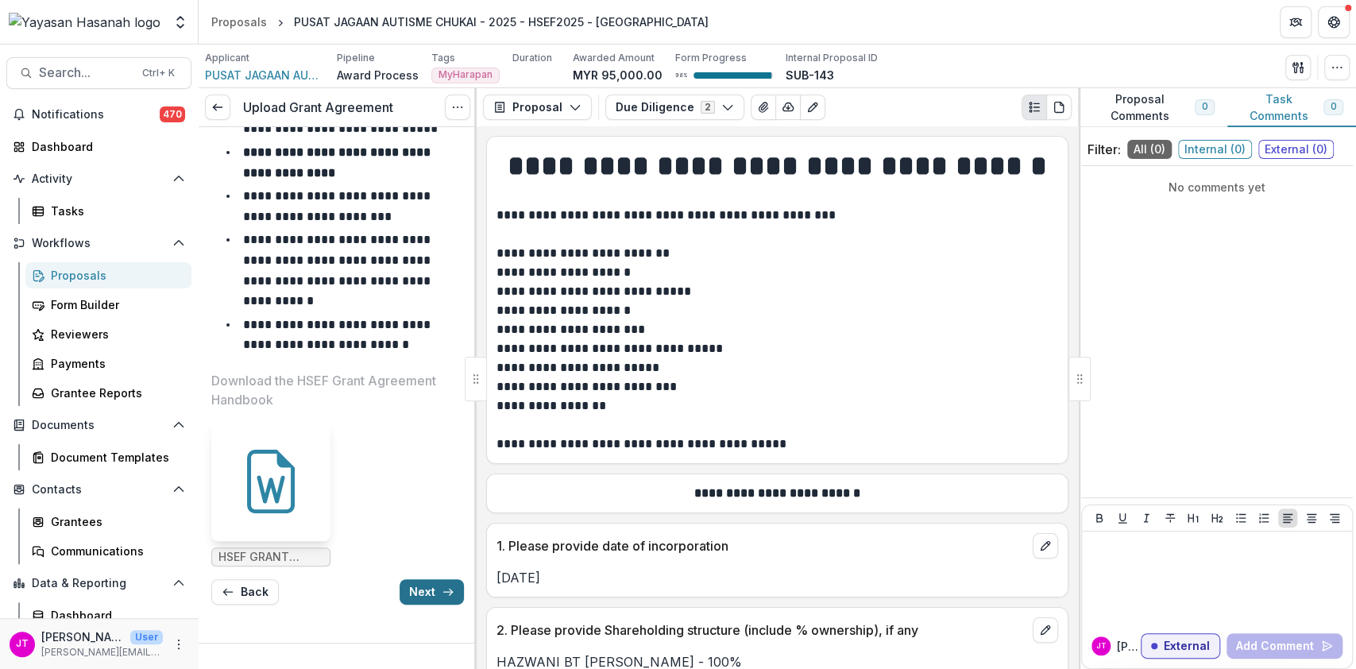
click at [437, 601] on button "Next" at bounding box center [432, 591] width 64 height 25
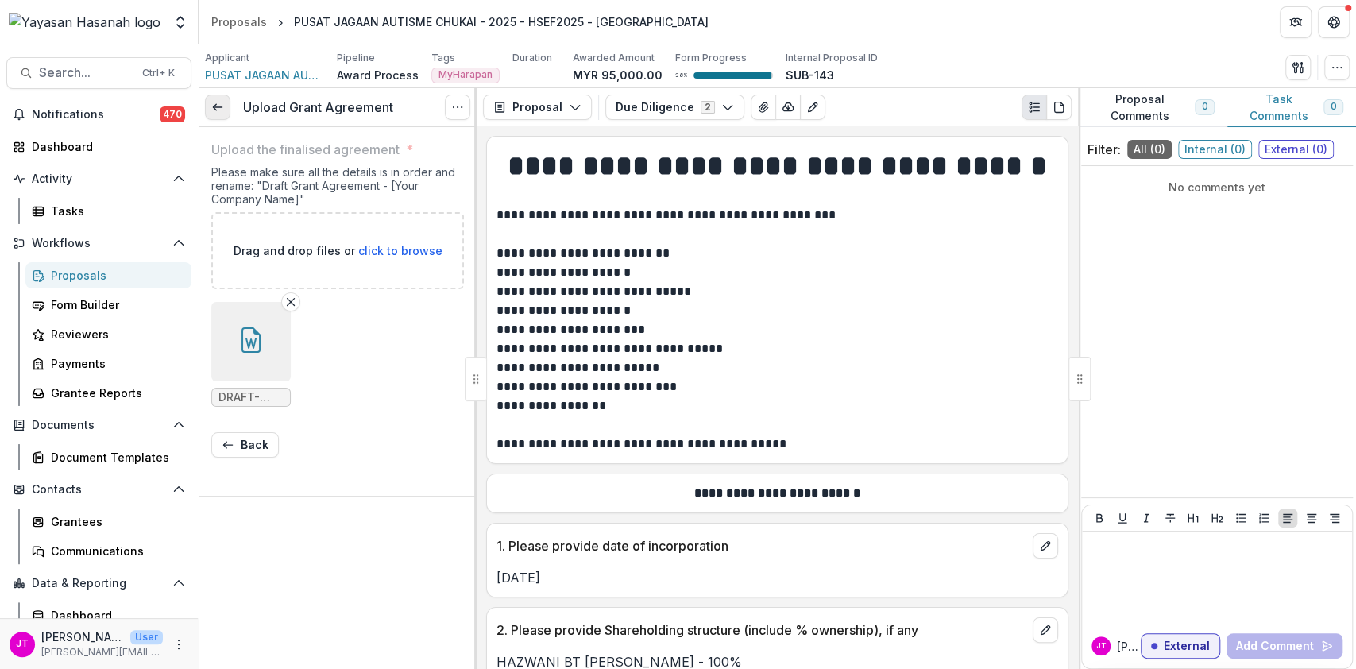
click at [210, 109] on link at bounding box center [217, 107] width 25 height 25
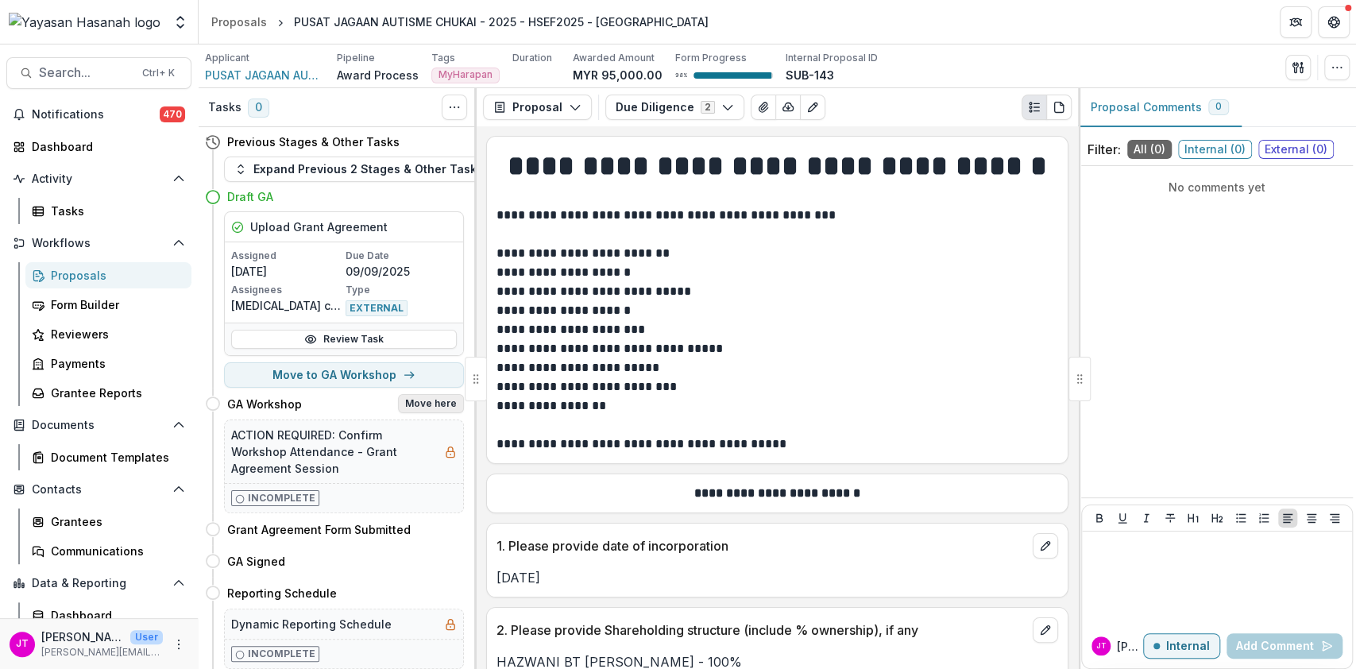
click at [409, 397] on button "Move here" at bounding box center [431, 403] width 66 height 19
select select "**********"
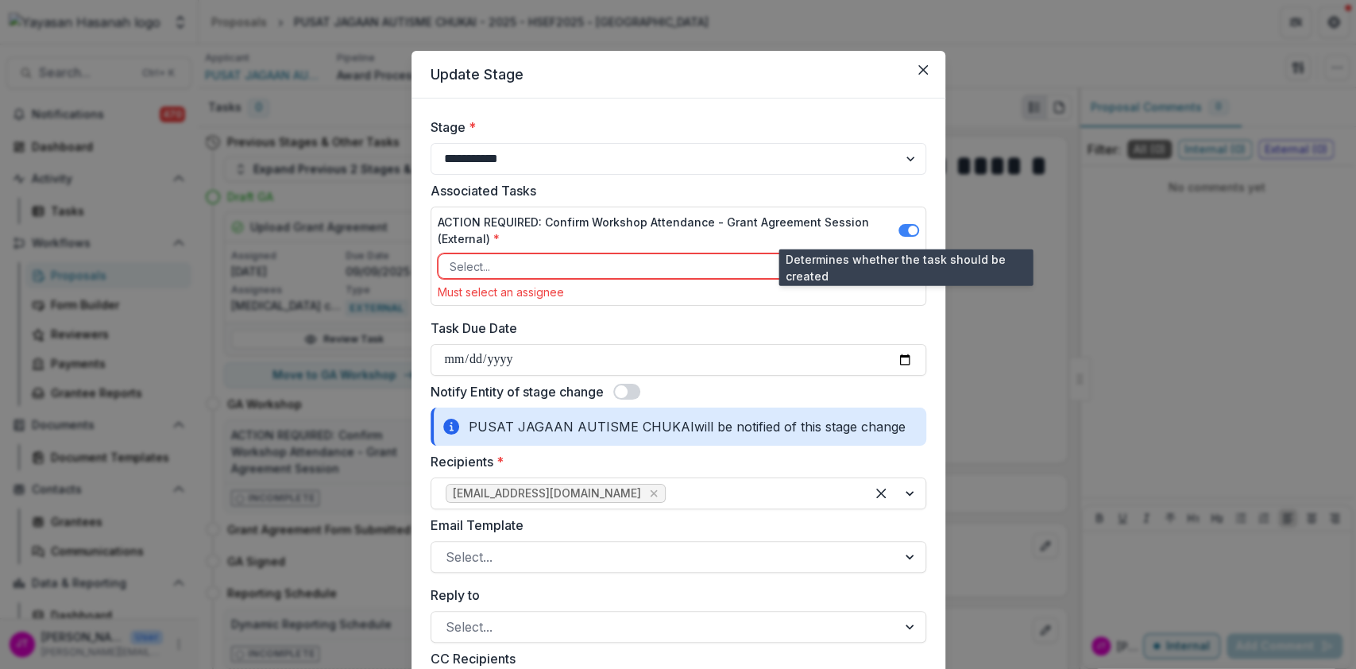
click at [909, 229] on span at bounding box center [913, 231] width 10 height 10
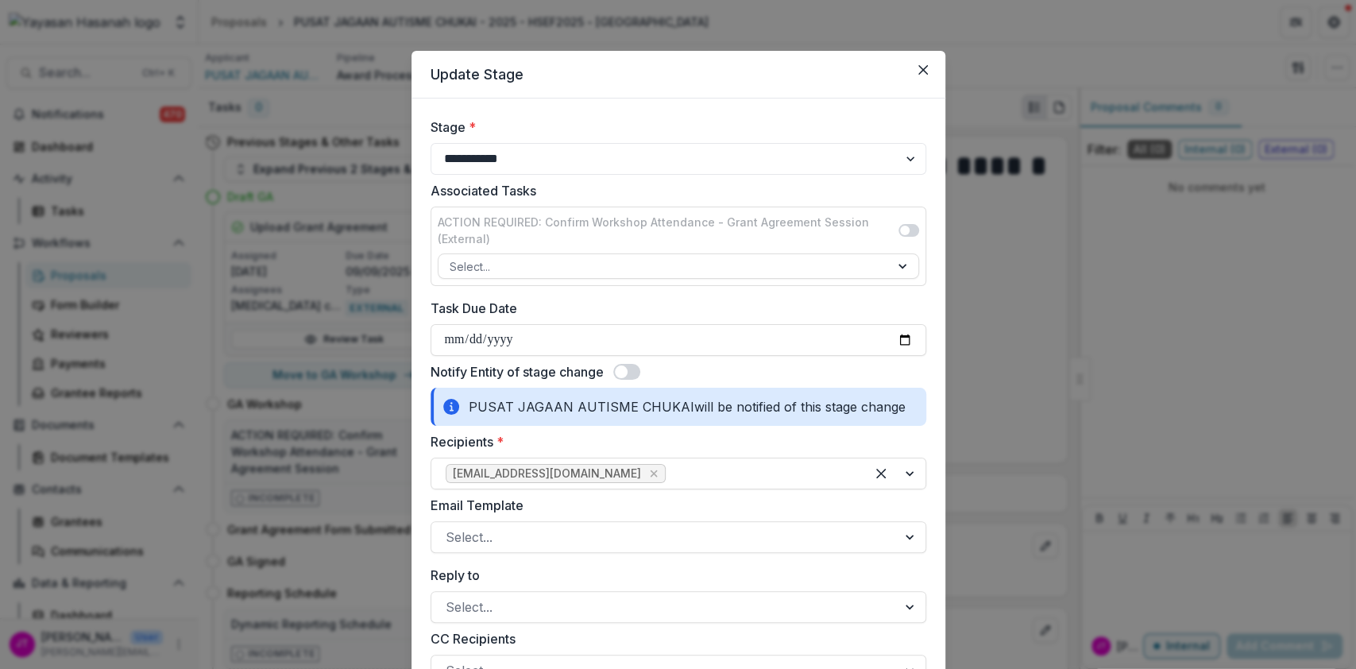
click at [626, 375] on span at bounding box center [621, 371] width 13 height 13
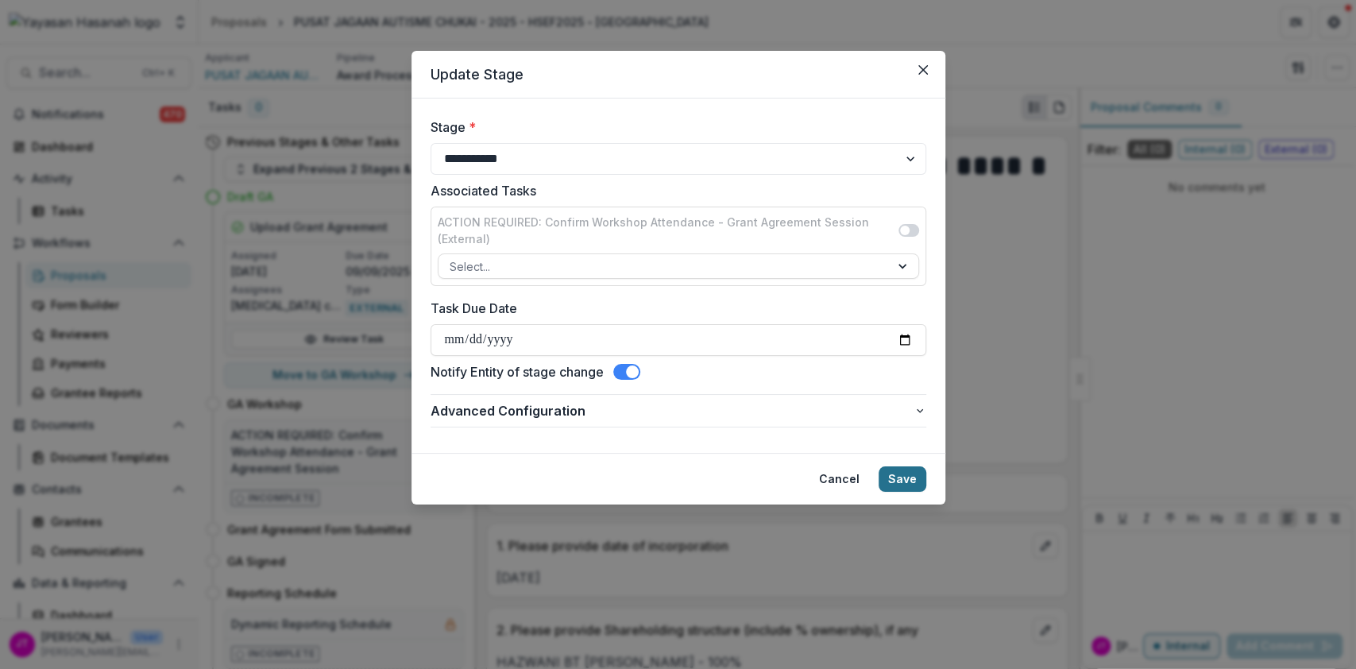
click at [895, 475] on button "Save" at bounding box center [903, 478] width 48 height 25
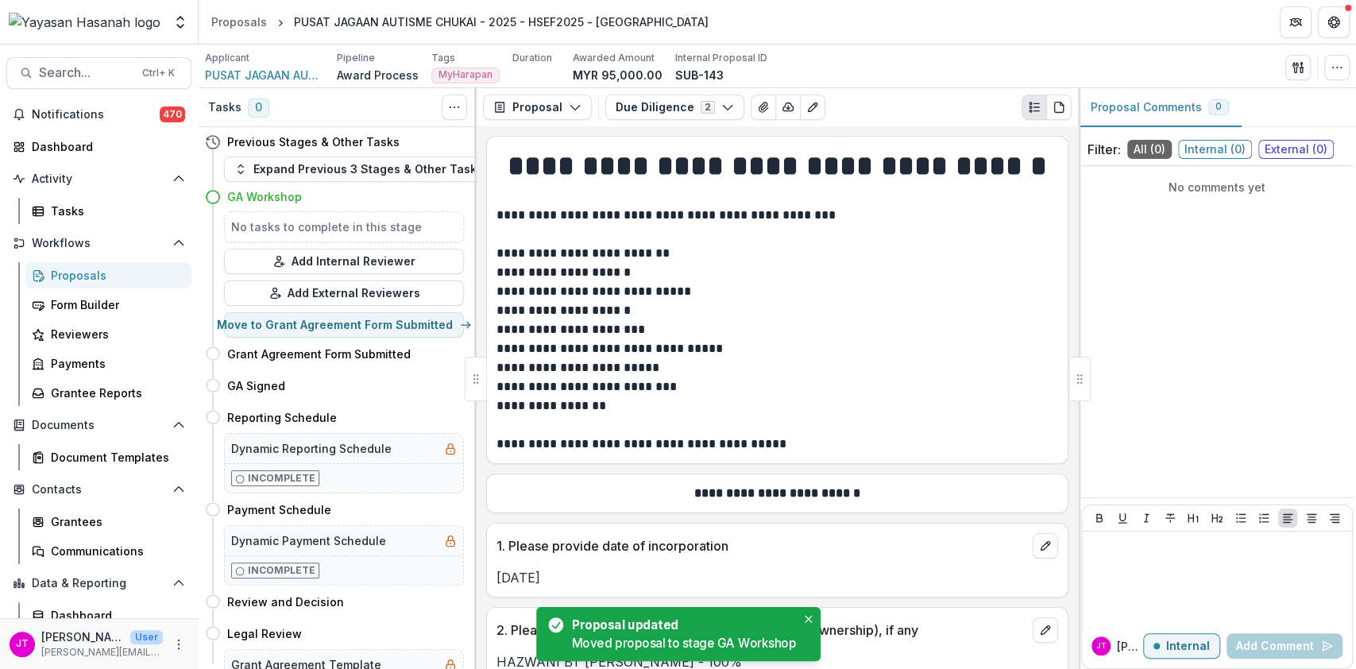
drag, startPoint x: 65, startPoint y: 277, endPoint x: 88, endPoint y: 274, distance: 23.2
click at [65, 277] on div "Proposals" at bounding box center [115, 275] width 128 height 17
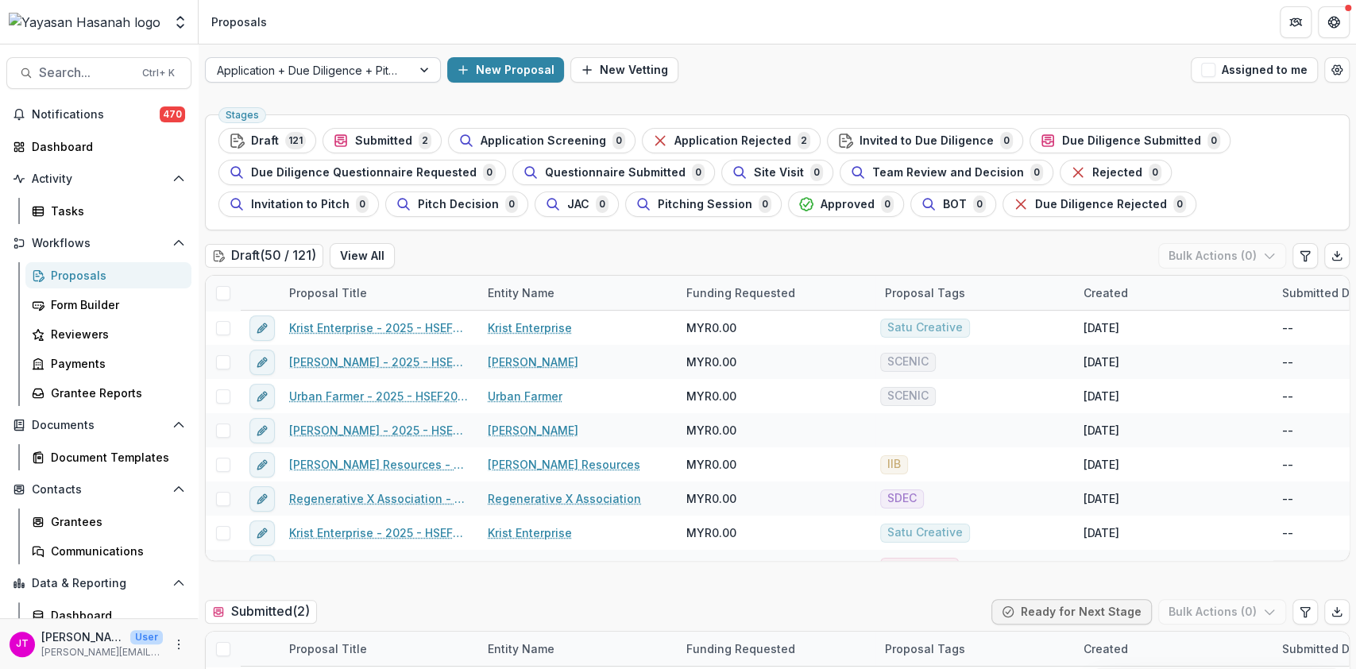
click at [377, 57] on div "Application + Due Diligence + Pitching Process" at bounding box center [323, 69] width 236 height 25
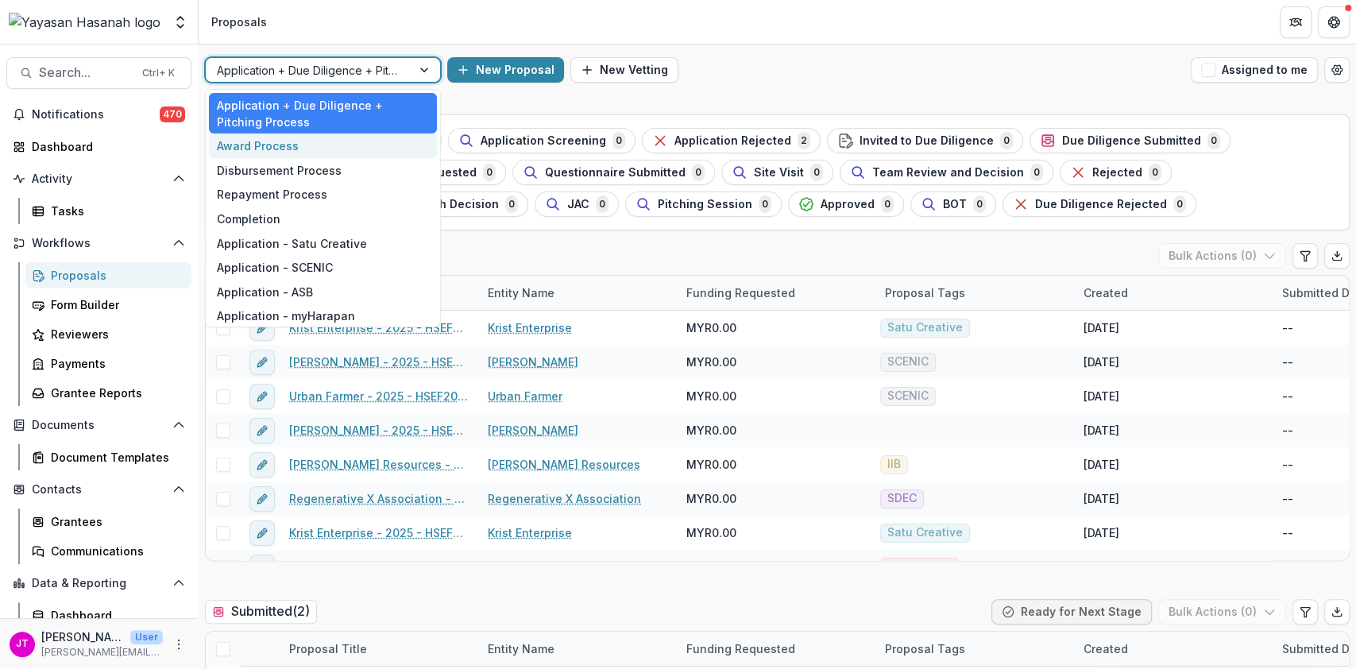
click at [322, 153] on div "Award Process" at bounding box center [323, 145] width 228 height 25
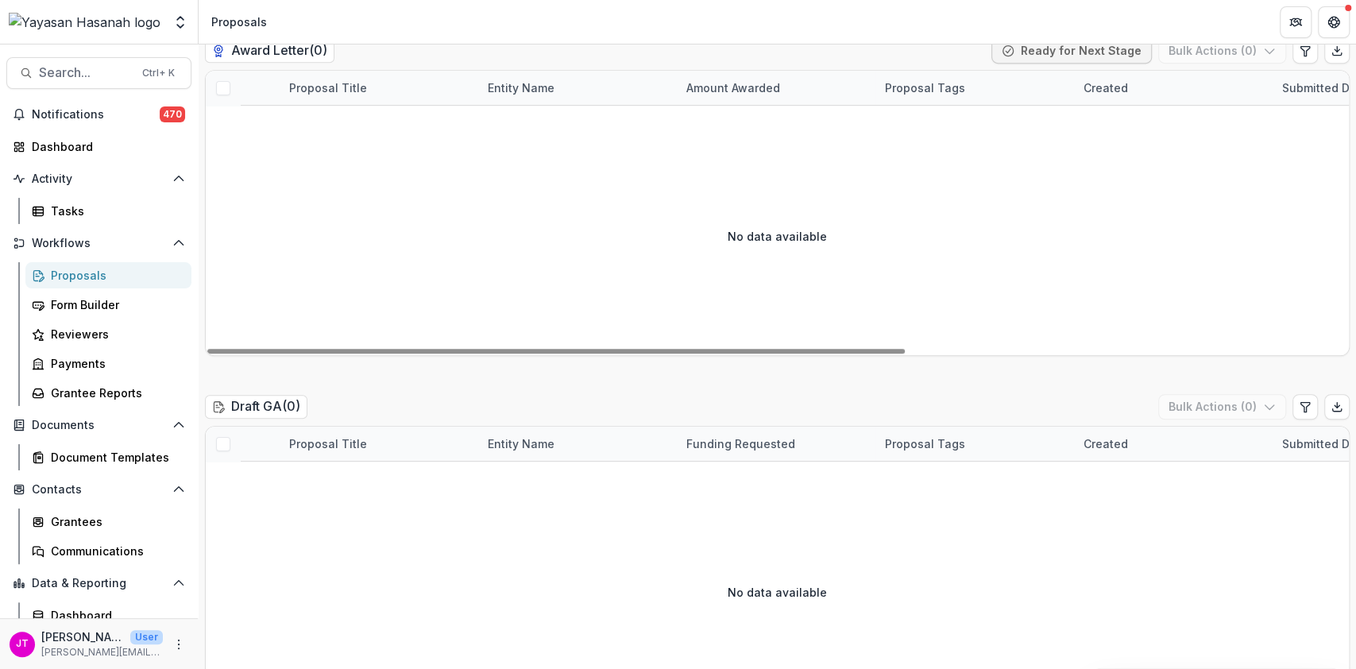
scroll to position [1165, 0]
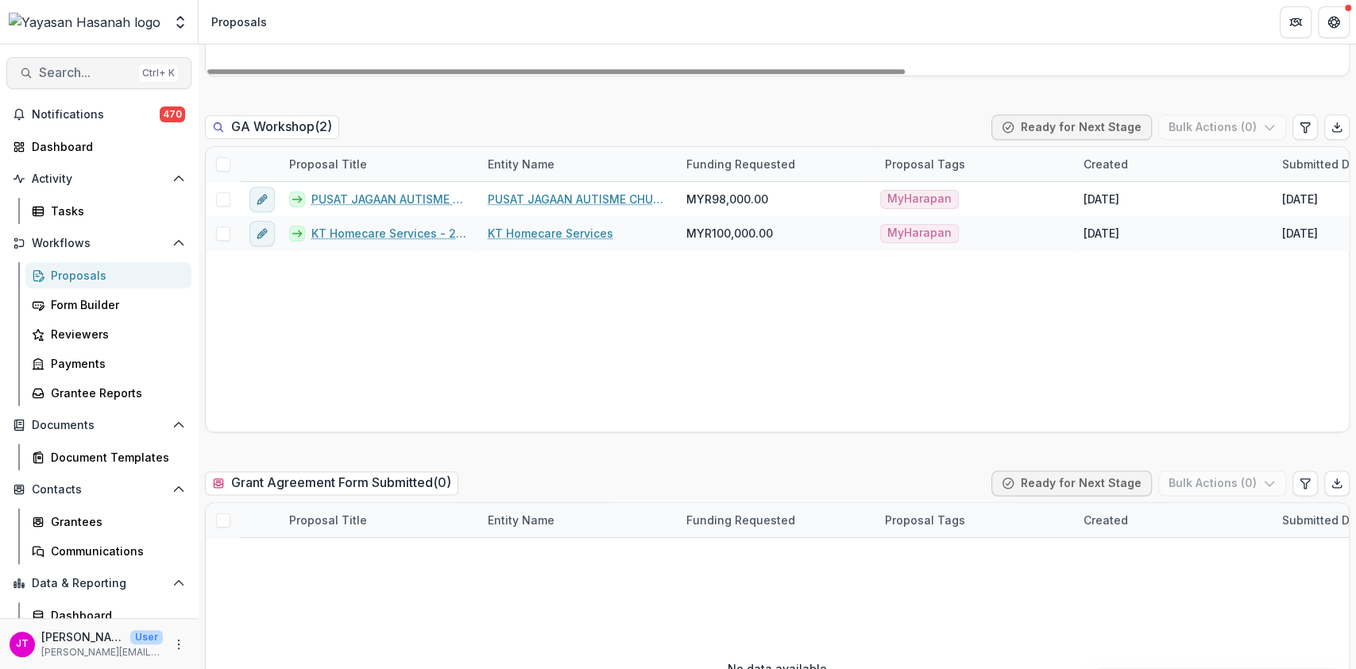
click at [90, 78] on span "Search..." at bounding box center [86, 72] width 94 height 15
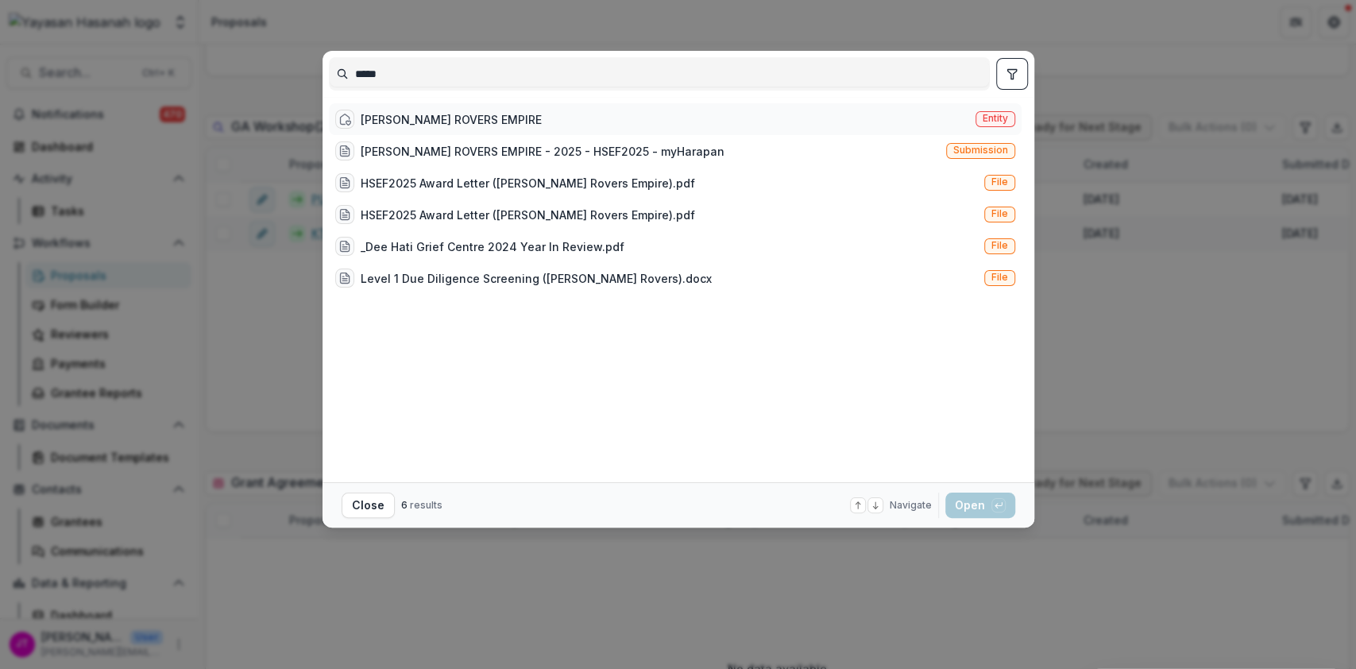
type input "*****"
click at [358, 111] on div "[PERSON_NAME] ROVERS EMPIRE" at bounding box center [438, 119] width 207 height 19
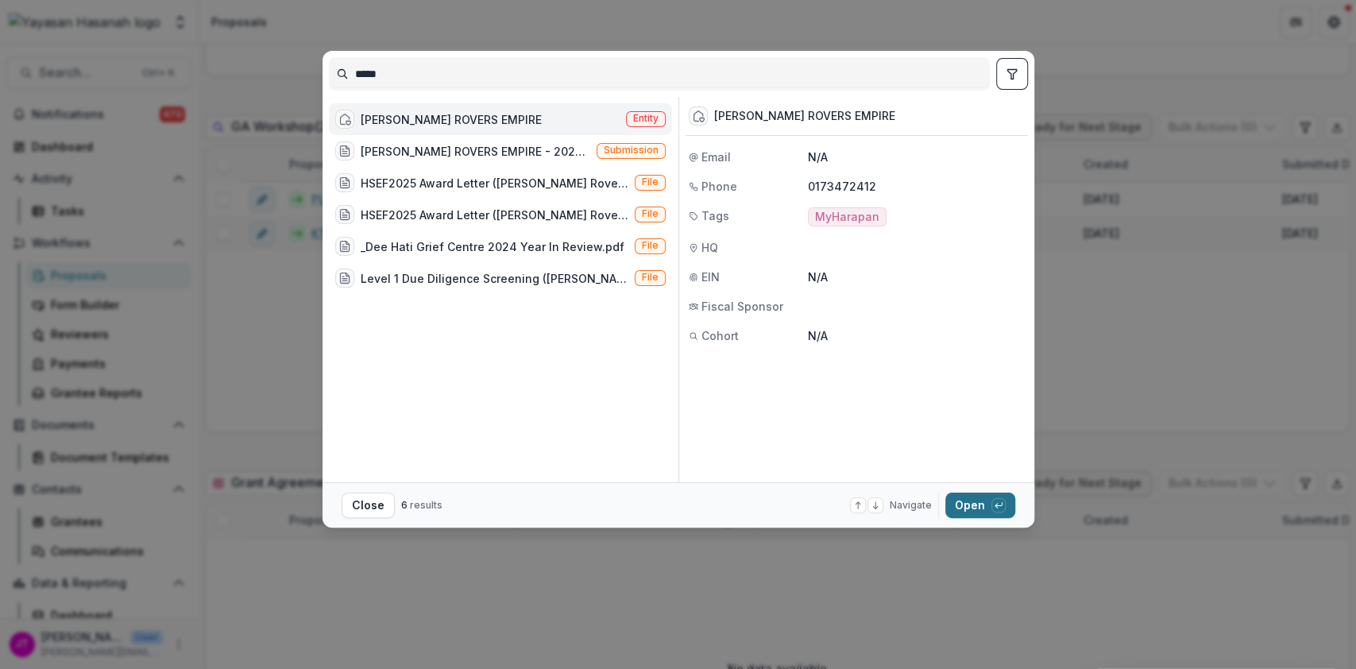
click at [1001, 501] on icon "button" at bounding box center [999, 506] width 10 height 10
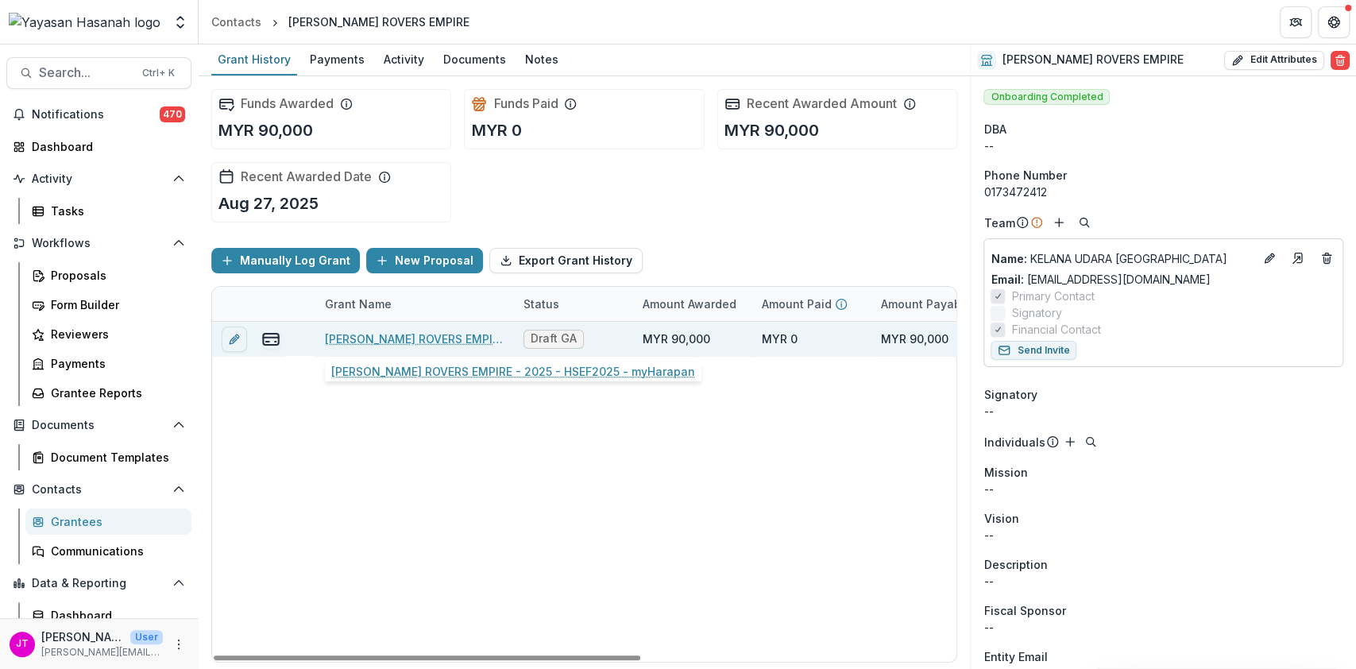
click at [466, 339] on link "[PERSON_NAME] ROVERS EMPIRE - 2025 - HSEF2025 - myHarapan" at bounding box center [415, 339] width 180 height 17
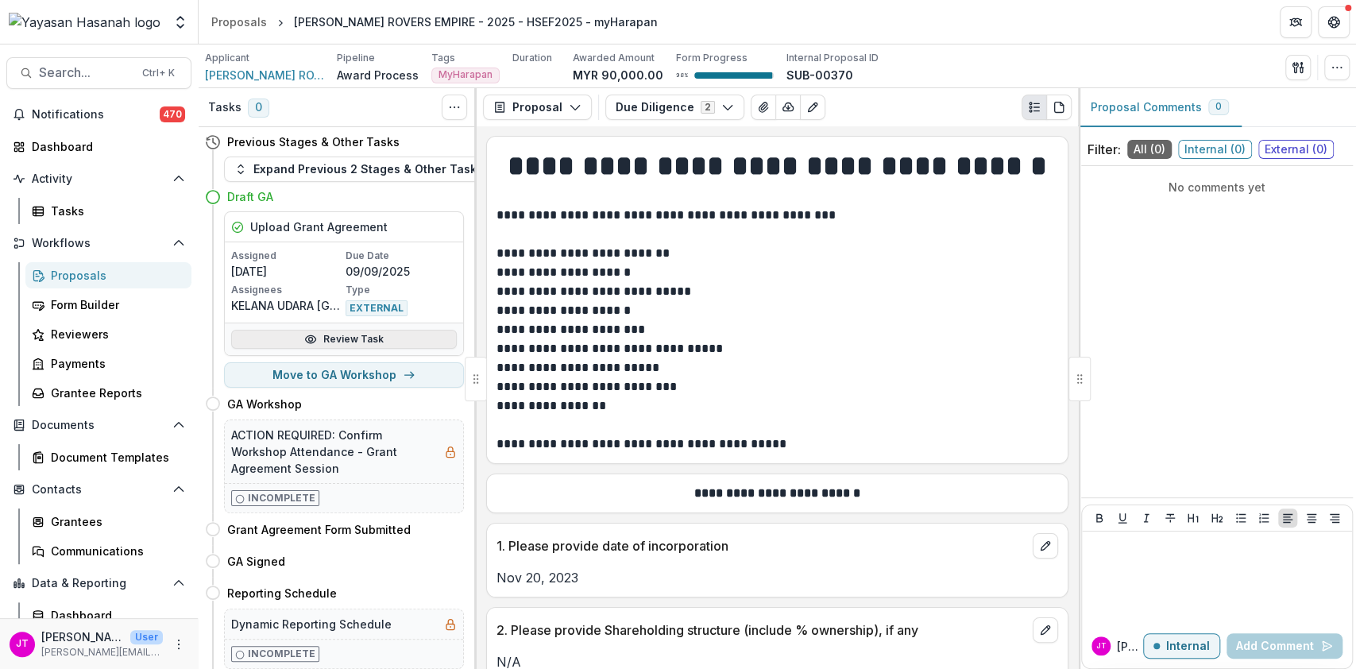
click at [351, 331] on link "Review Task" at bounding box center [344, 339] width 226 height 19
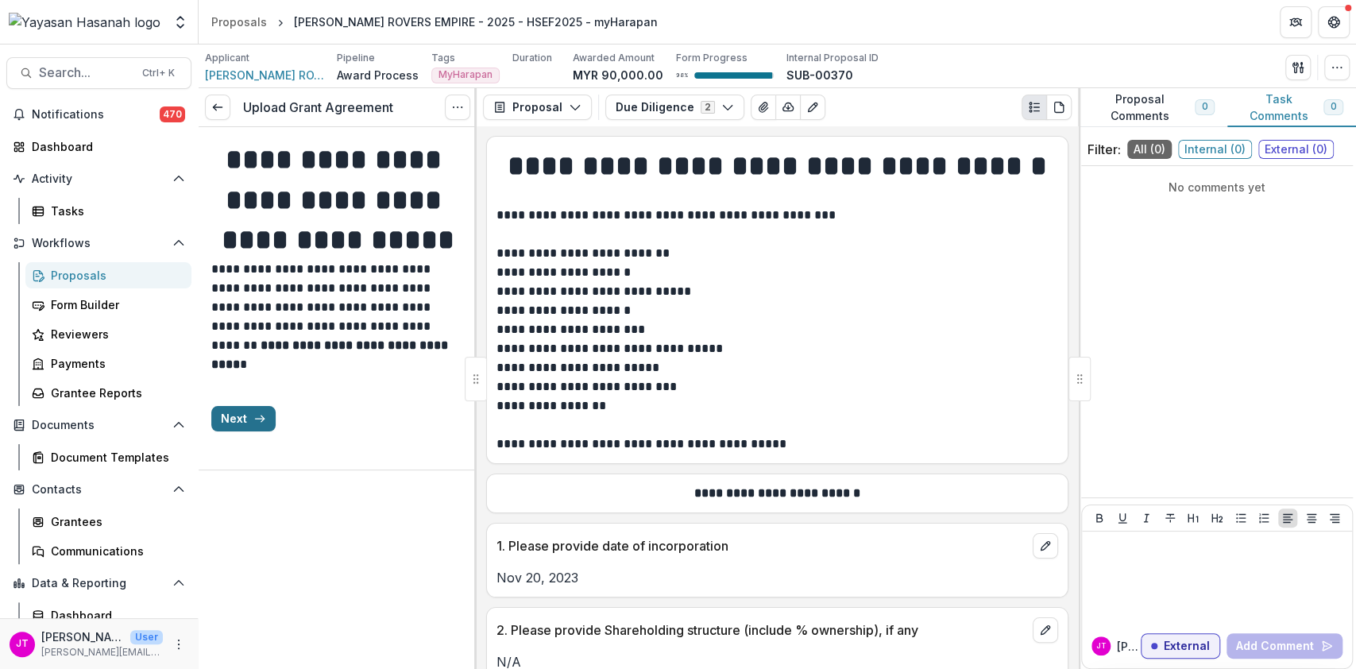
click at [266, 431] on button "Next" at bounding box center [243, 418] width 64 height 25
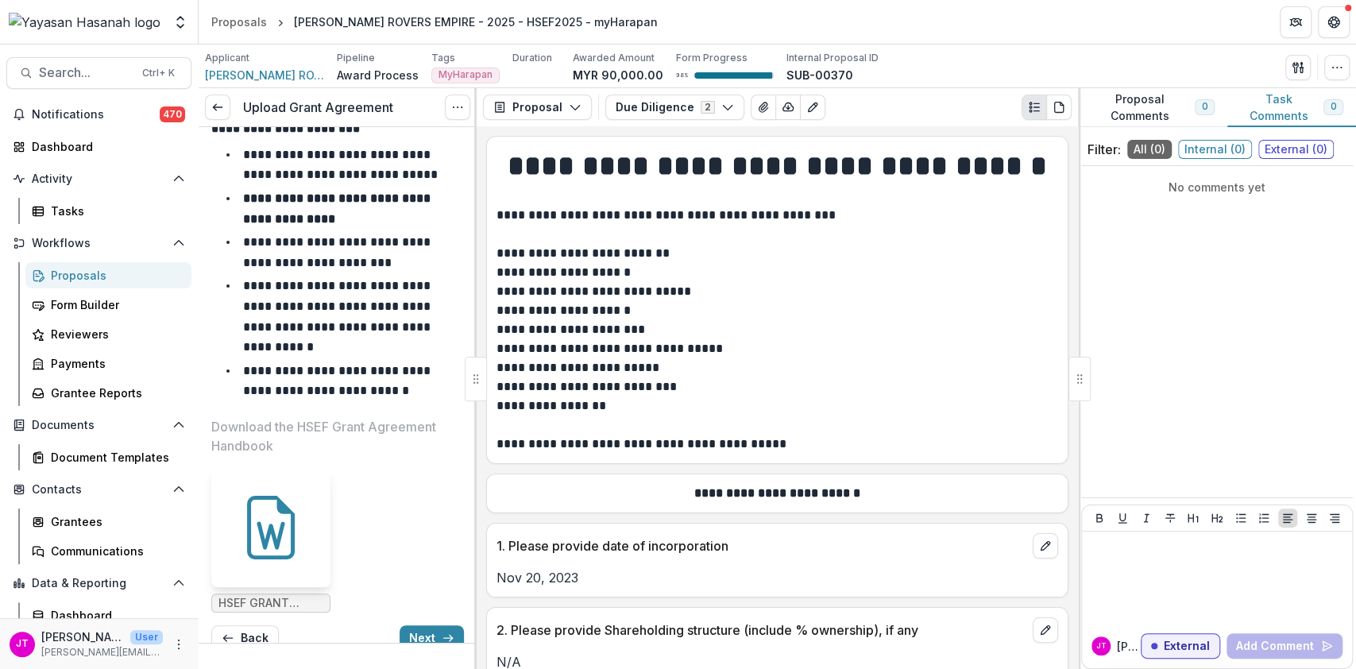
scroll to position [393, 0]
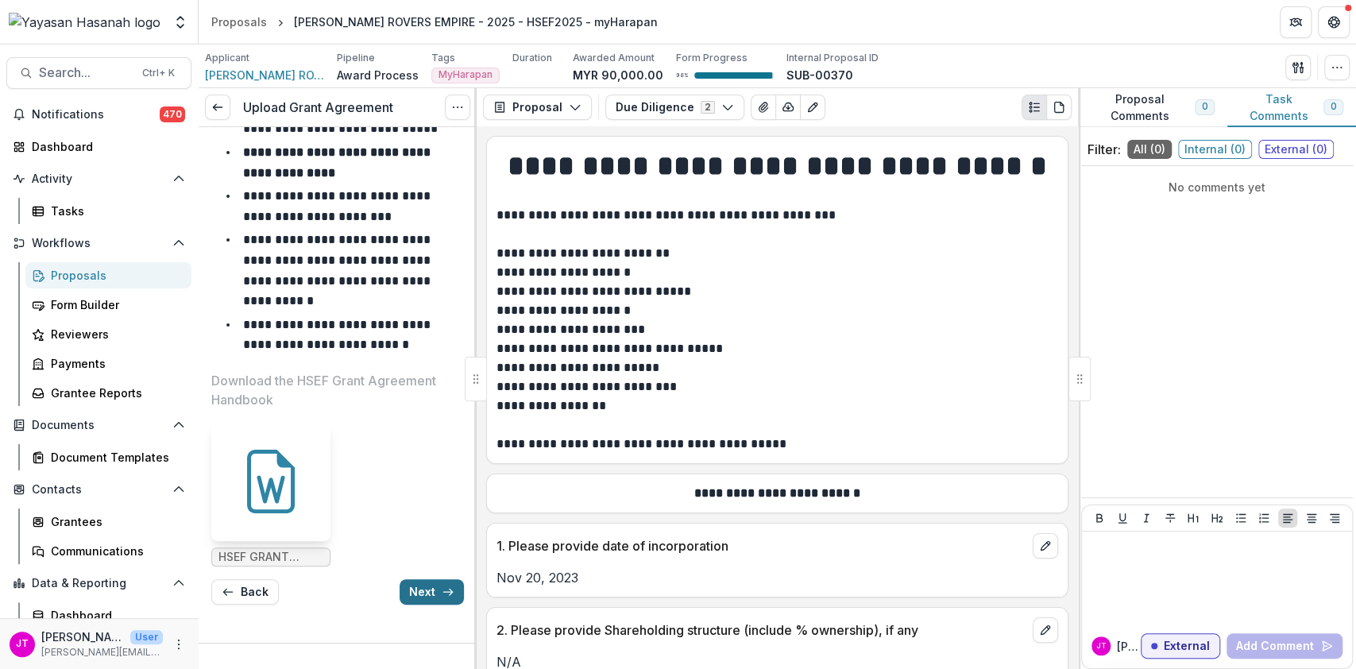
click at [420, 582] on button "Next" at bounding box center [432, 591] width 64 height 25
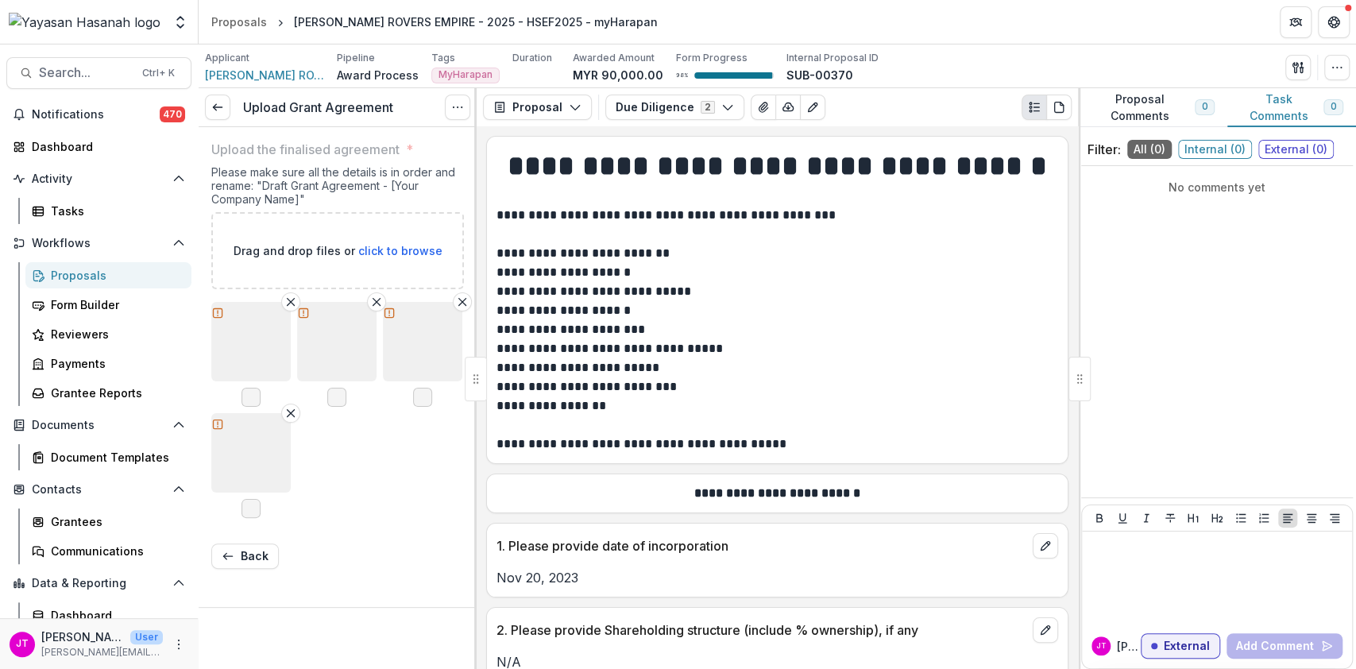
scroll to position [0, 0]
click at [227, 111] on link at bounding box center [217, 107] width 25 height 25
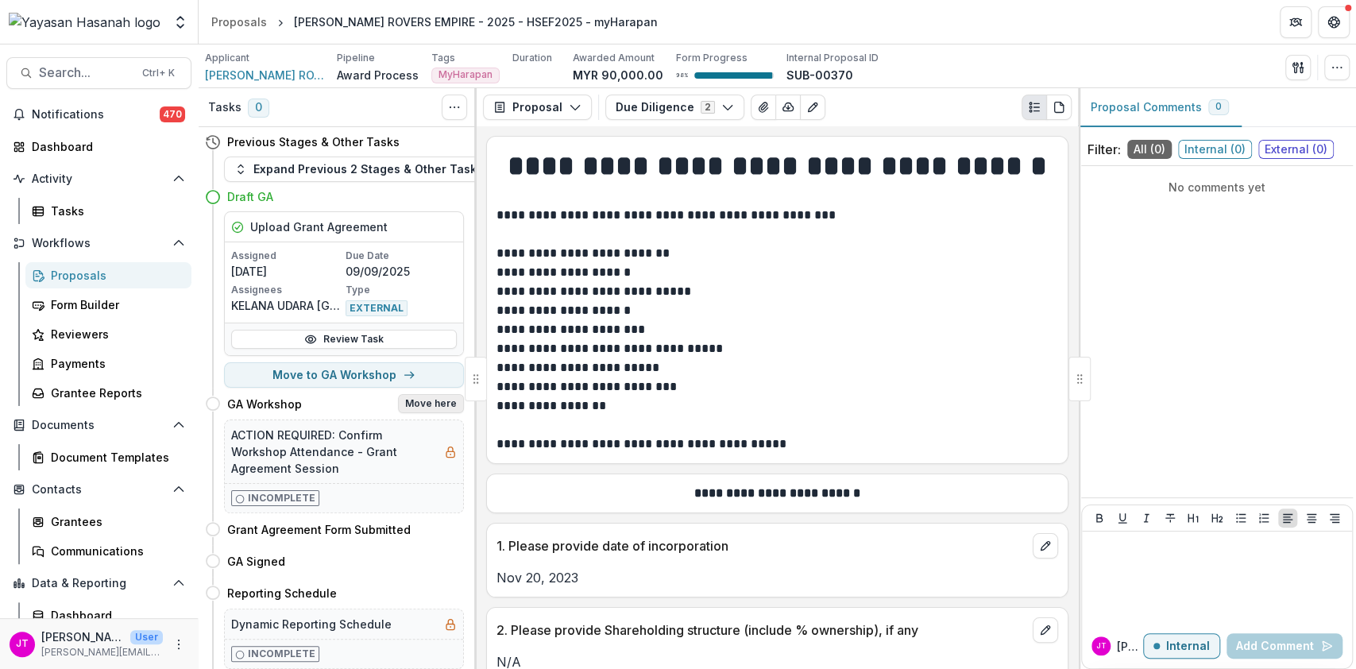
click at [423, 406] on button "Move here" at bounding box center [431, 403] width 66 height 19
select select "**********"
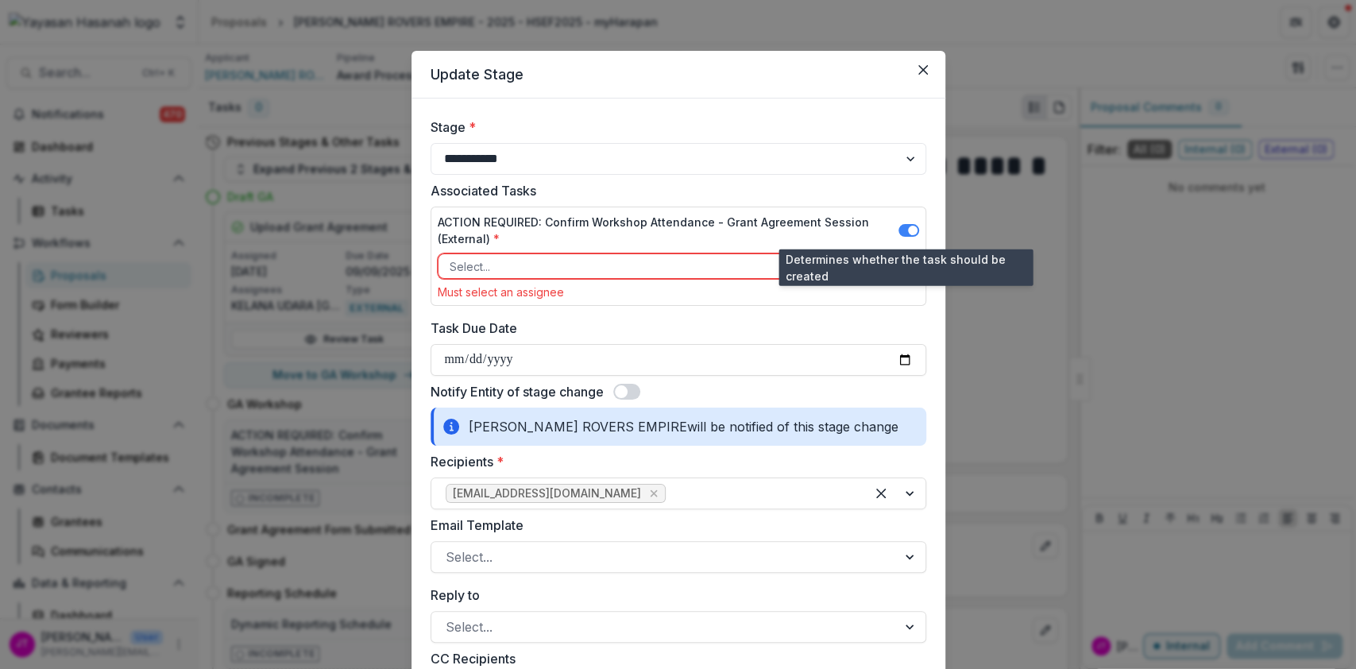
click at [908, 232] on span at bounding box center [913, 231] width 10 height 10
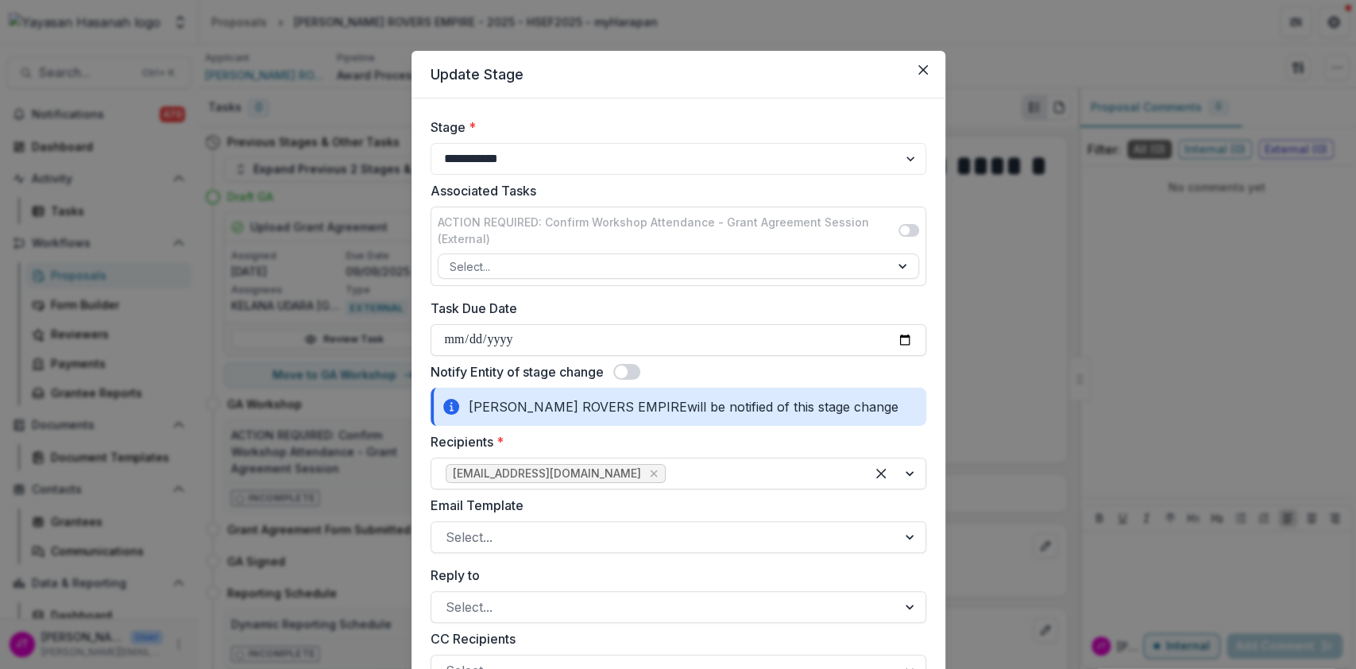
click at [631, 380] on div "Notify Entity of stage change" at bounding box center [679, 371] width 496 height 19
click at [632, 369] on span at bounding box center [626, 372] width 27 height 16
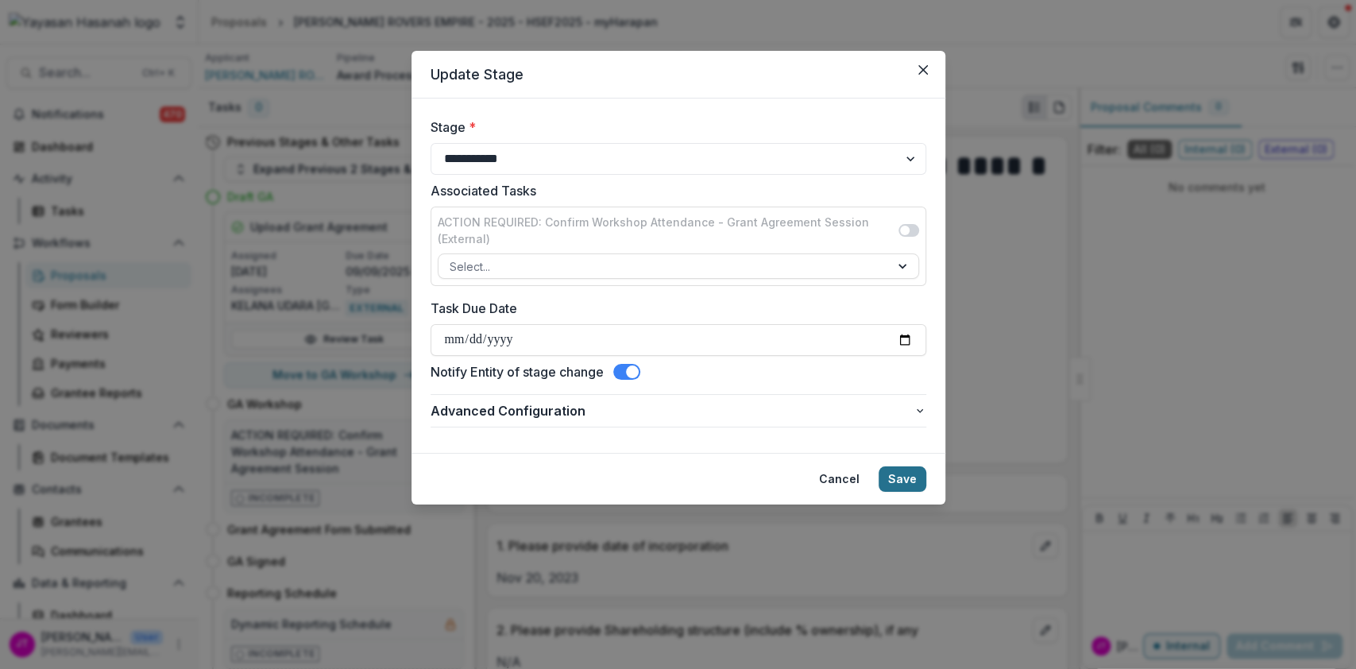
click at [899, 466] on button "Save" at bounding box center [903, 478] width 48 height 25
